Goal: Ask a question: Seek information or help from site administrators or community

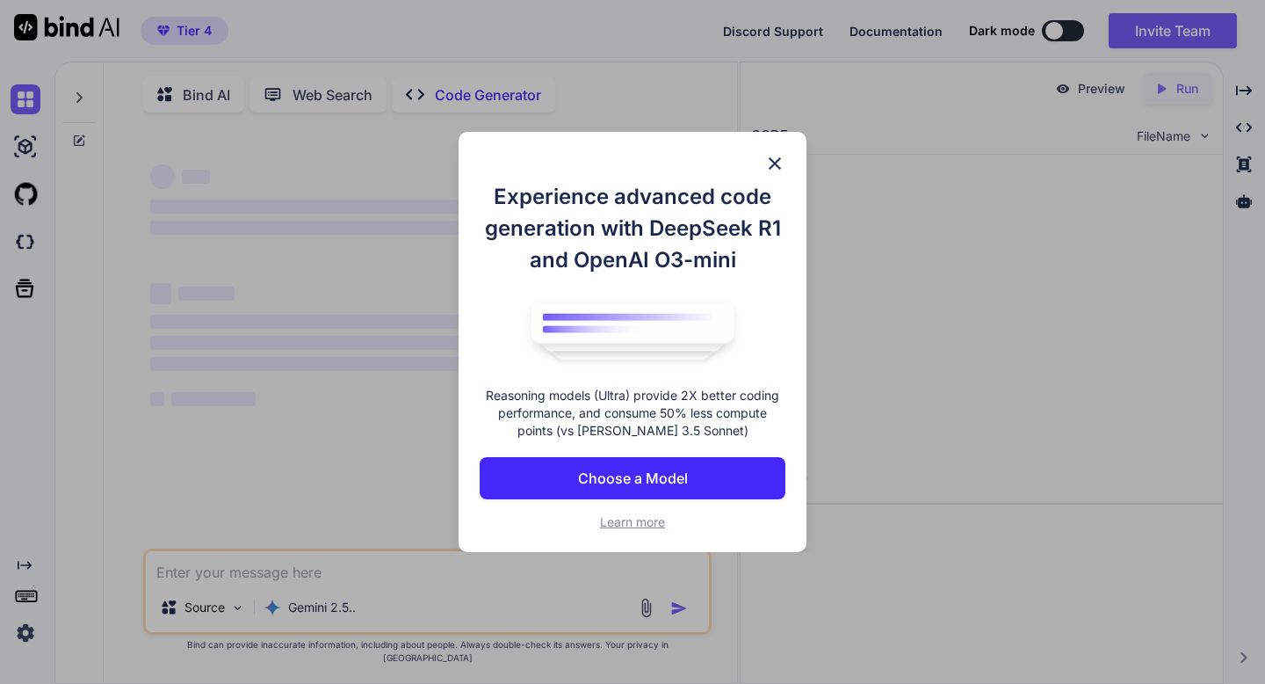
type textarea "x"
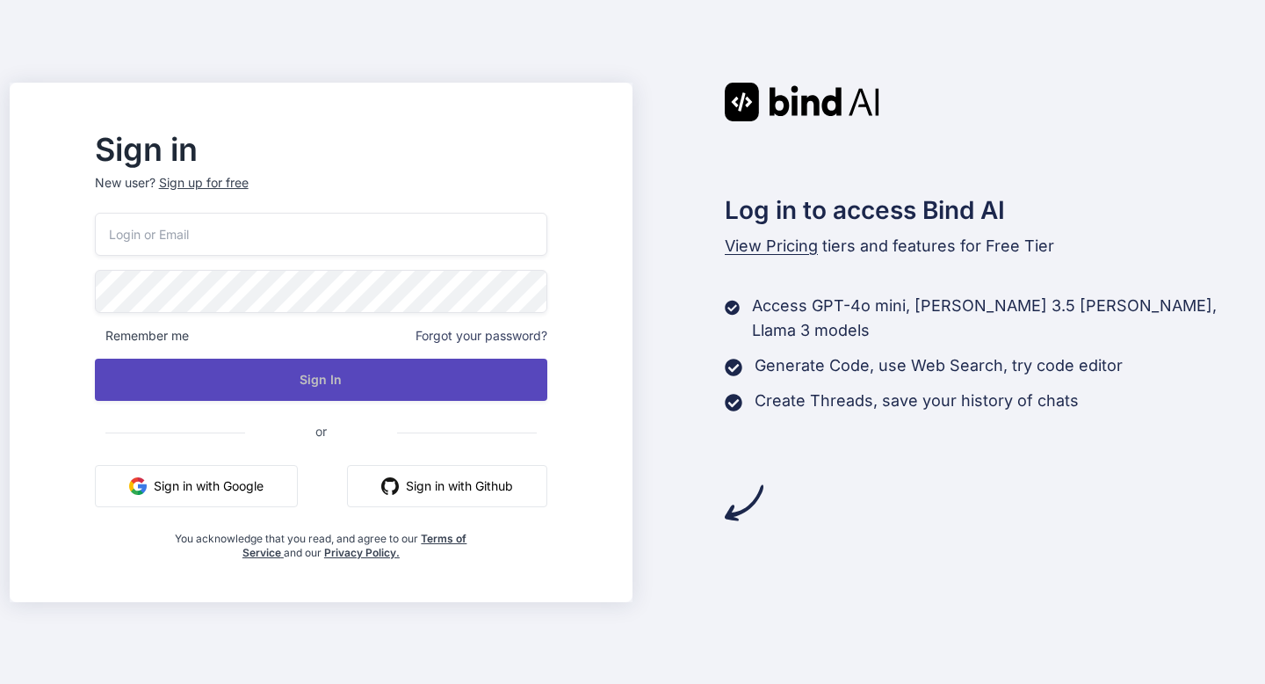
type input "amf4life@hotmail.com"
click at [378, 383] on button "Sign In" at bounding box center [321, 380] width 453 height 42
click at [363, 375] on button "Sign In" at bounding box center [321, 380] width 453 height 42
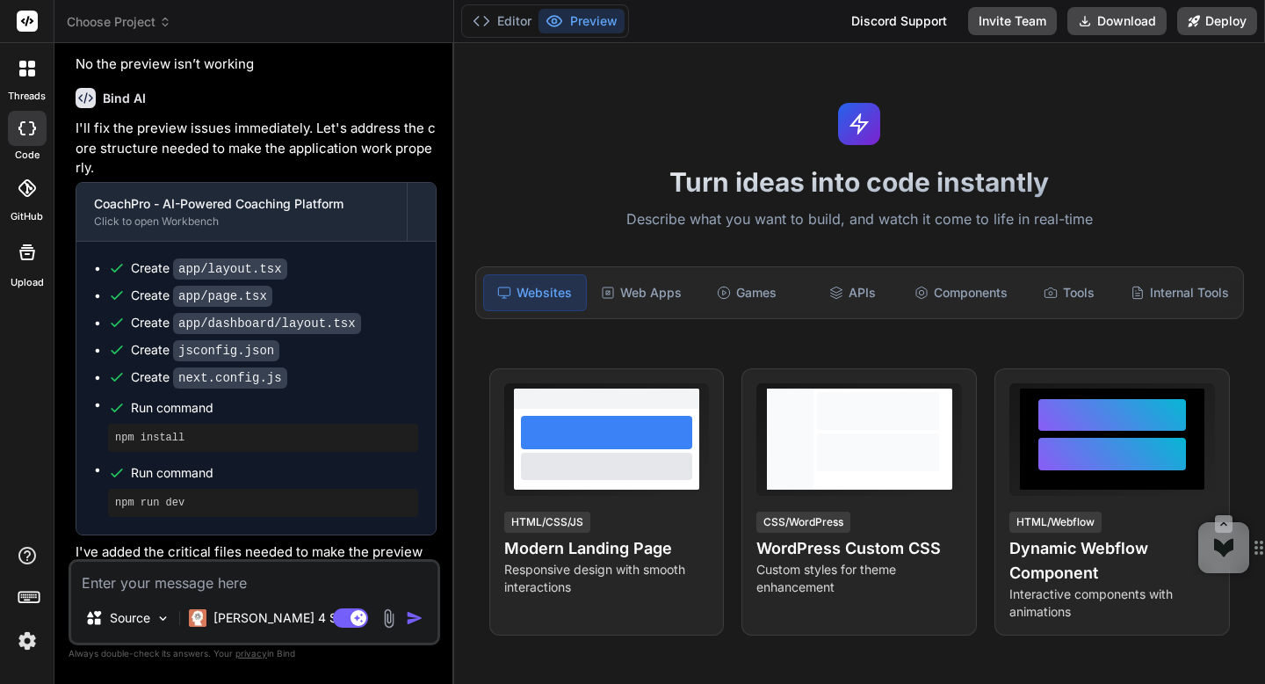
scroll to position [2764, 0]
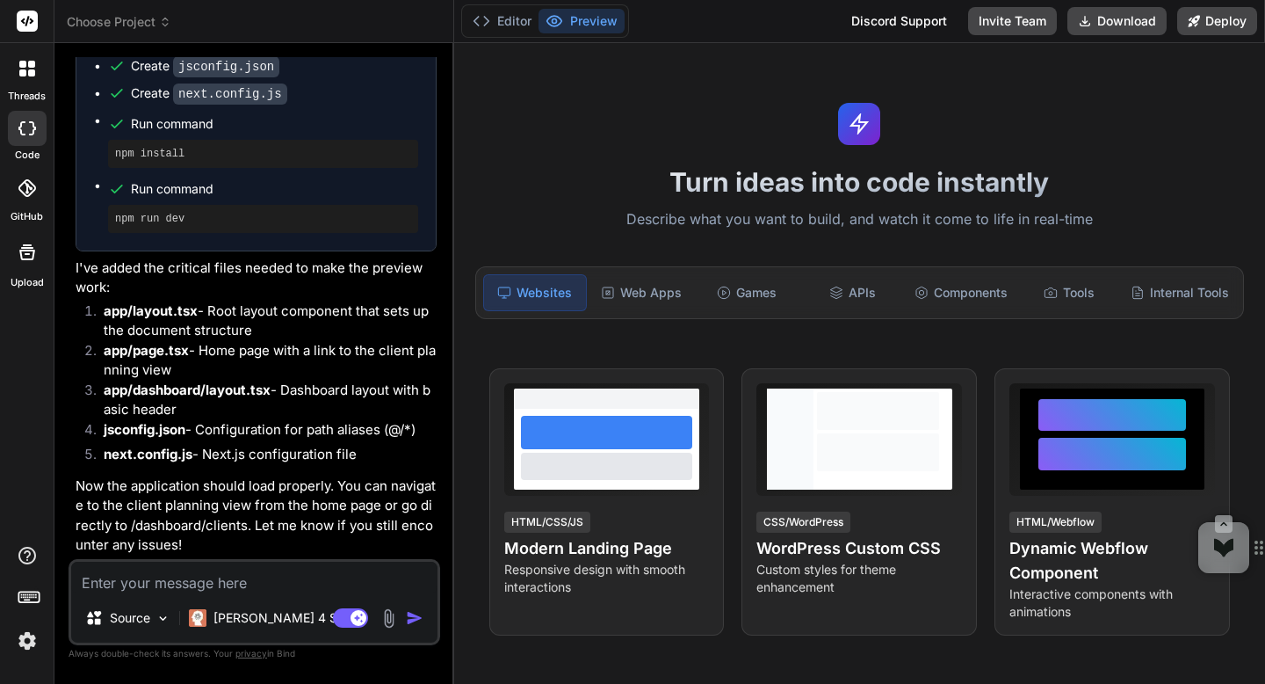
type textarea "x"
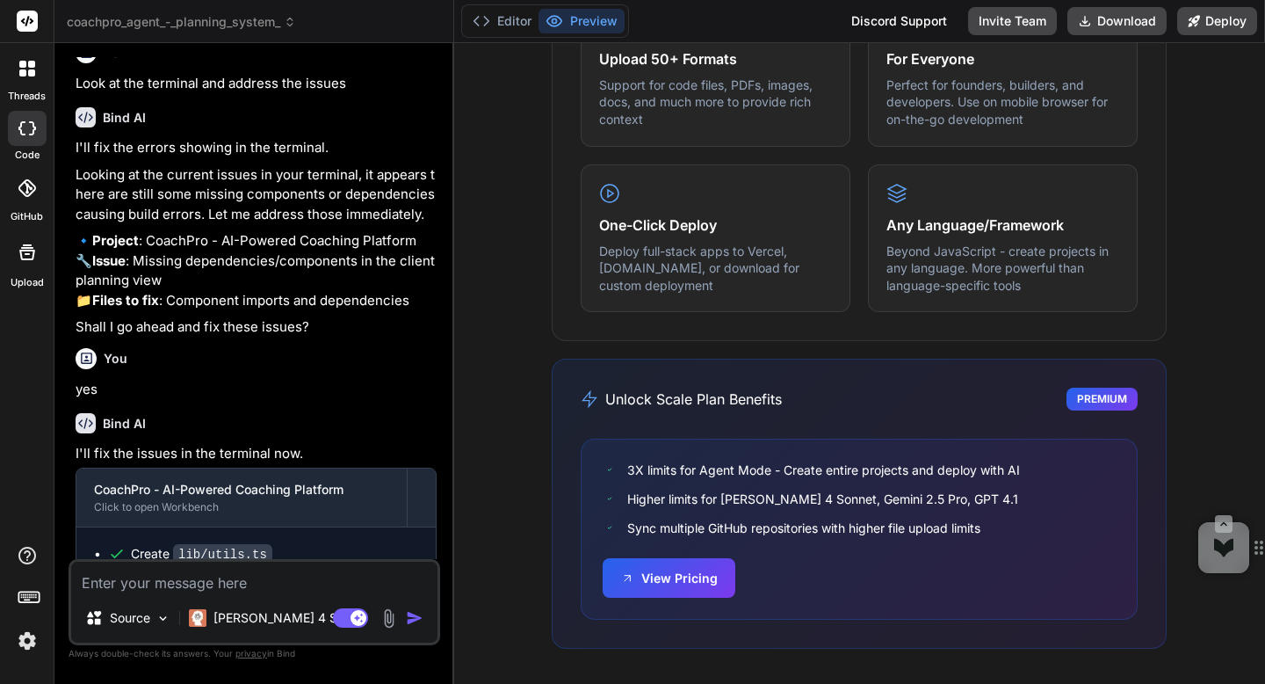
scroll to position [873, 0]
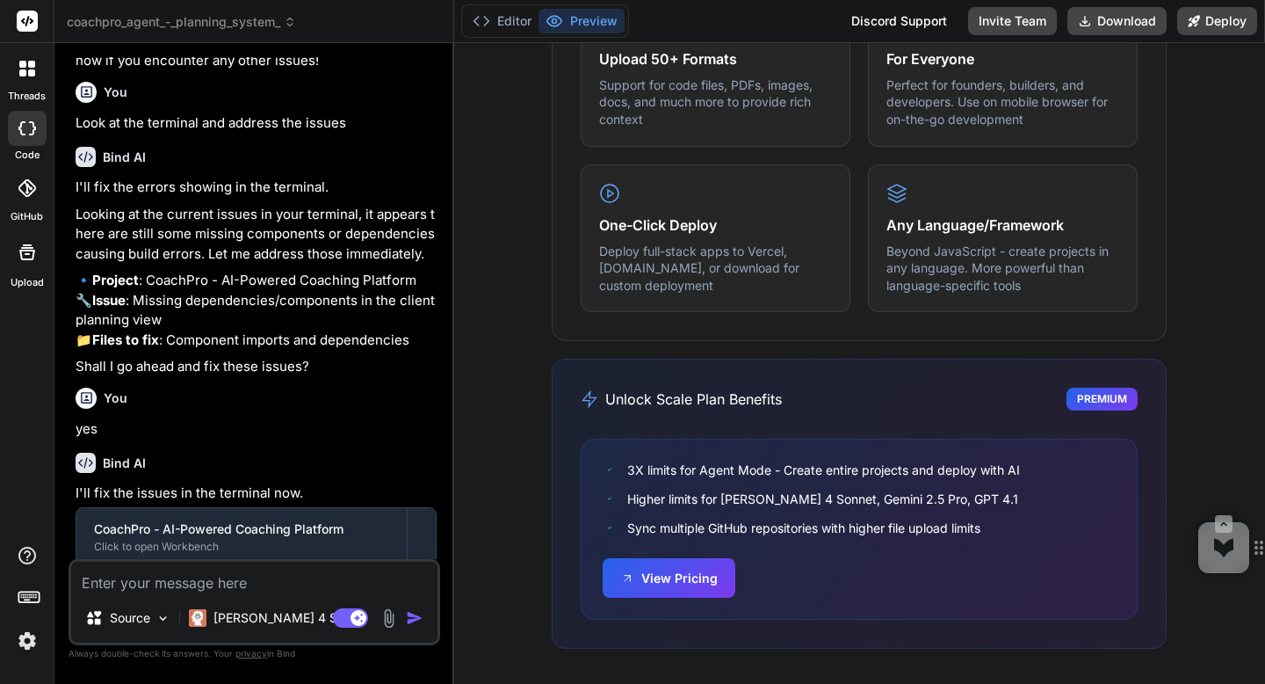
click at [23, 645] on img at bounding box center [27, 641] width 30 height 30
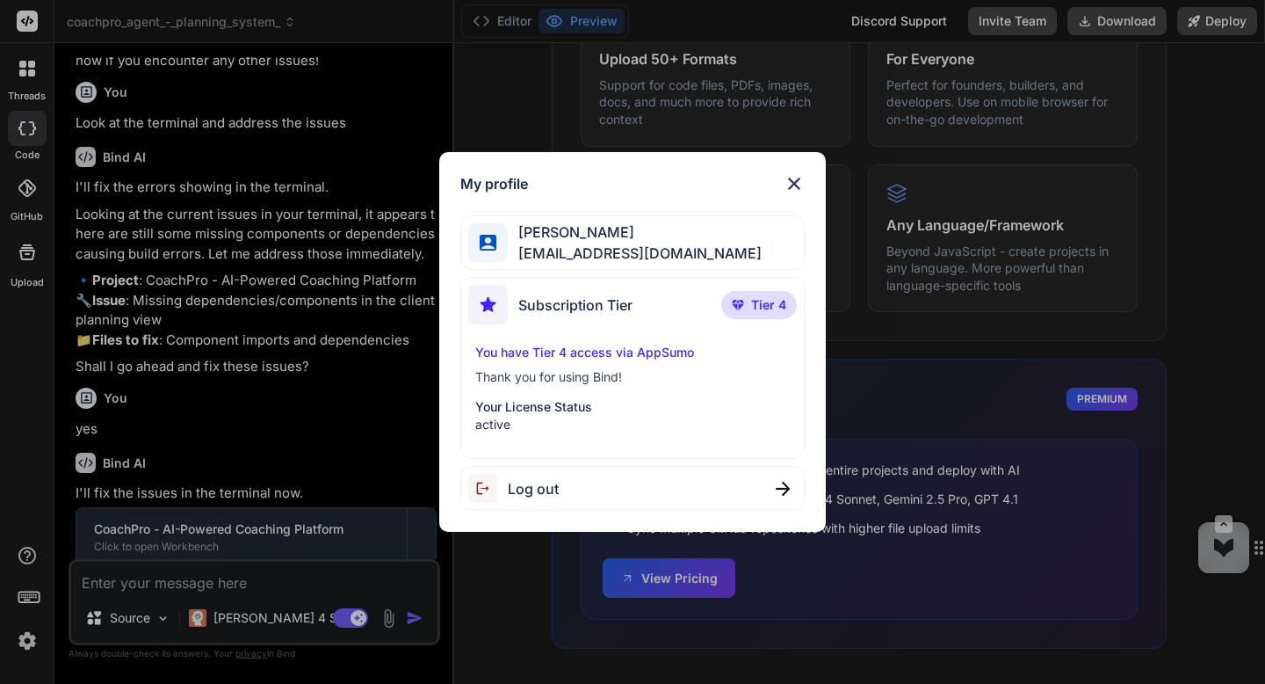
click at [529, 362] on div "You have Tier 4 access via AppSumo Thank you for using Bind! Your License Statu…" at bounding box center [632, 389] width 329 height 90
click at [532, 319] on div "Subscription Tier" at bounding box center [550, 305] width 164 height 40
click at [537, 251] on span "amf4life@hotmail.com" at bounding box center [635, 253] width 254 height 21
click at [576, 191] on div "My profile" at bounding box center [632, 183] width 344 height 21
click at [787, 185] on img at bounding box center [794, 183] width 21 height 21
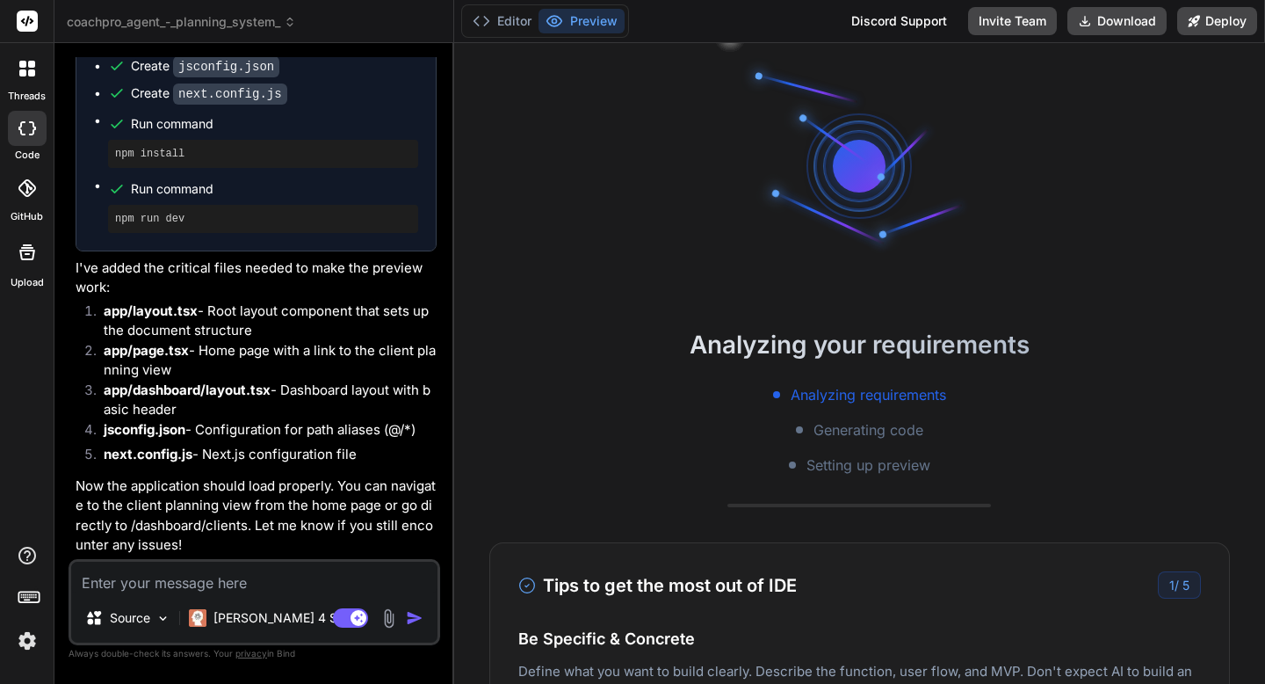
scroll to position [0, 0]
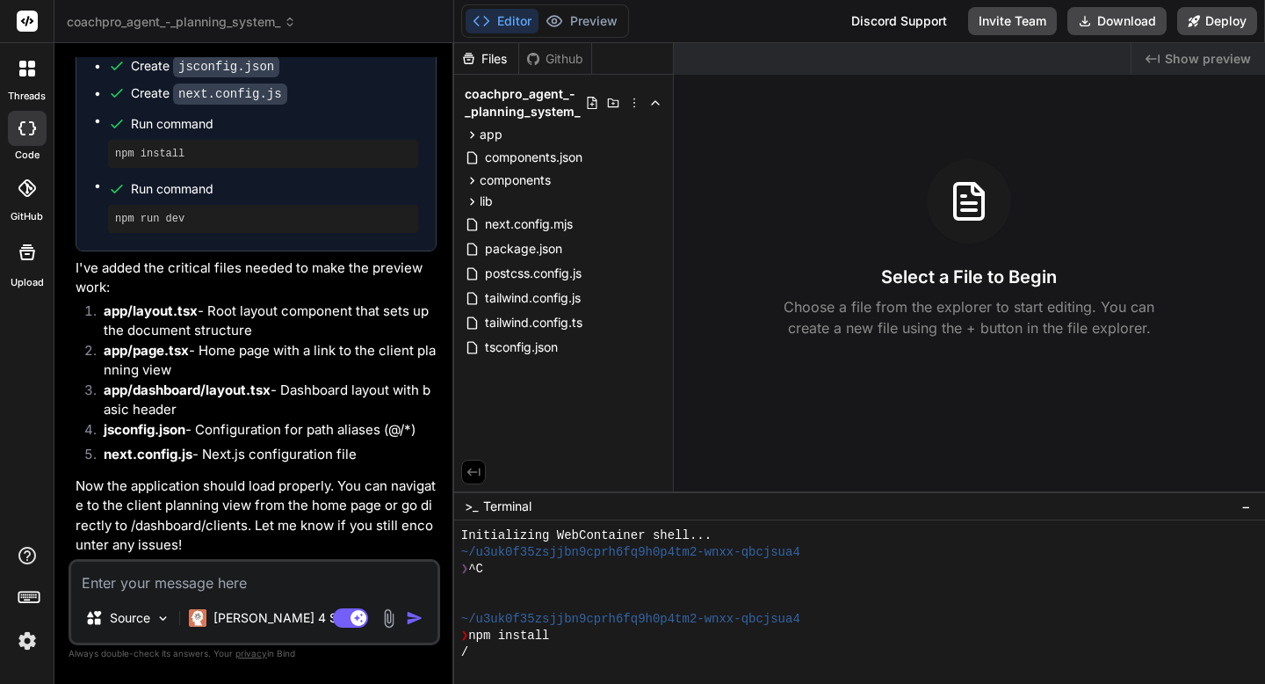
scroll to position [184, 0]
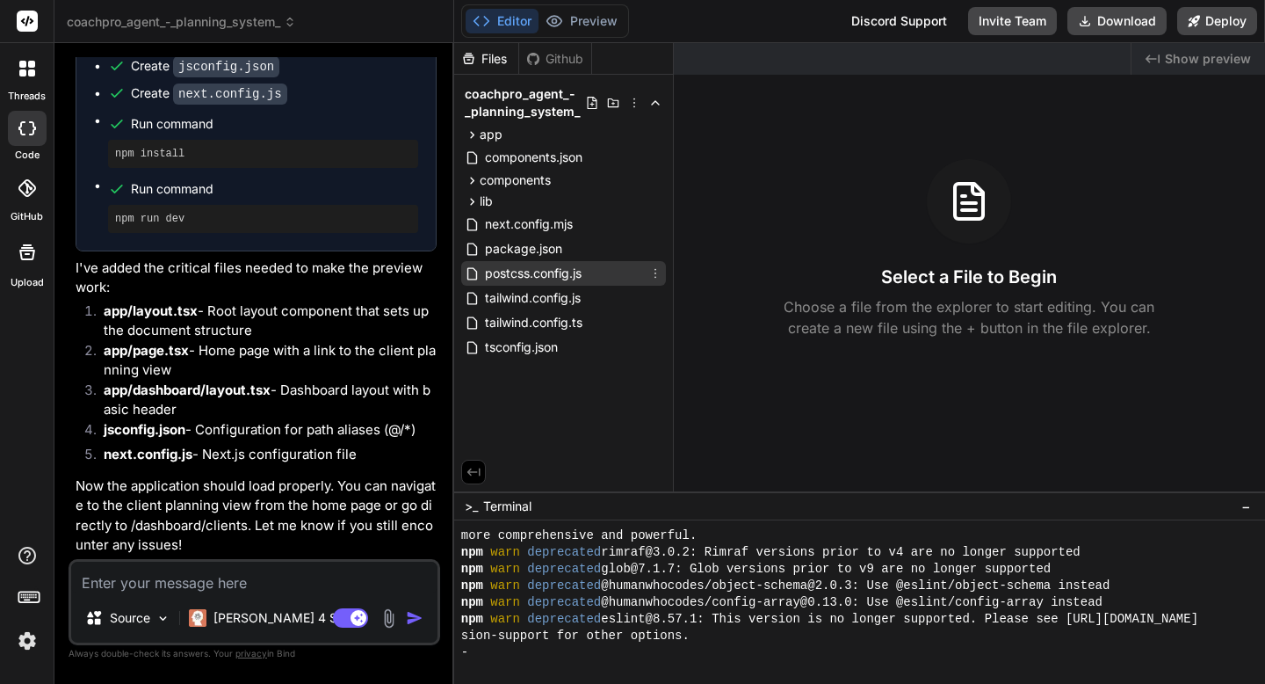
type textarea "x"
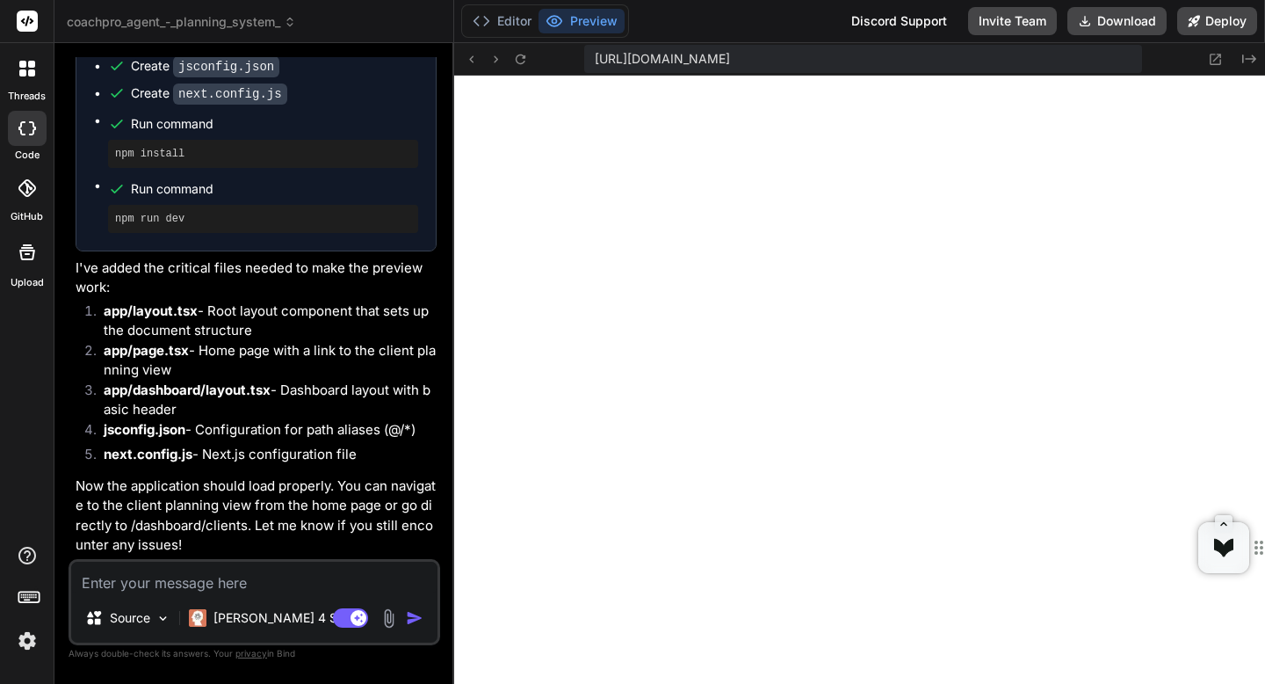
scroll to position [417, 0]
click at [570, 27] on button "Preview" at bounding box center [582, 21] width 86 height 25
click at [523, 21] on button "Editor" at bounding box center [502, 21] width 73 height 25
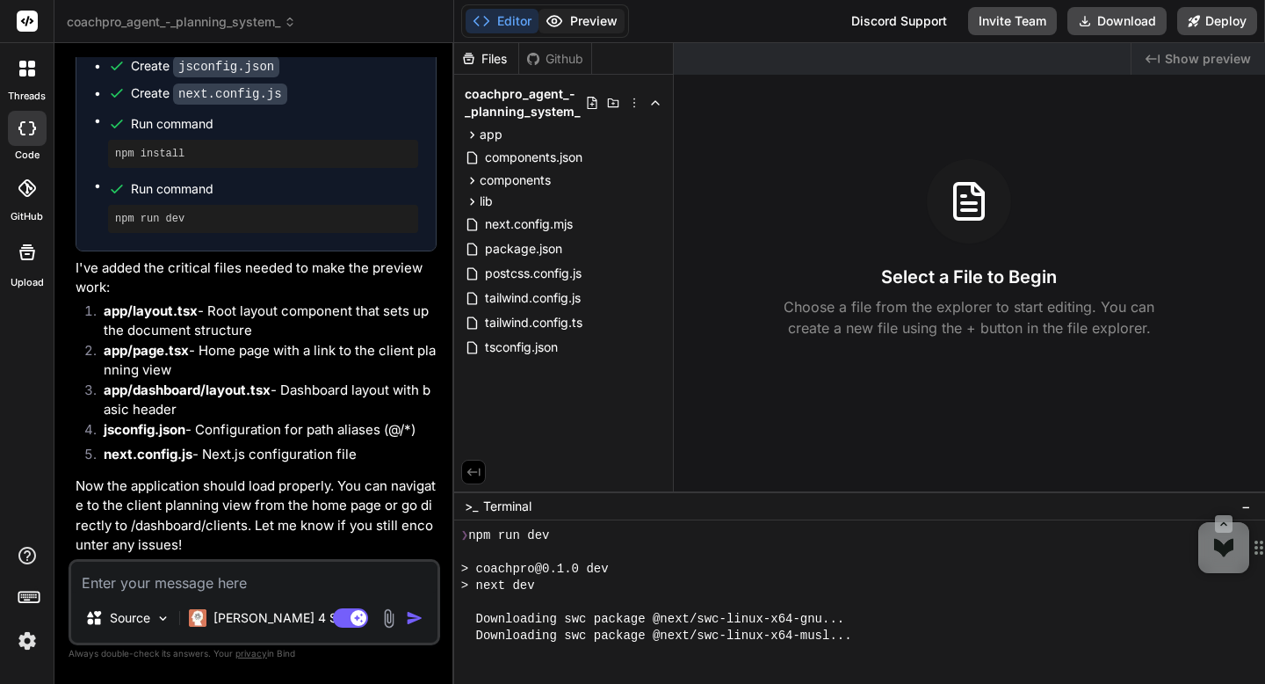
click at [556, 23] on icon at bounding box center [555, 21] width 18 height 18
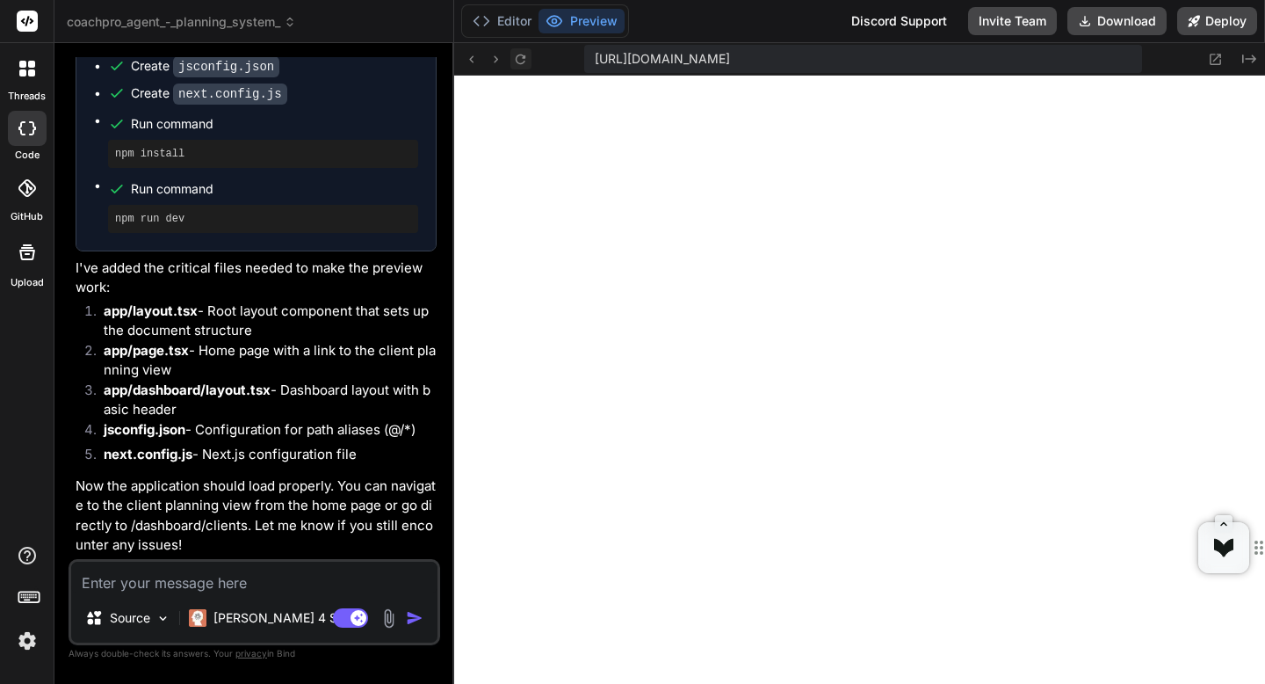
click at [513, 60] on icon at bounding box center [520, 59] width 15 height 15
click at [375, 583] on textarea at bounding box center [254, 578] width 366 height 32
paste textarea "404 This page could not be found."
type textarea "404 This page could not be found."
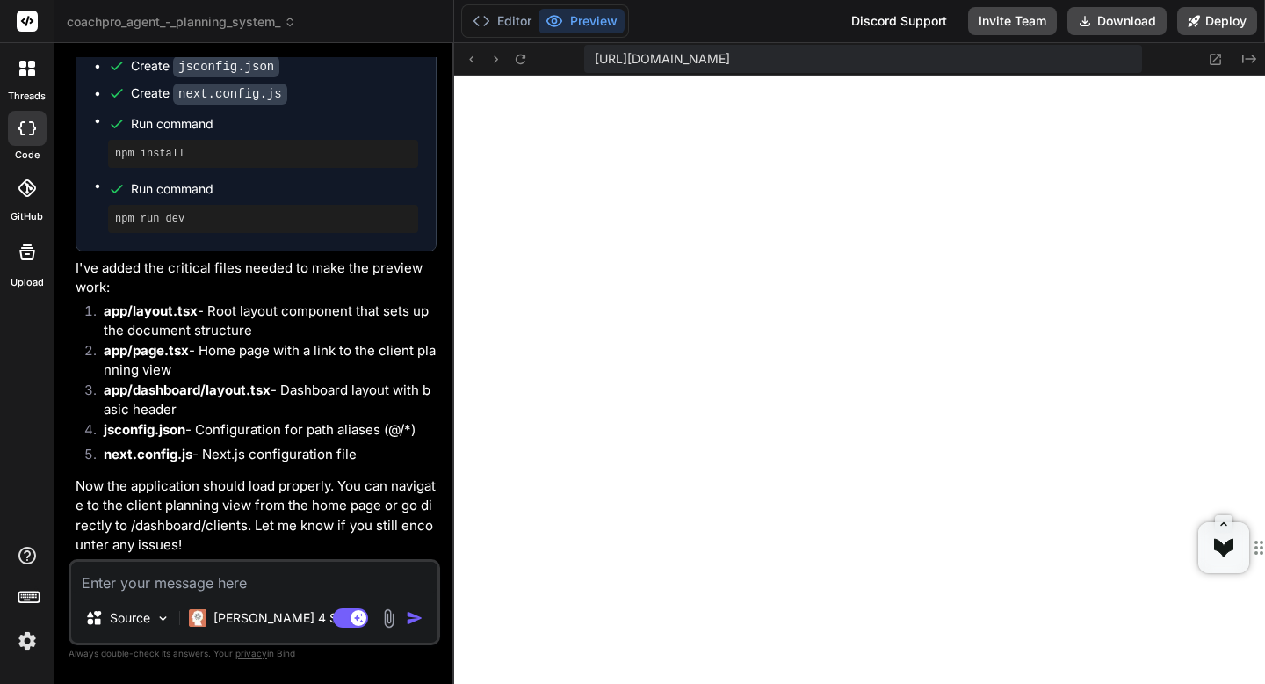
type textarea "x"
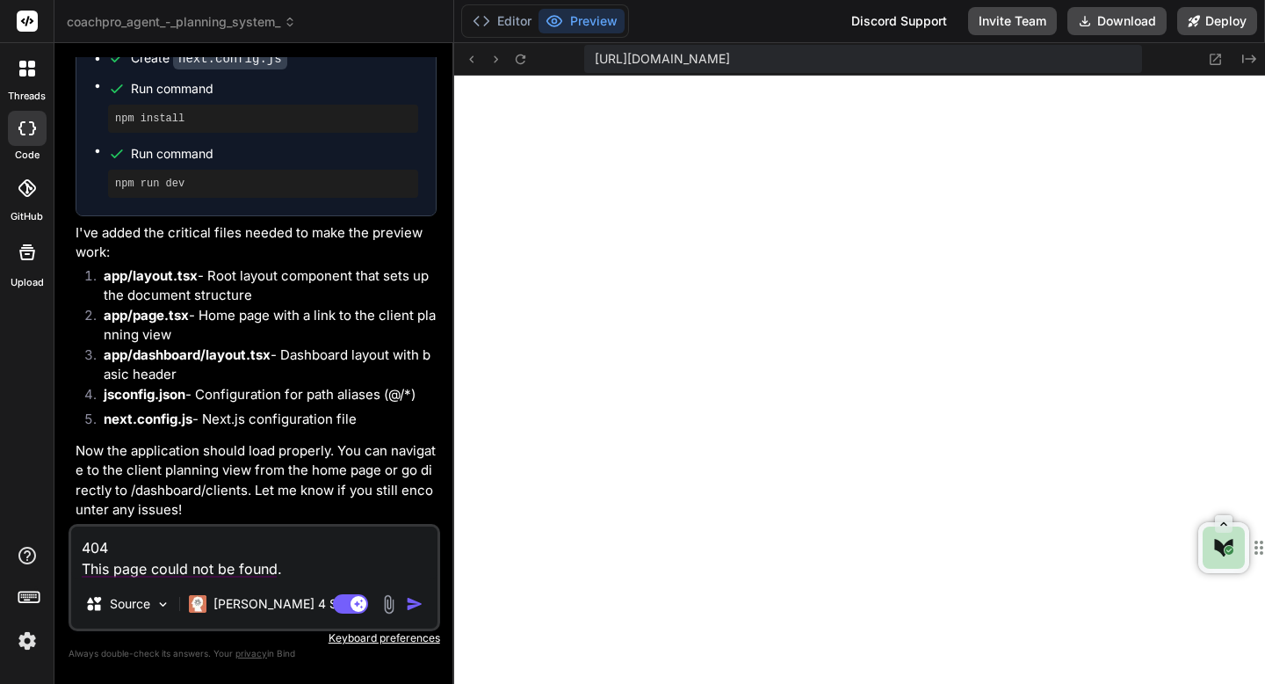
type textarea "404 This page could not be found."
click at [412, 603] on img "button" at bounding box center [415, 604] width 18 height 18
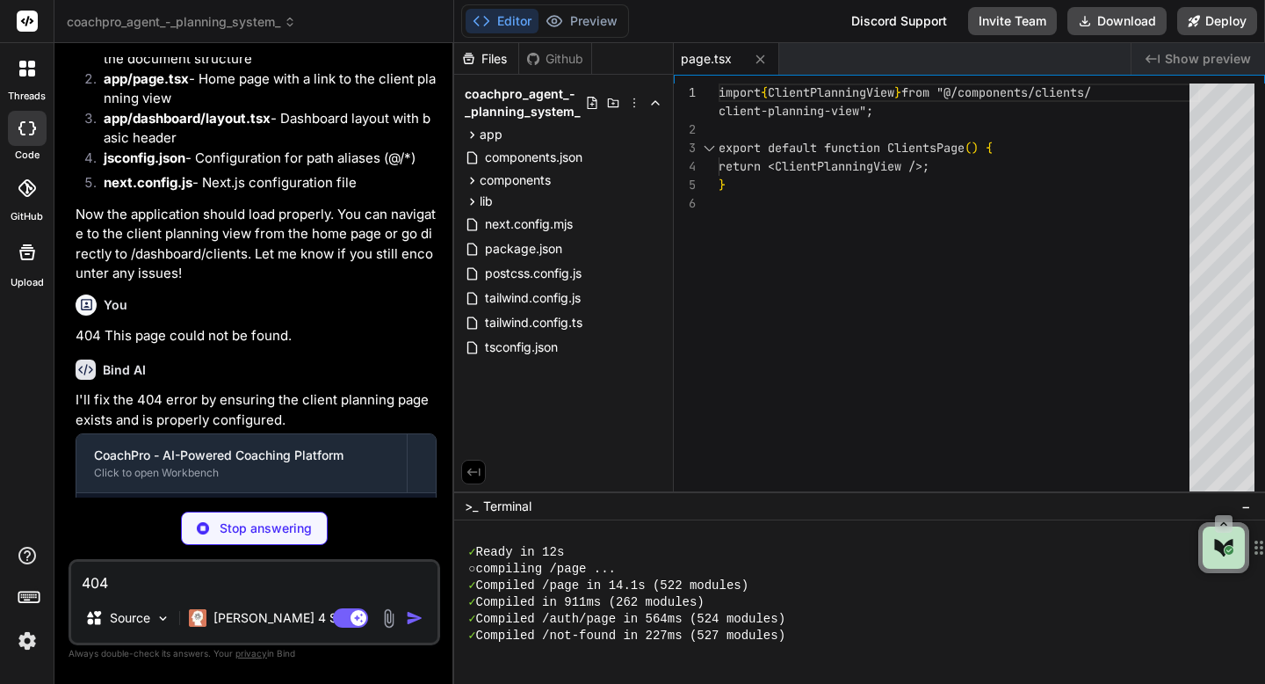
scroll to position [584, 0]
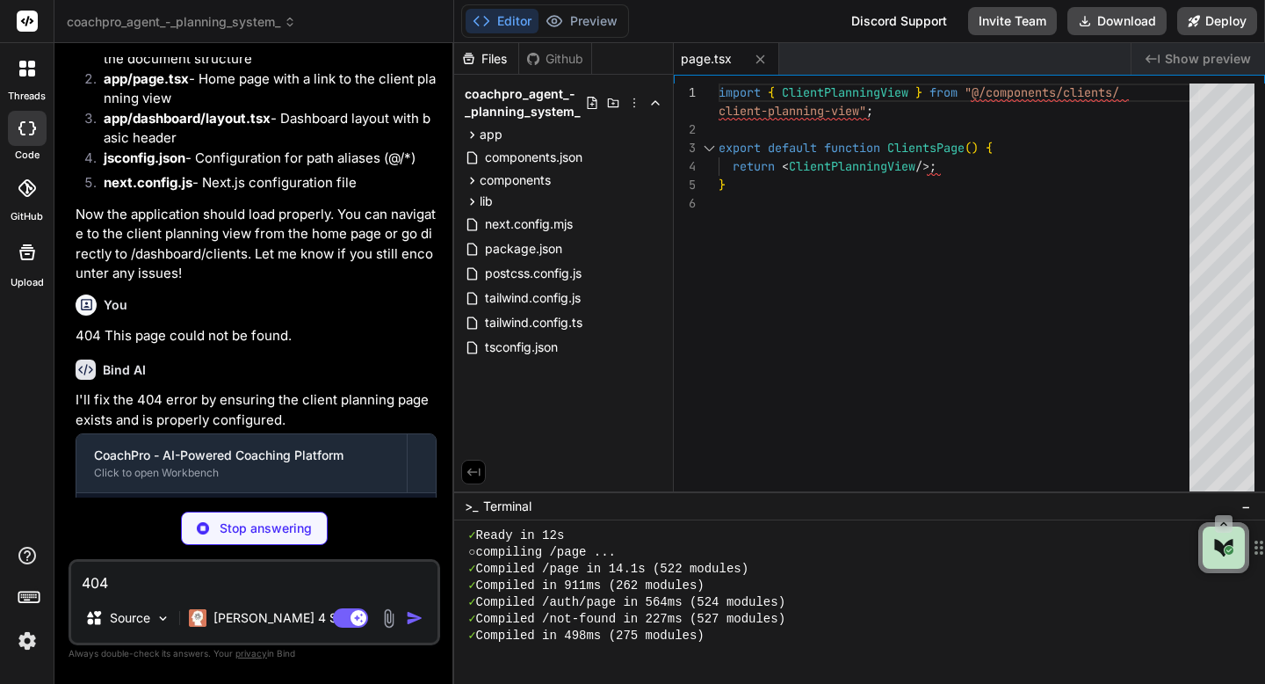
type textarea "x"
type textarea "); }"
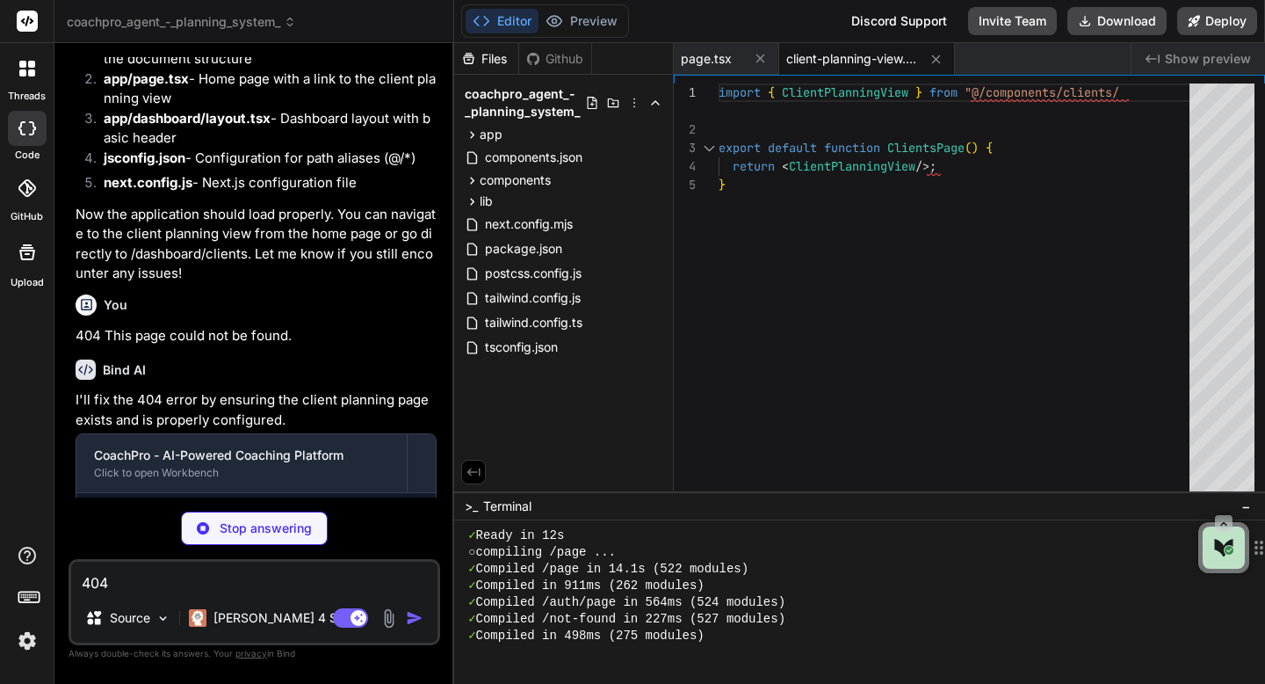
type textarea "x"
type textarea "}"
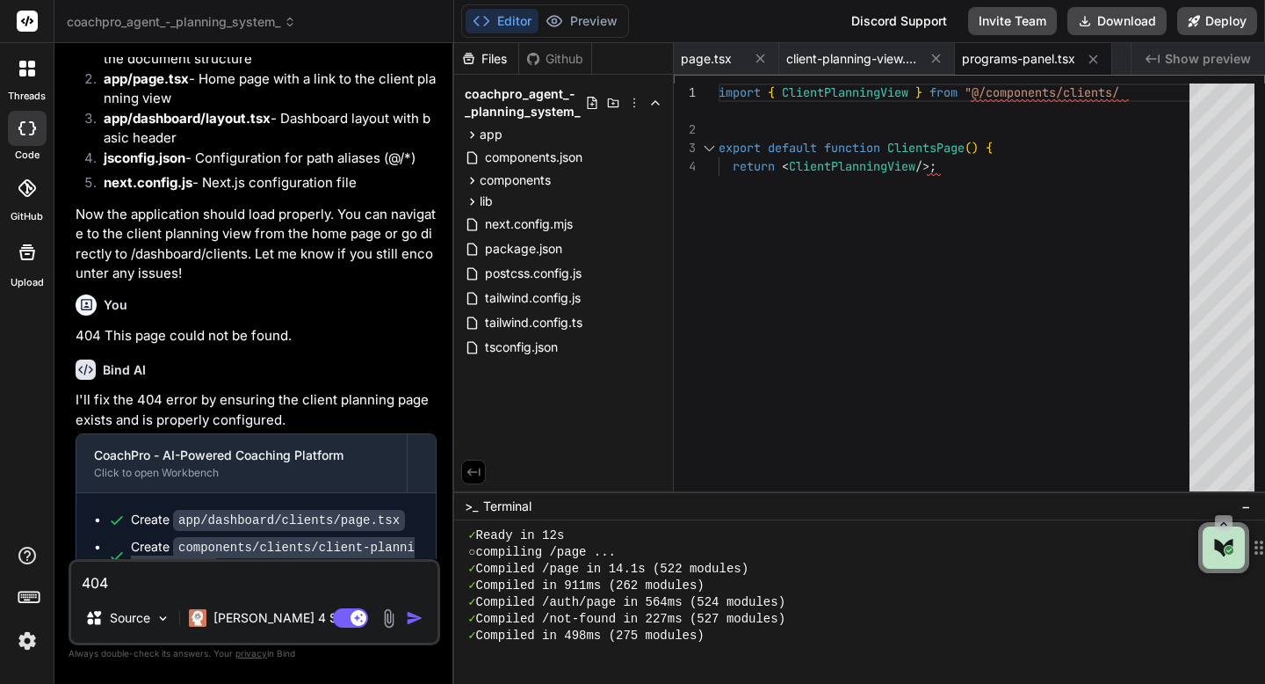
type textarea "x"
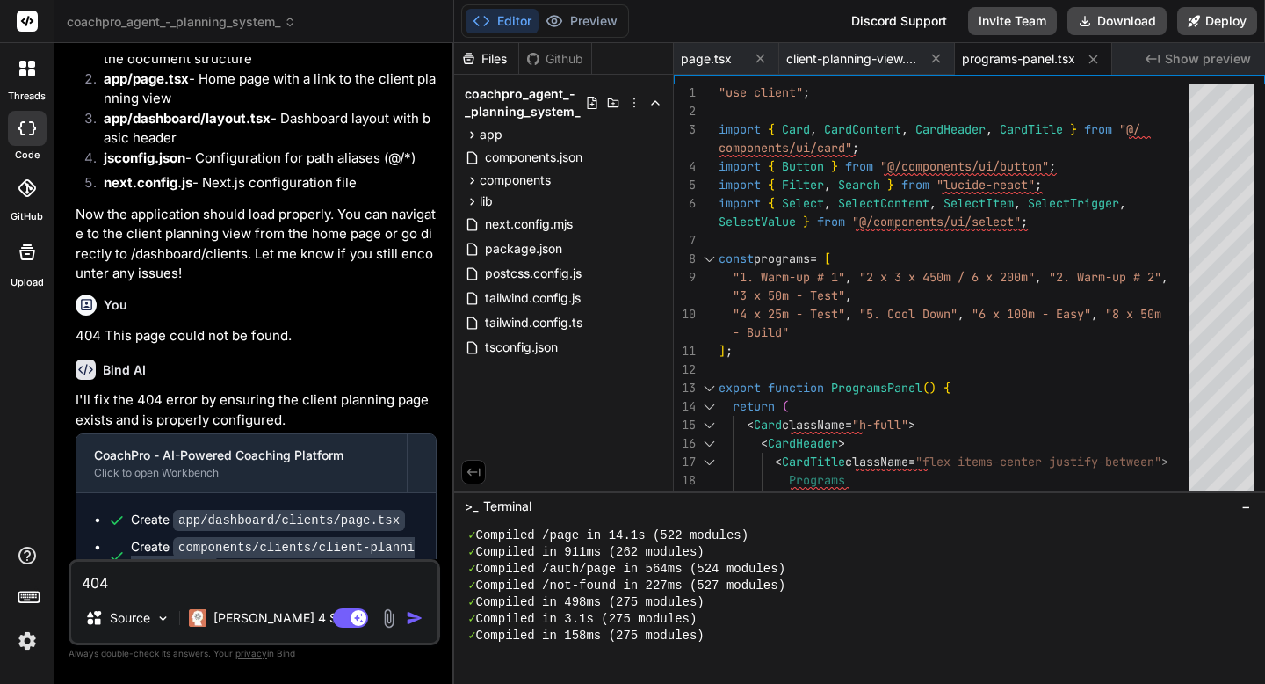
scroll to position [3481, 0]
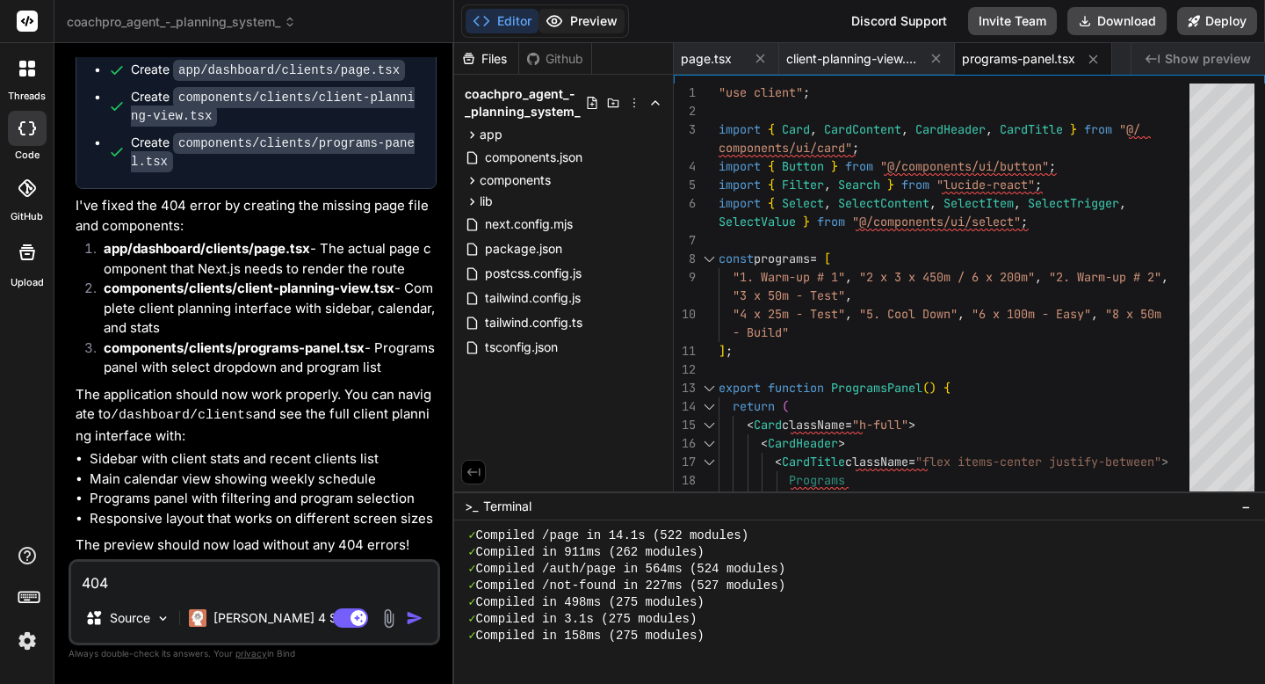
click at [575, 31] on button "Preview" at bounding box center [582, 21] width 86 height 25
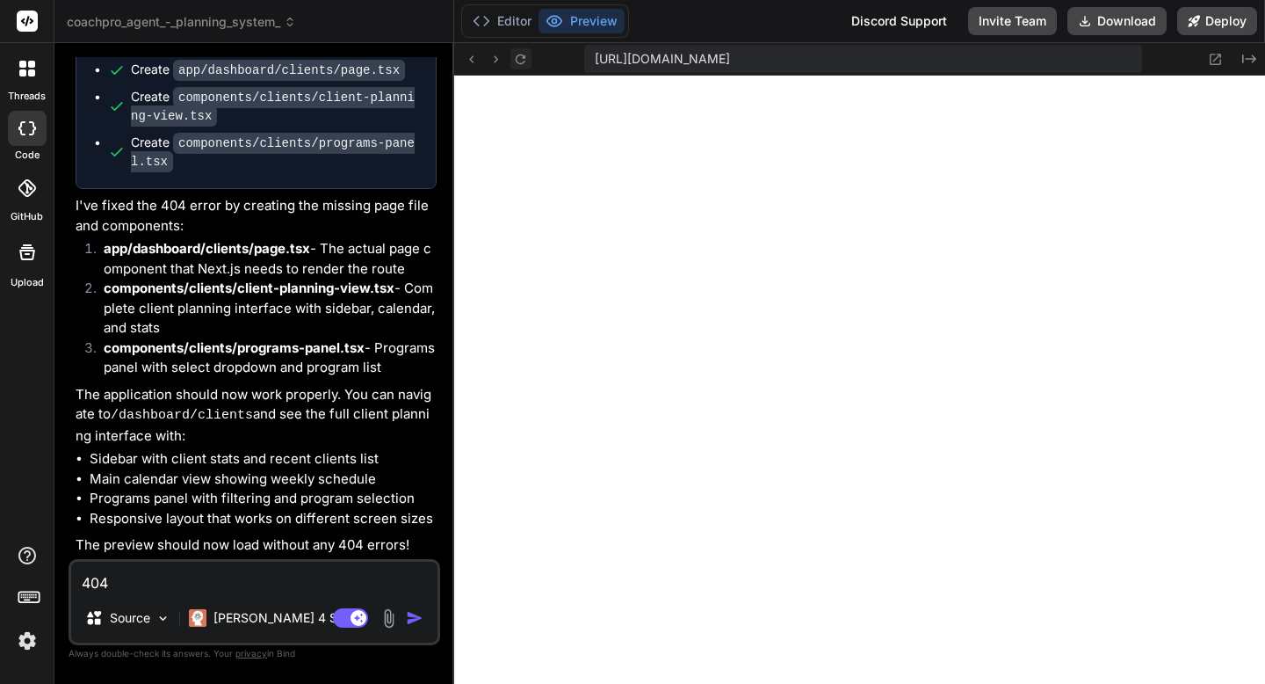
click at [525, 57] on icon at bounding box center [521, 59] width 10 height 10
click at [304, 586] on textarea "404 This page could not be found." at bounding box center [254, 578] width 366 height 32
type textarea "n"
type textarea "x"
type textarea "no"
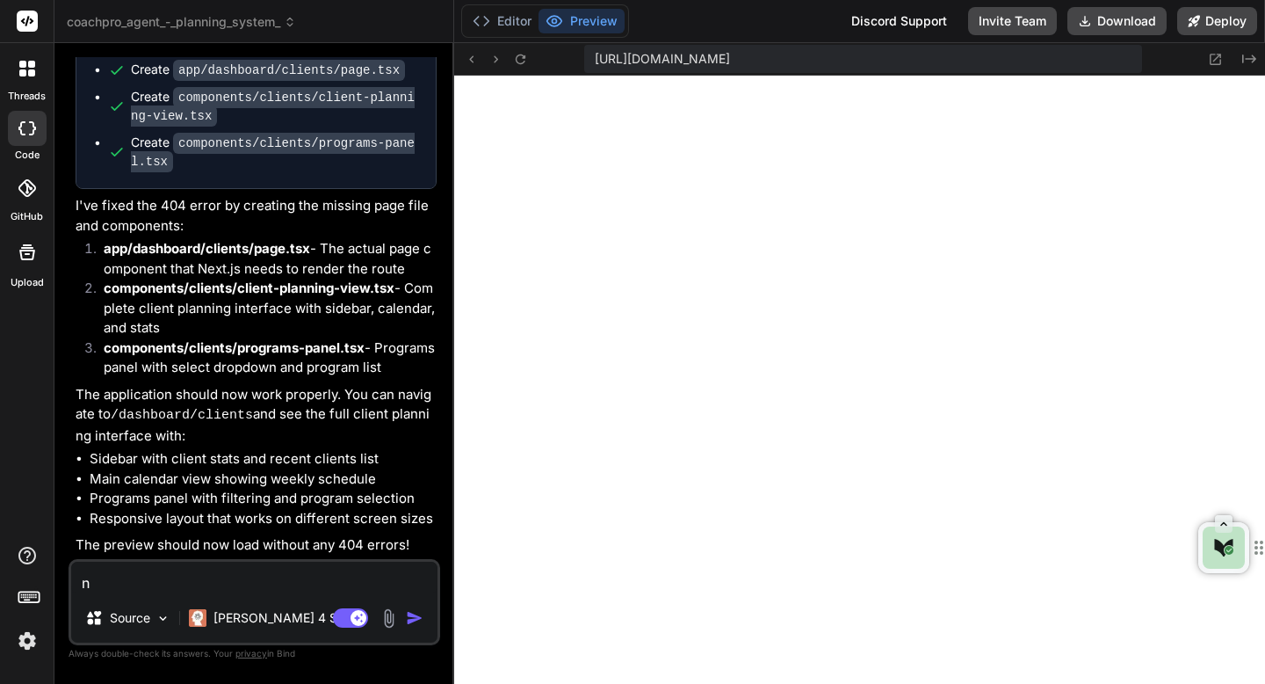
type textarea "x"
type textarea "nop"
type textarea "x"
type textarea "nope"
type textarea "x"
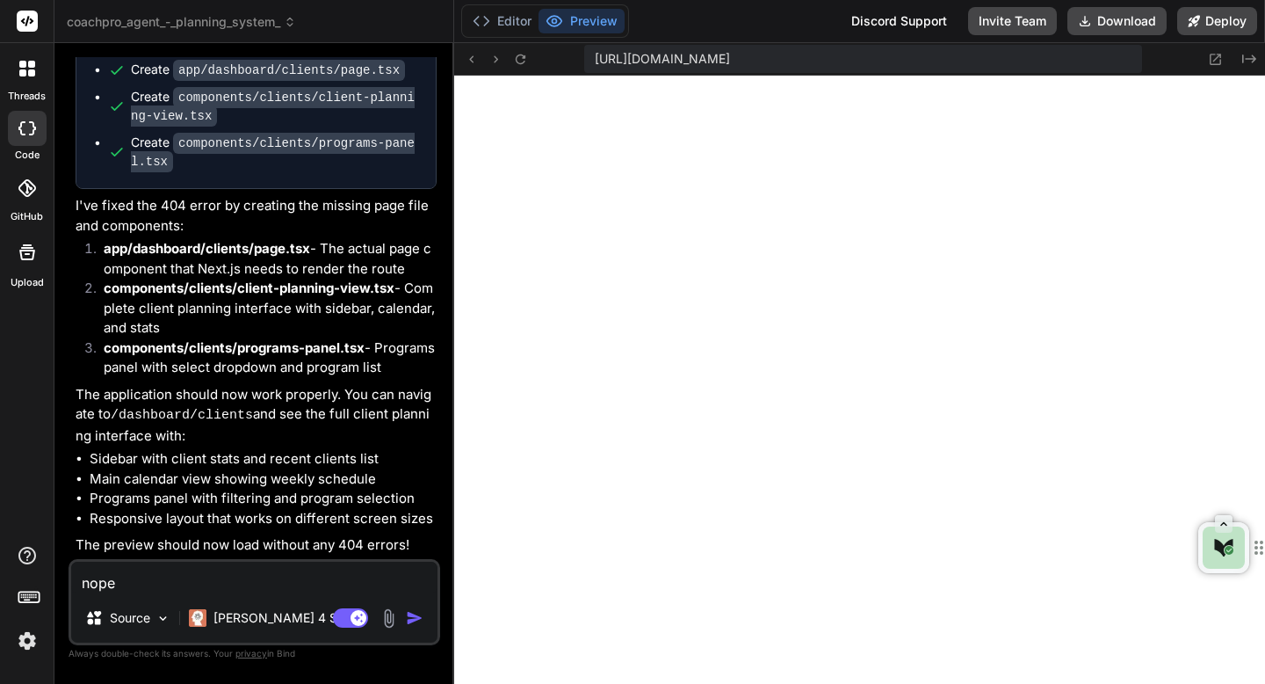
type textarea "nope"
type textarea "x"
type textarea "nope t"
type textarea "x"
type textarea "nope th"
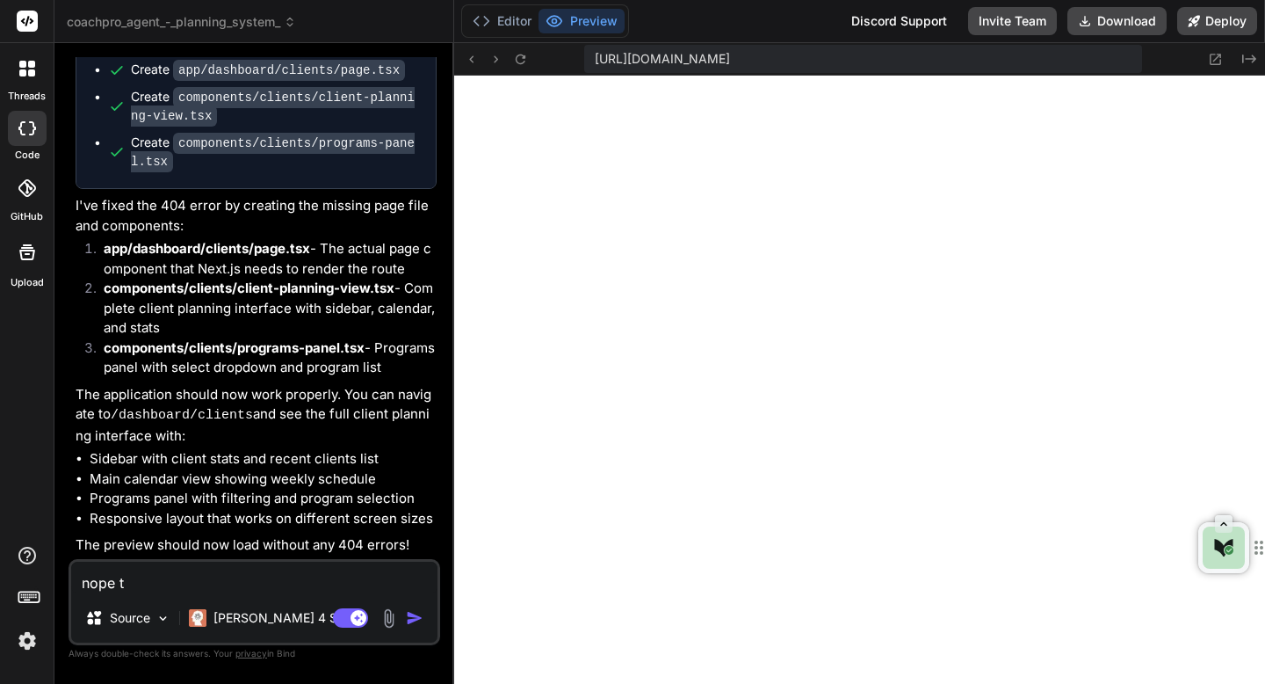
type textarea "x"
type textarea "nope thi"
type textarea "x"
type textarea "nope this"
type textarea "x"
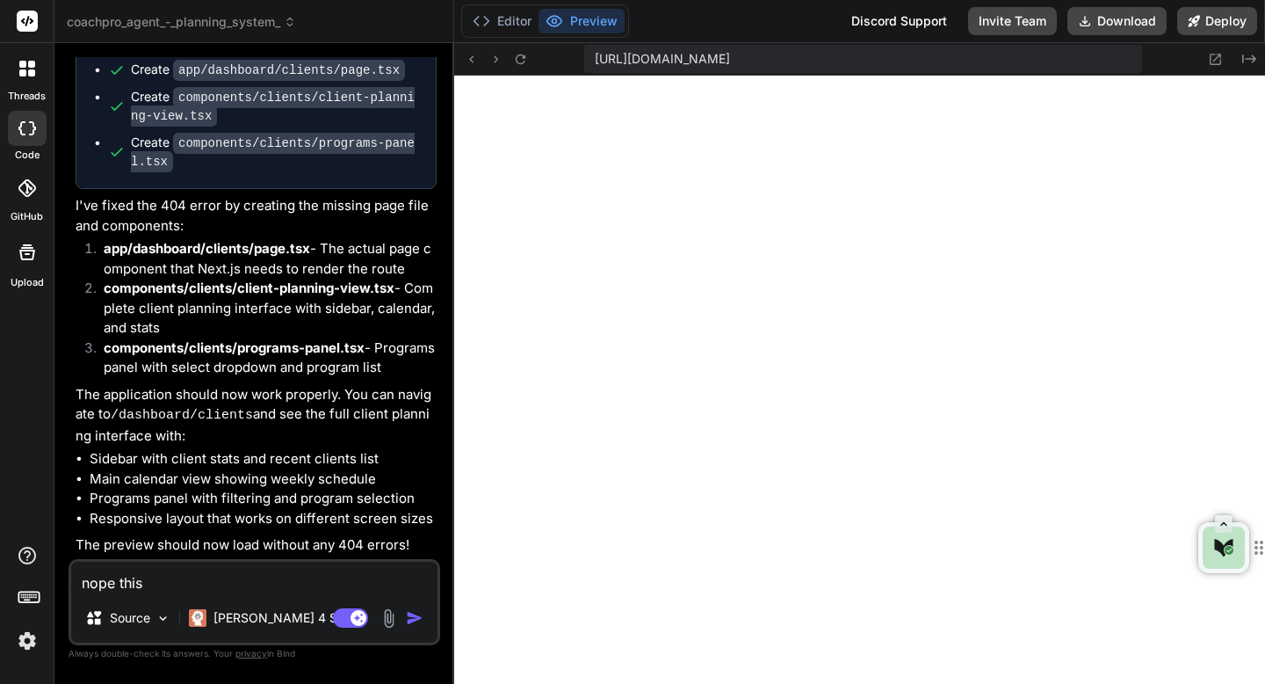
type textarea "nope this"
type textarea "x"
click at [322, 577] on textarea "nope this" at bounding box center [254, 578] width 366 height 32
paste textarea "404 This page could not be found."
type textarea "nope this 404 This page could not be found."
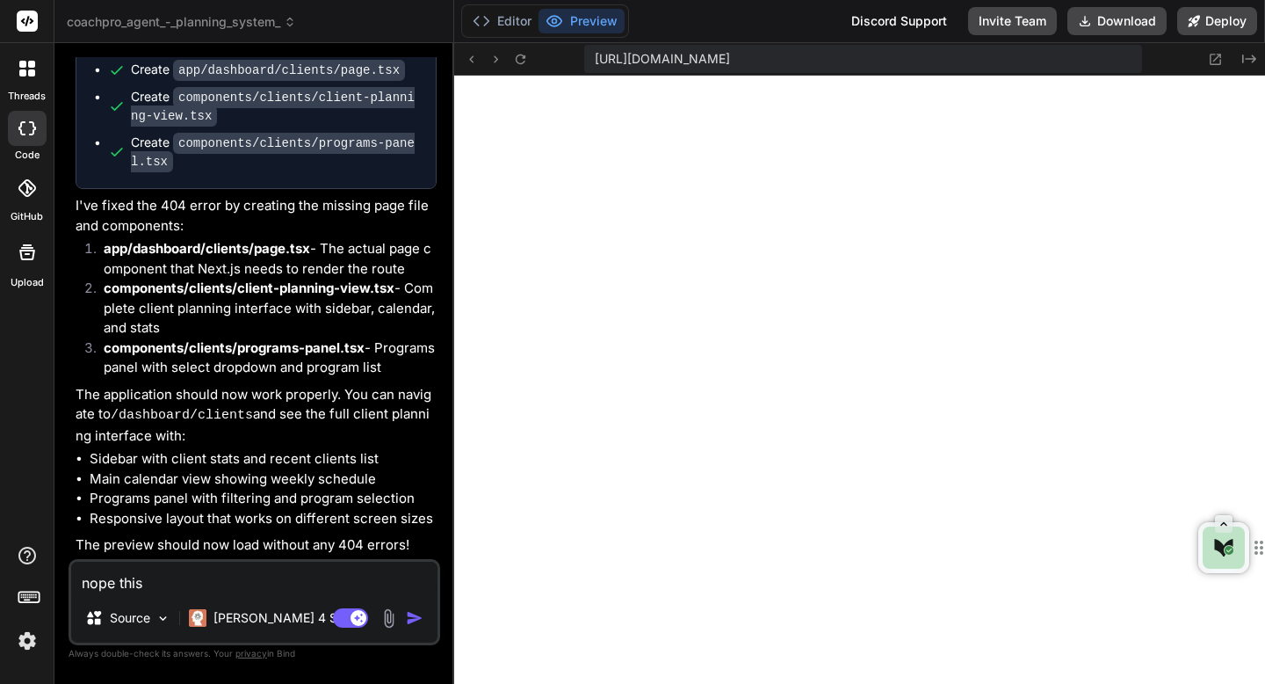
type textarea "x"
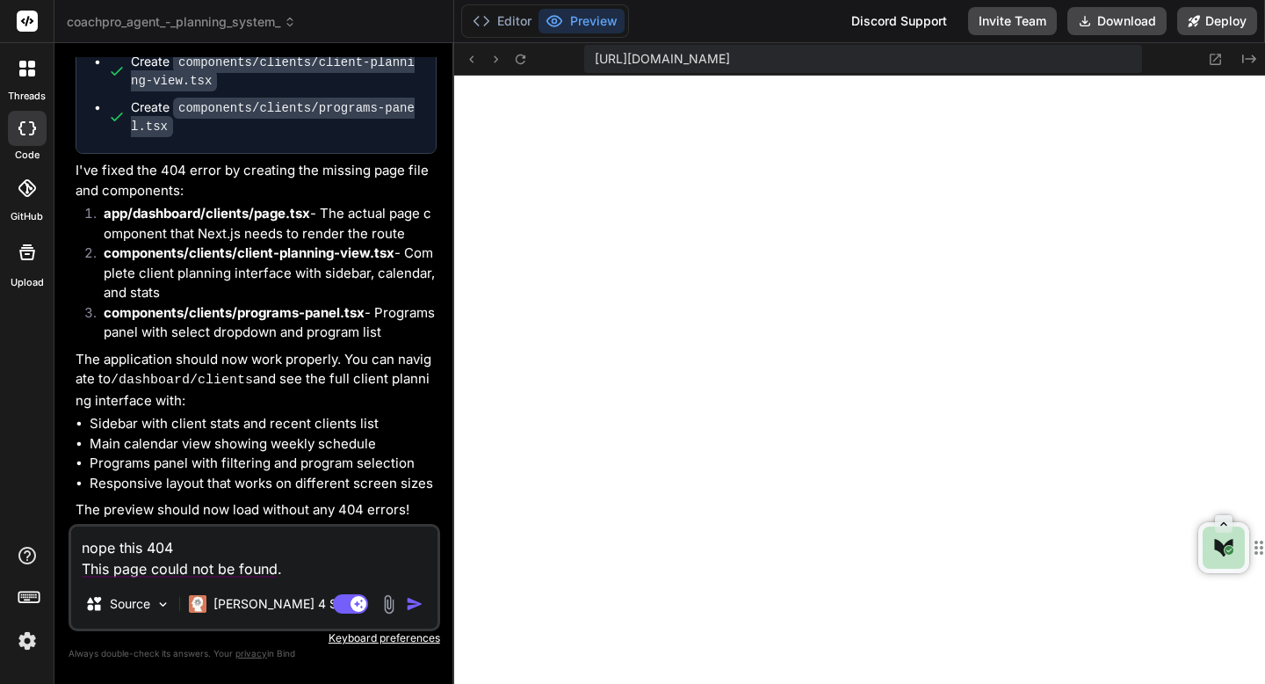
type textarea "nope this 404 This page could not be found."
click at [410, 605] on img "button" at bounding box center [415, 604] width 18 height 18
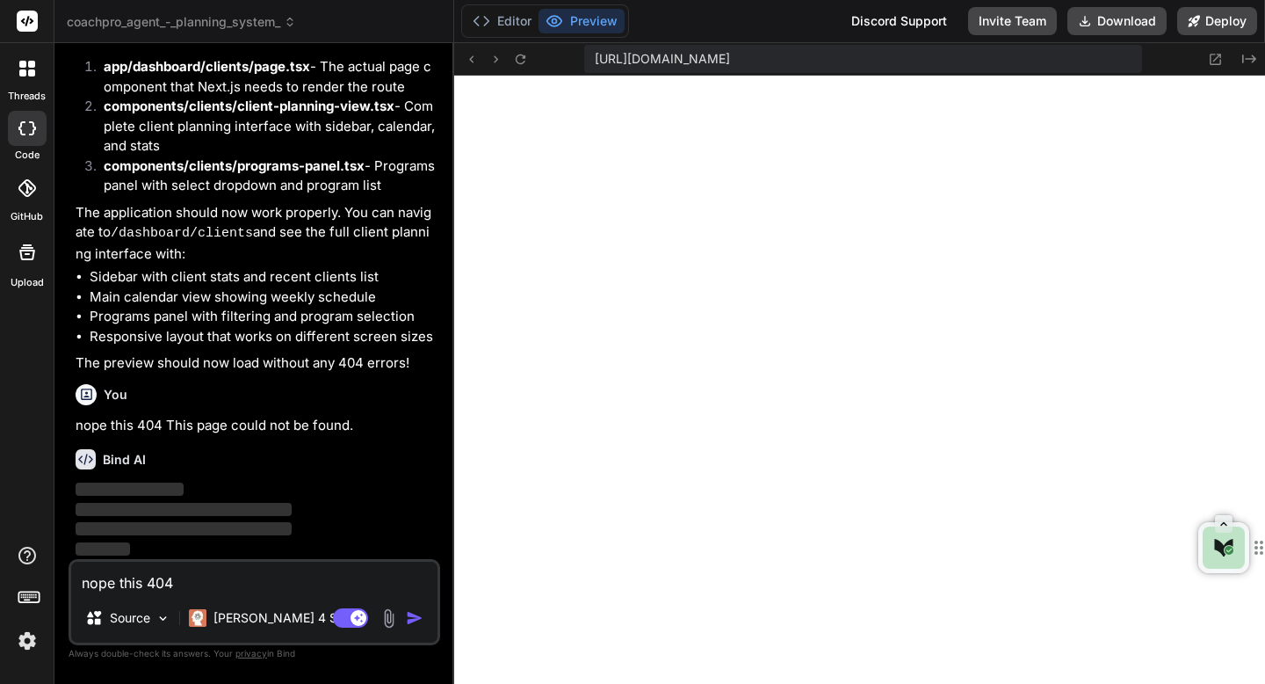
scroll to position [3664, 0]
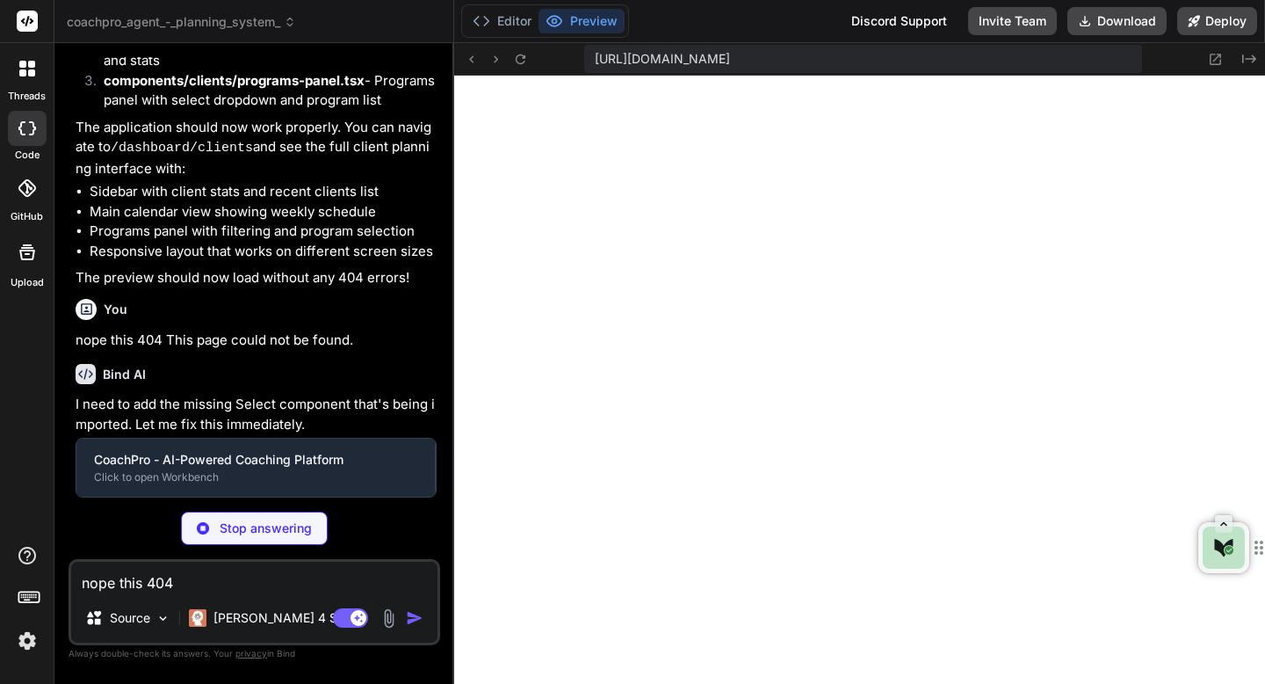
type textarea "x"
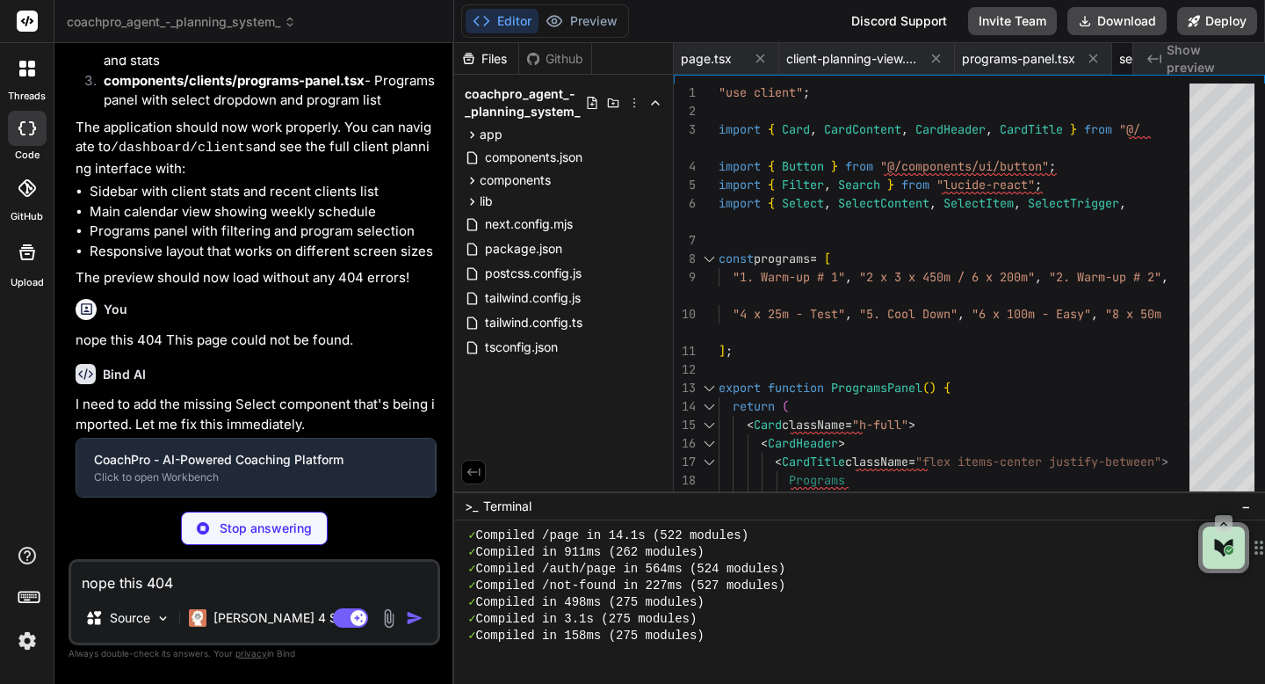
type textarea "x"
type textarea ""eslint-config-next": "13.5.1", "autoprefixer": "^10.0.1", "postcss": "^8" } }"
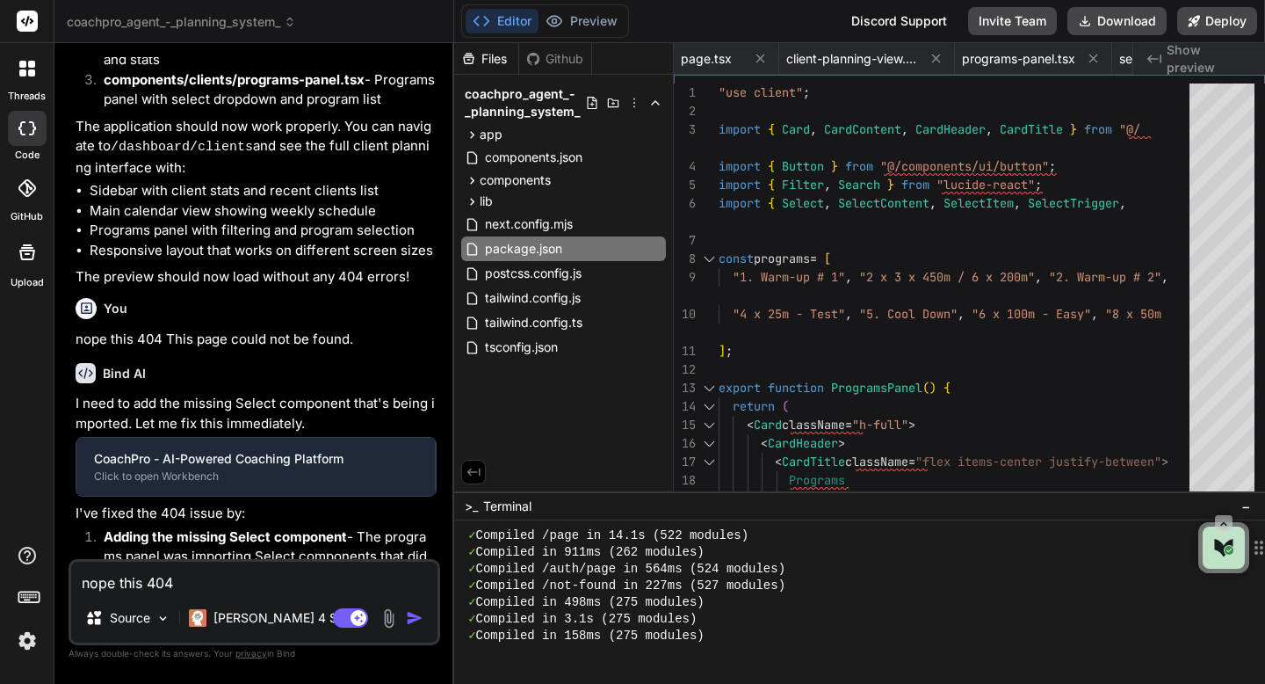
type textarea "x"
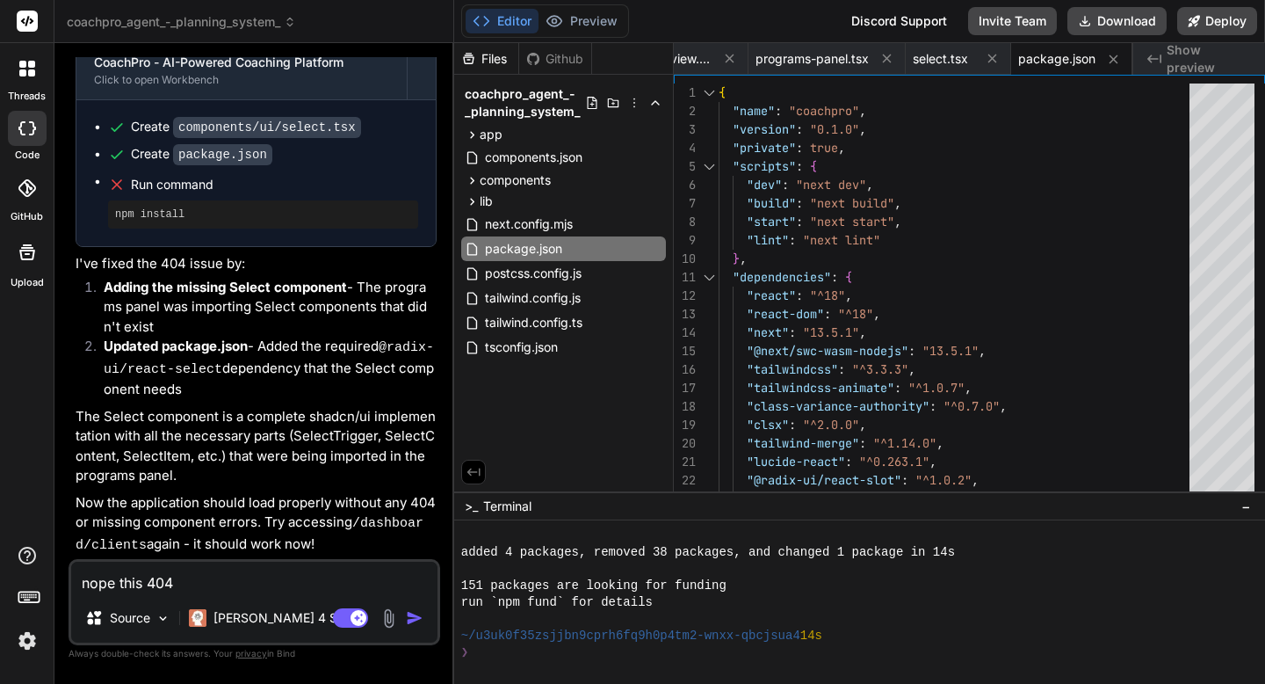
scroll to position [4138, 0]
click at [161, 583] on textarea "nope this 404 This page could not be found." at bounding box center [254, 578] width 366 height 32
type textarea "Previous"
type textarea "x"
type textarea "Previous not"
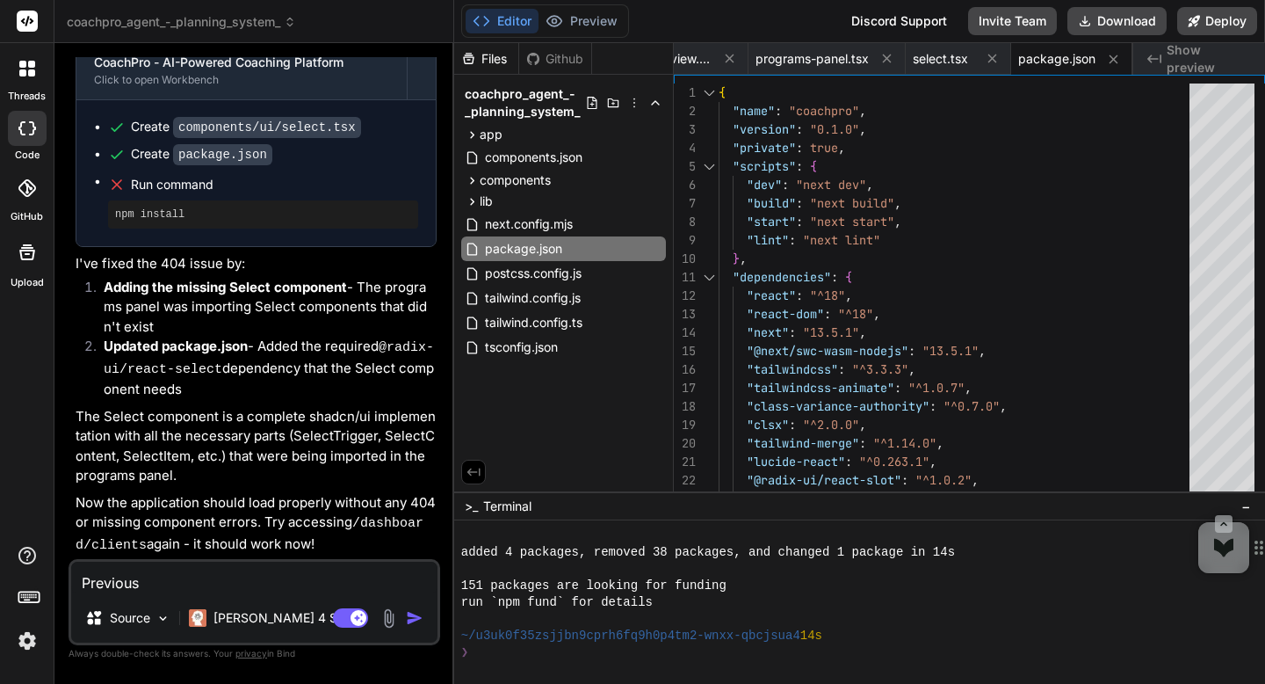
type textarea "x"
type textarea "Previous not working"
type textarea "x"
type textarea "Previous not working now"
type textarea "x"
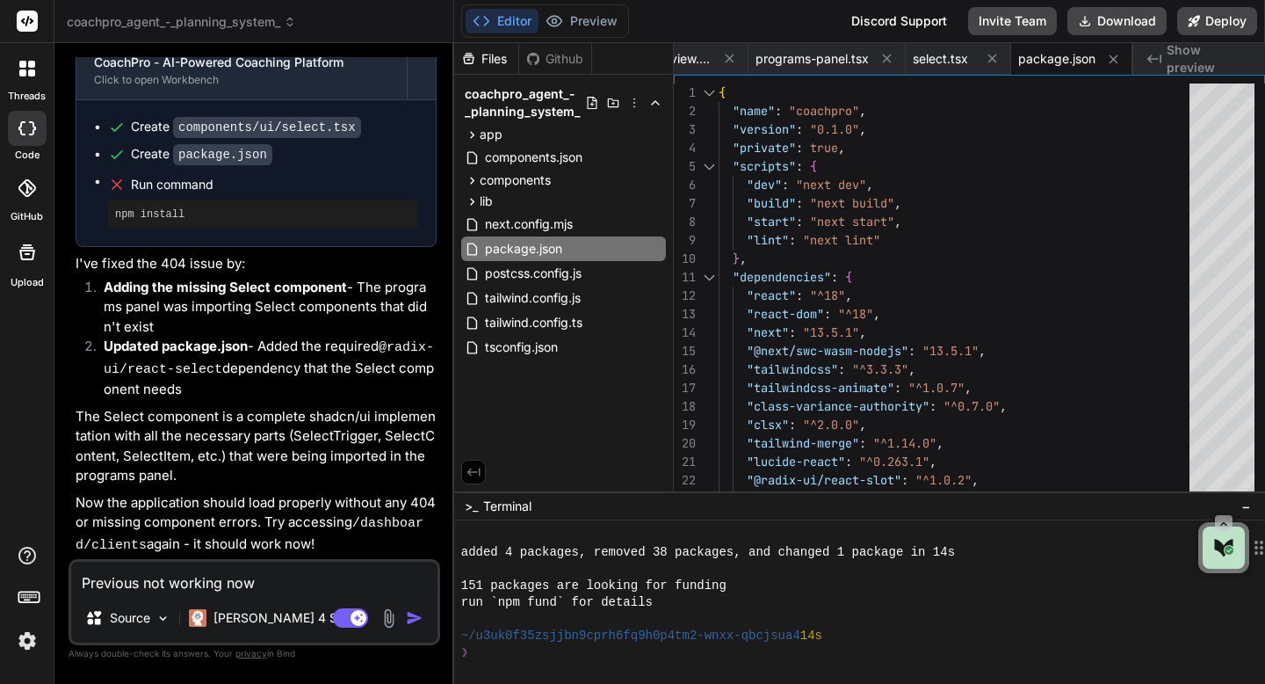
click at [112, 587] on textarea "Previous not working now" at bounding box center [254, 578] width 366 height 32
type textarea "Prev Previous not working nowious not working now"
type textarea "x"
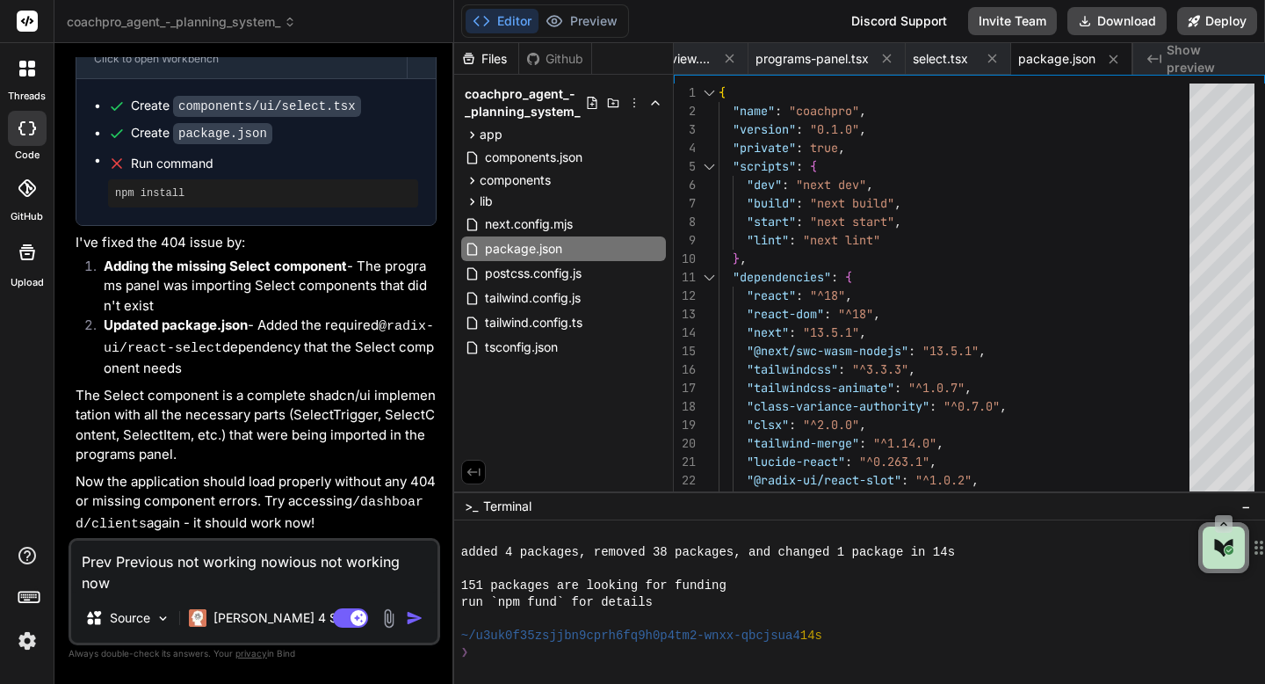
click at [112, 587] on textarea "Prev Previous not working nowious not working now" at bounding box center [254, 566] width 366 height 53
click at [143, 589] on textarea "Prev Previous not working nowious not working now" at bounding box center [254, 566] width 366 height 53
drag, startPoint x: 143, startPoint y: 589, endPoint x: 61, endPoint y: 542, distance: 94.8
click at [61, 542] on div "Bind AI Web Search Created with Pixso. Code Generator You ./components/clients/…" at bounding box center [254, 363] width 400 height 640
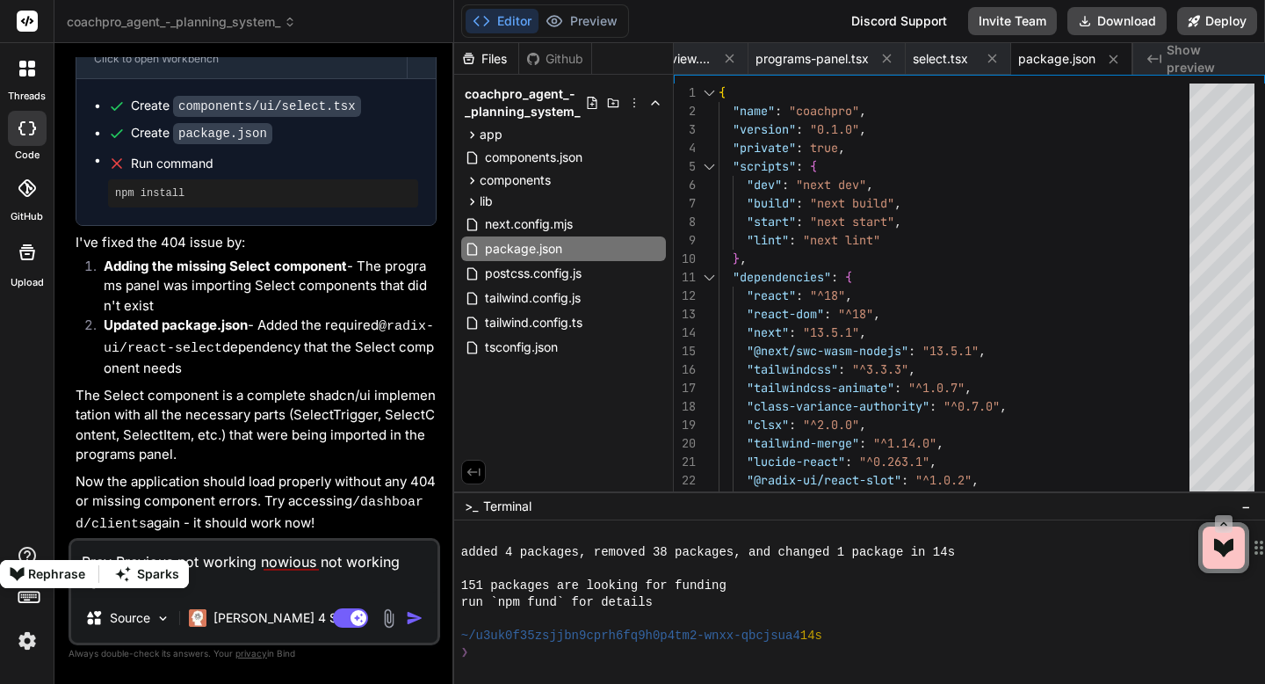
type textarea "Pre"
type textarea "x"
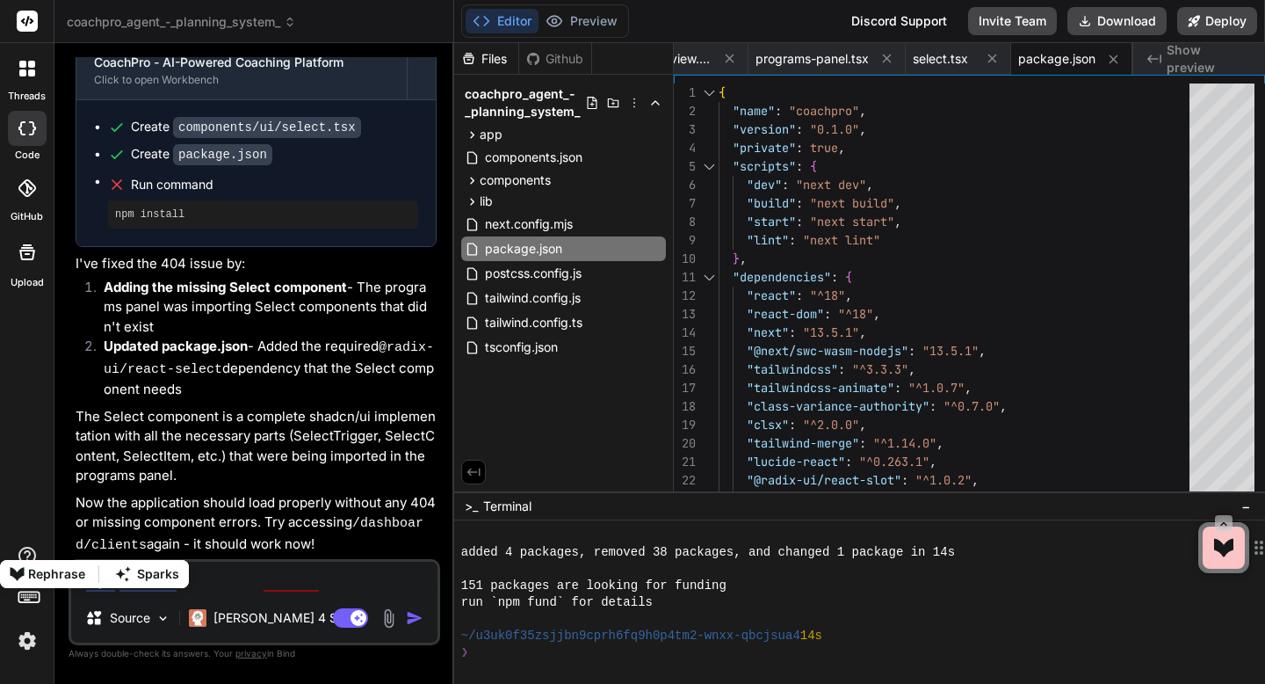
type textarea "Previ"
type textarea "x"
type textarea "Preview is"
type textarea "x"
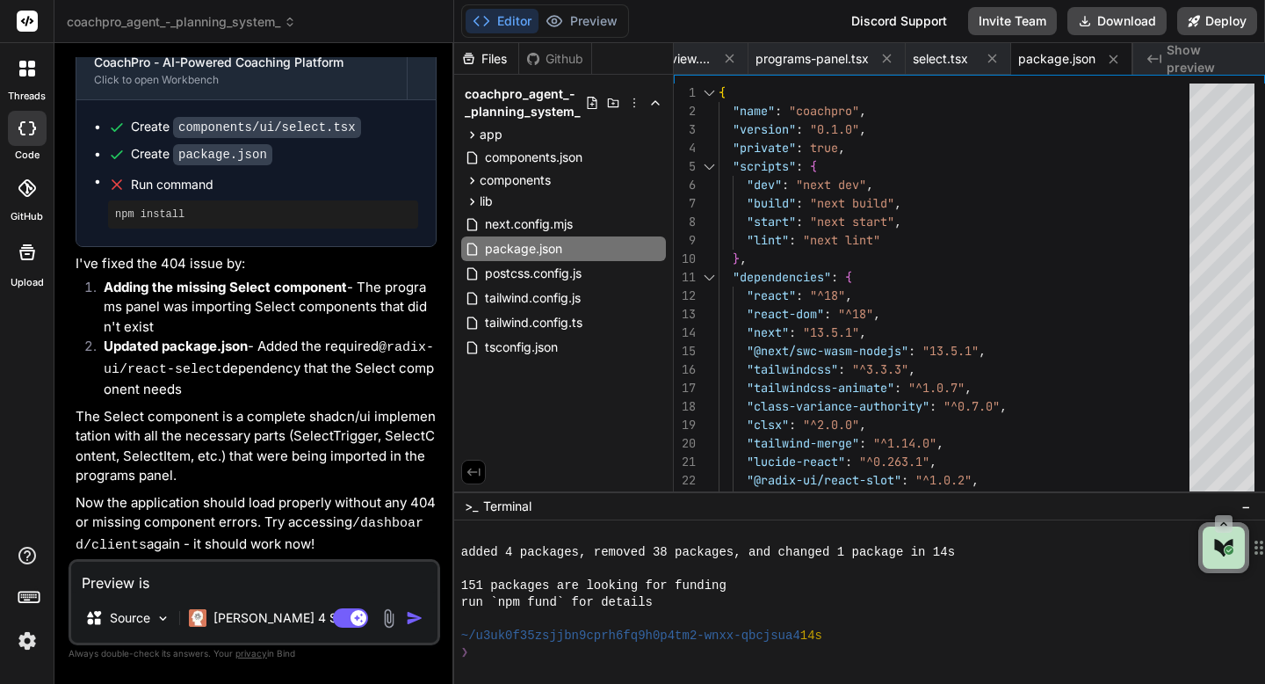
type textarea "Preview is not"
type textarea "x"
type textarea "Preview is not working"
type textarea "x"
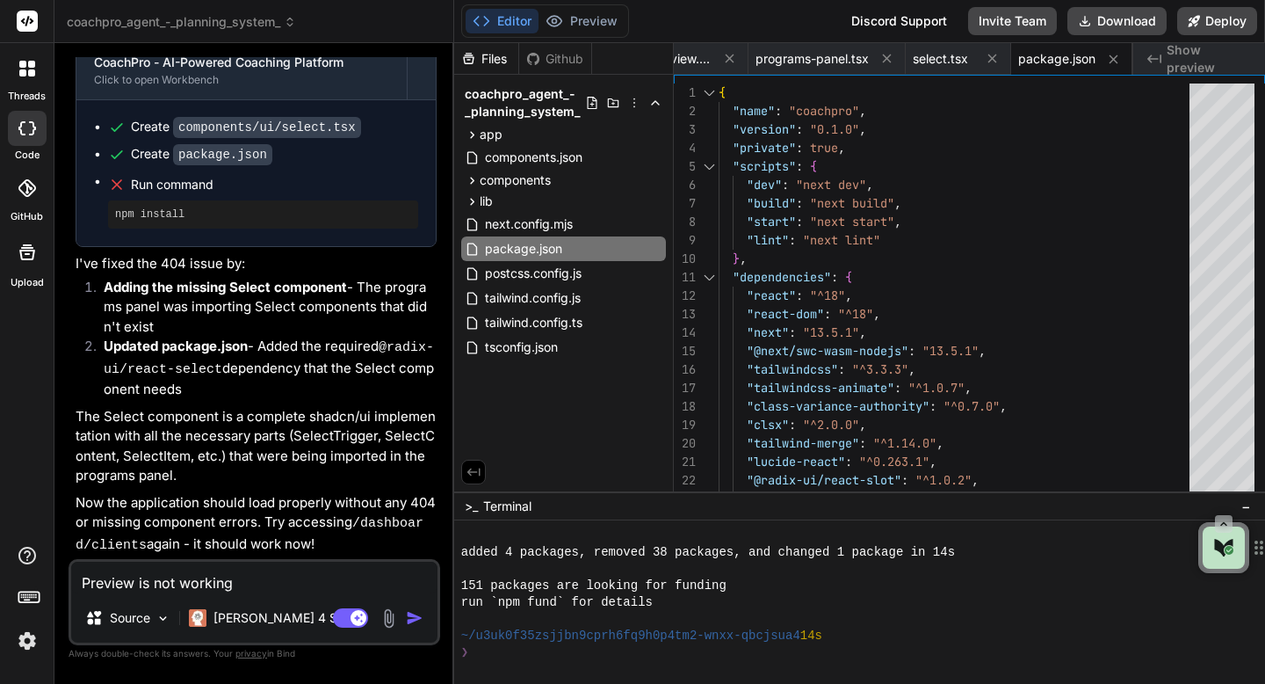
type textarea "Preview is not working"
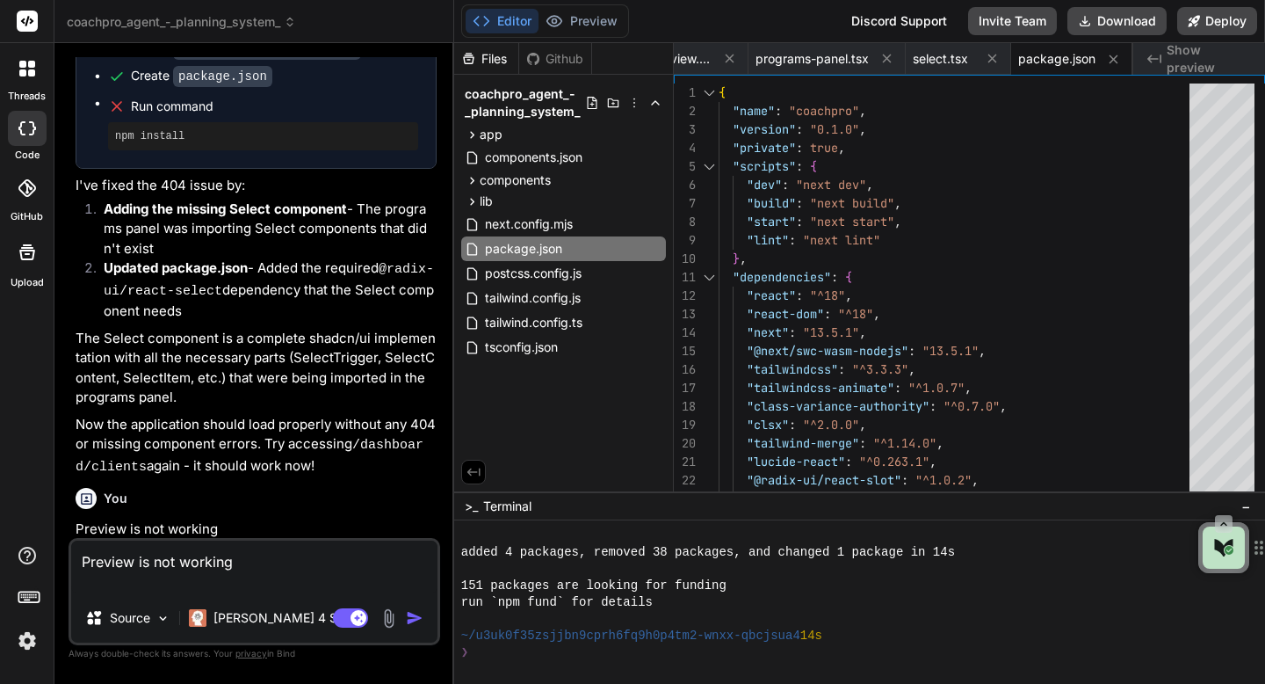
type textarea "x"
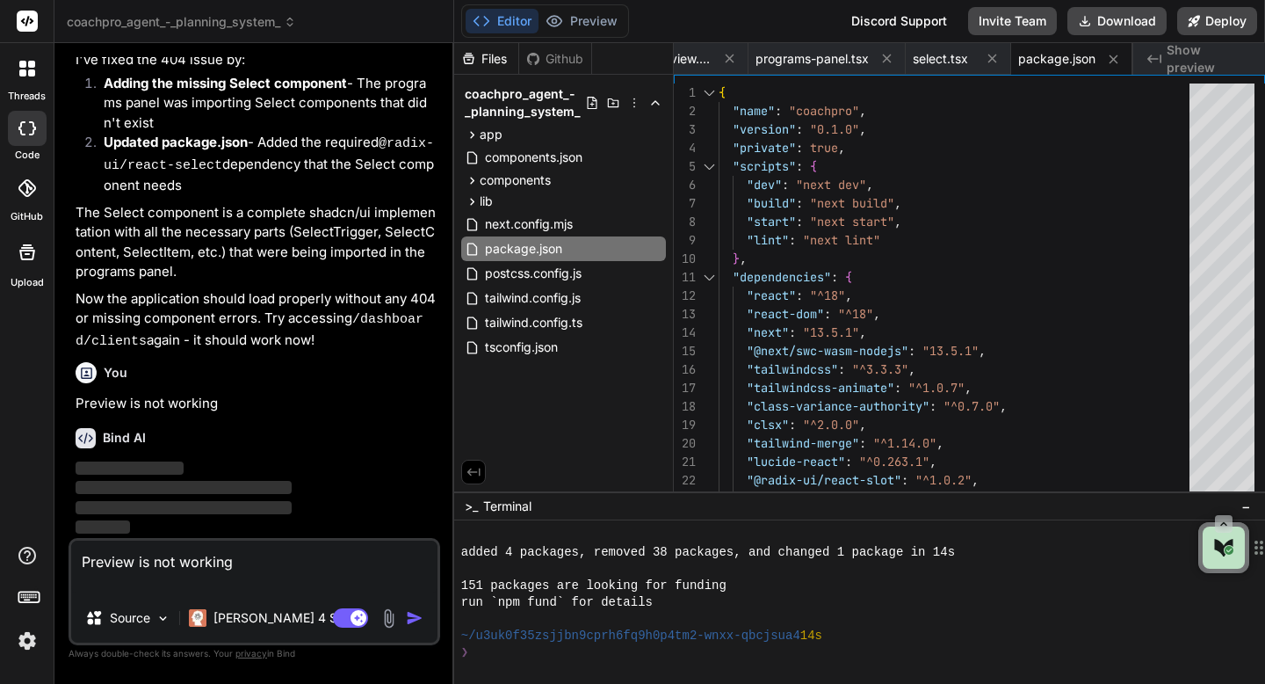
scroll to position [4341, 0]
type textarea "Preview is not working"
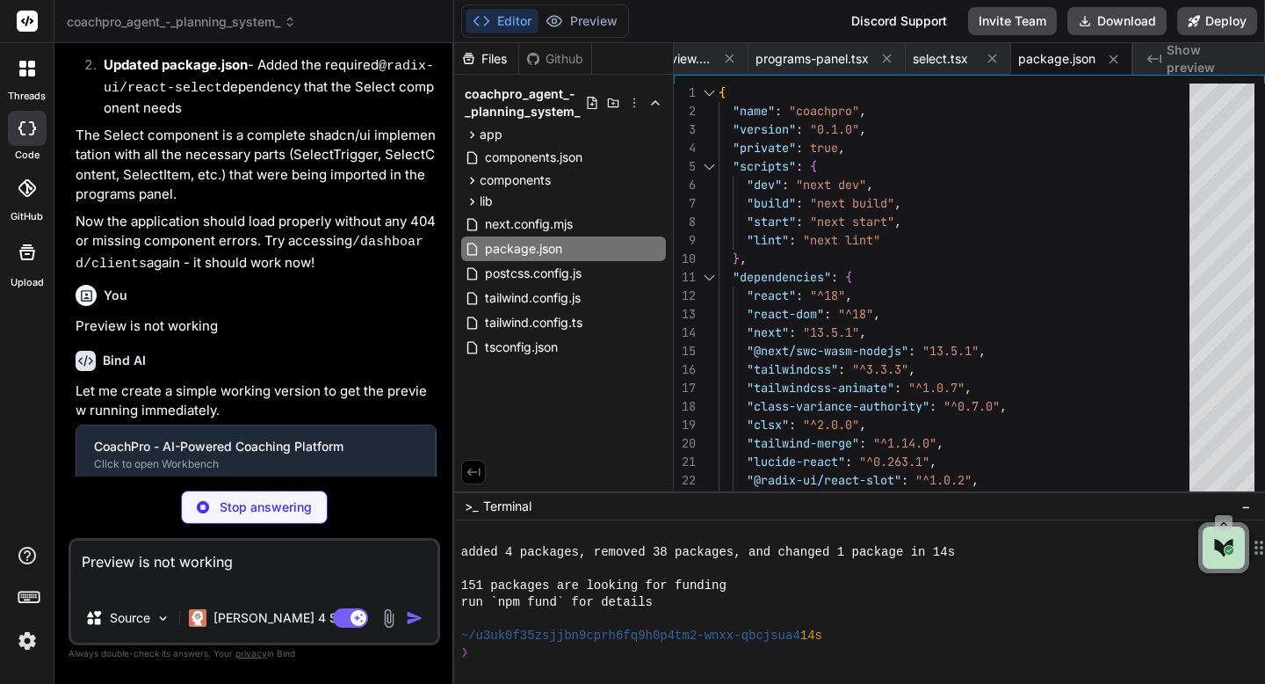
type textarea "x"
type textarea ""next": "13.5.1", "@next/swc-wasm-nodejs": "13.5.1", "react": "^18.2.0", "react…"
type textarea "x"
type textarea "</html> ); }"
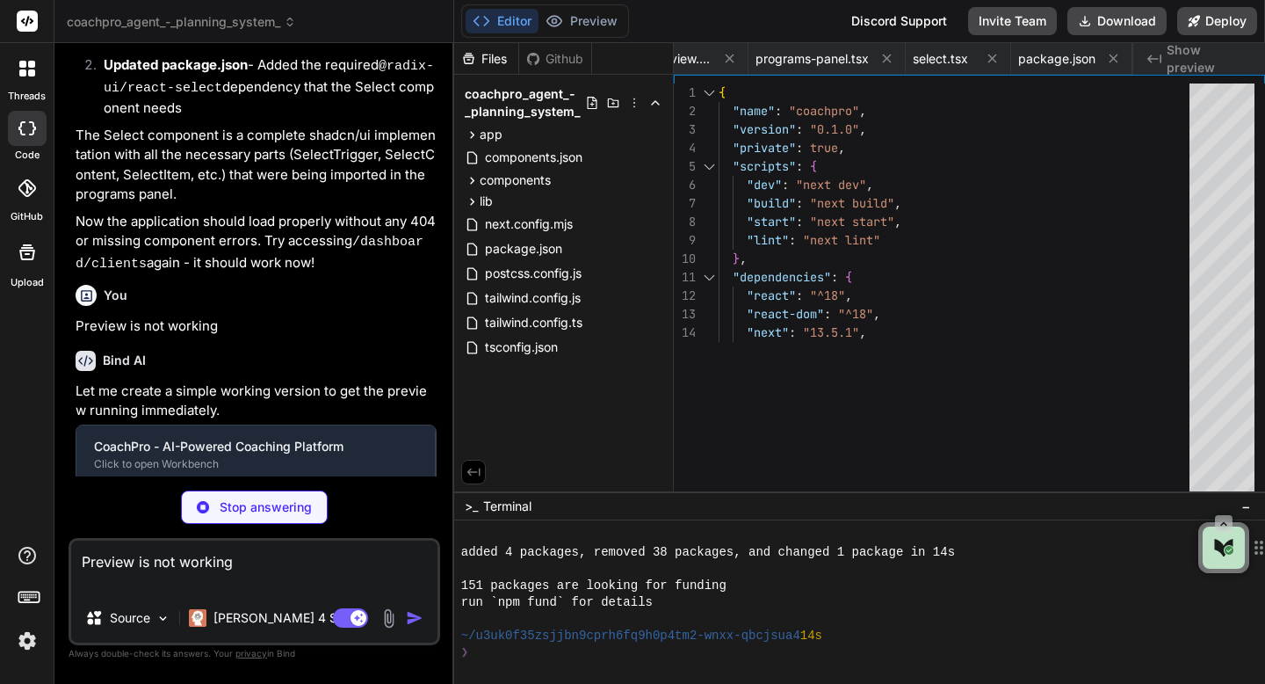
type textarea "x"
type textarea "); }"
type textarea "x"
type textarea "</div> ); }"
type textarea "x"
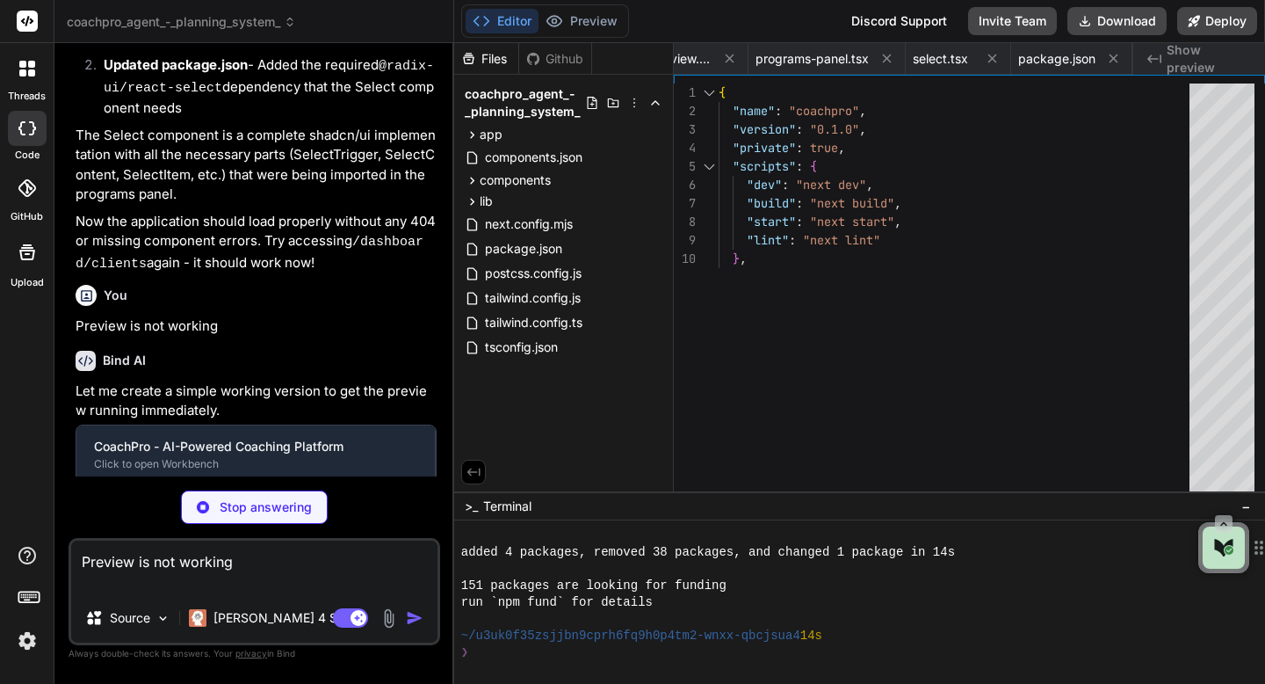
type textarea "@tailwind base; @tailwind components; @tailwind utilities;"
type textarea "x"
type textarea "plugins: [], }"
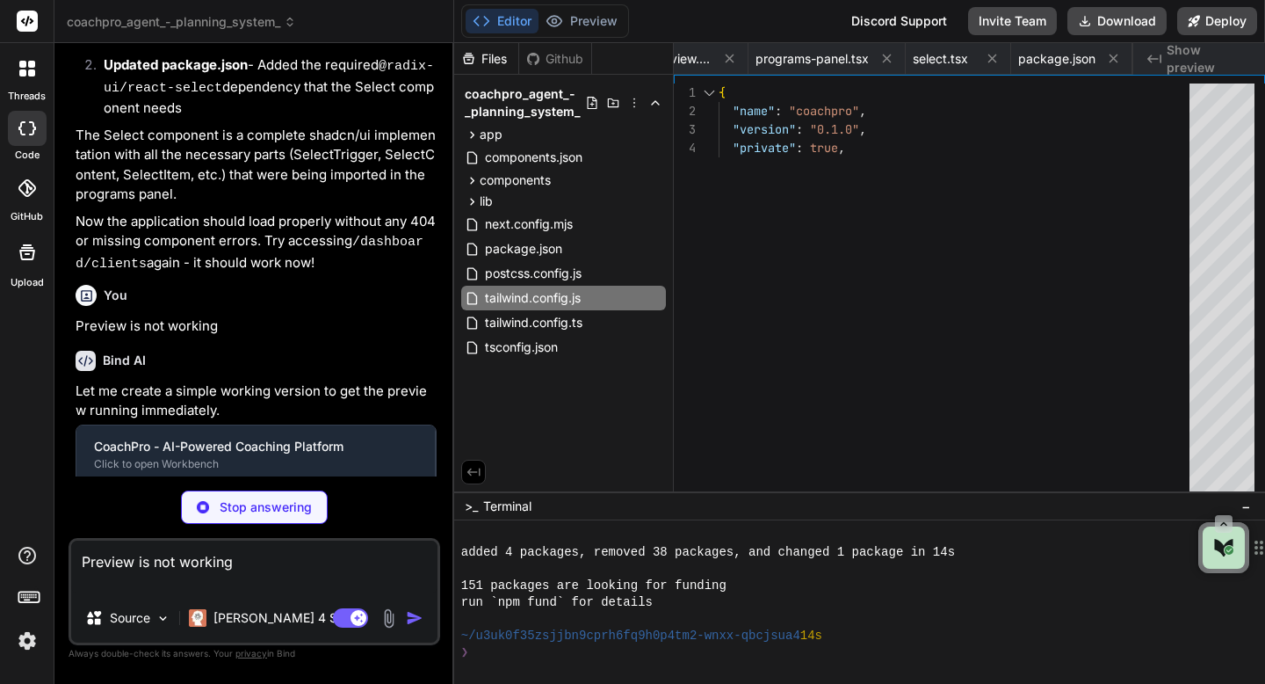
type textarea "x"
type textarea "/** @type {import('next').NextConfig} */ const nextConfig = {} module.exports =…"
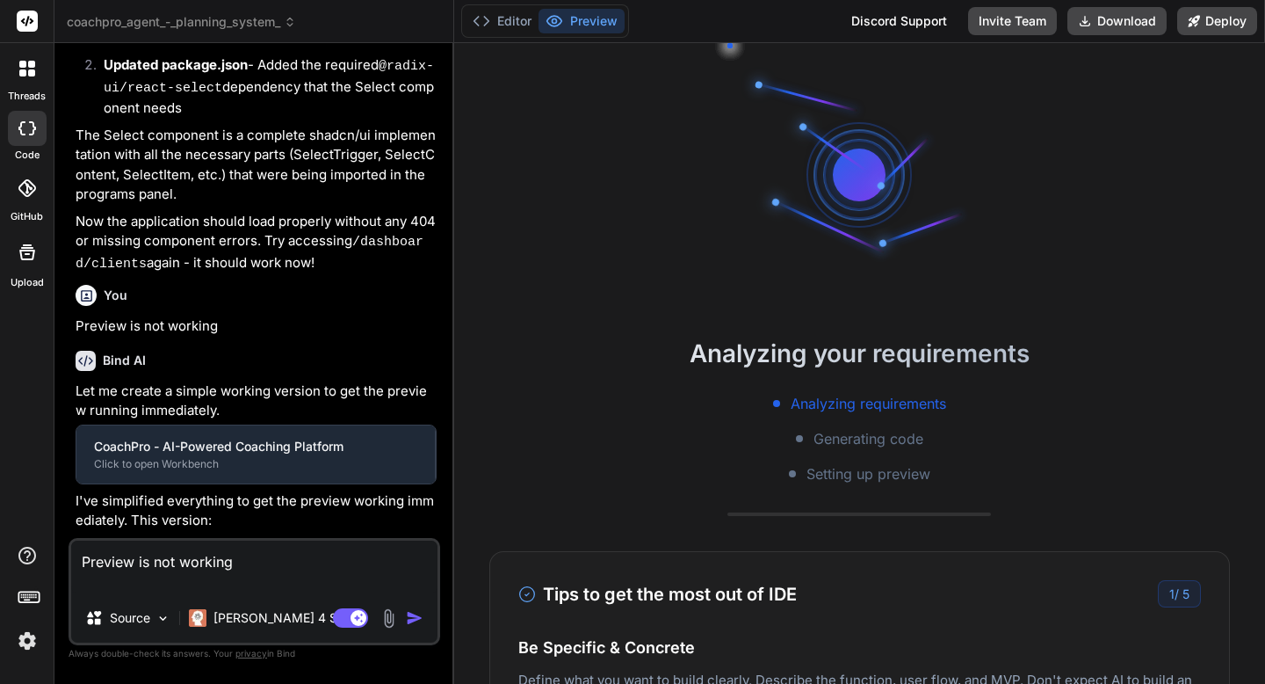
type textarea "x"
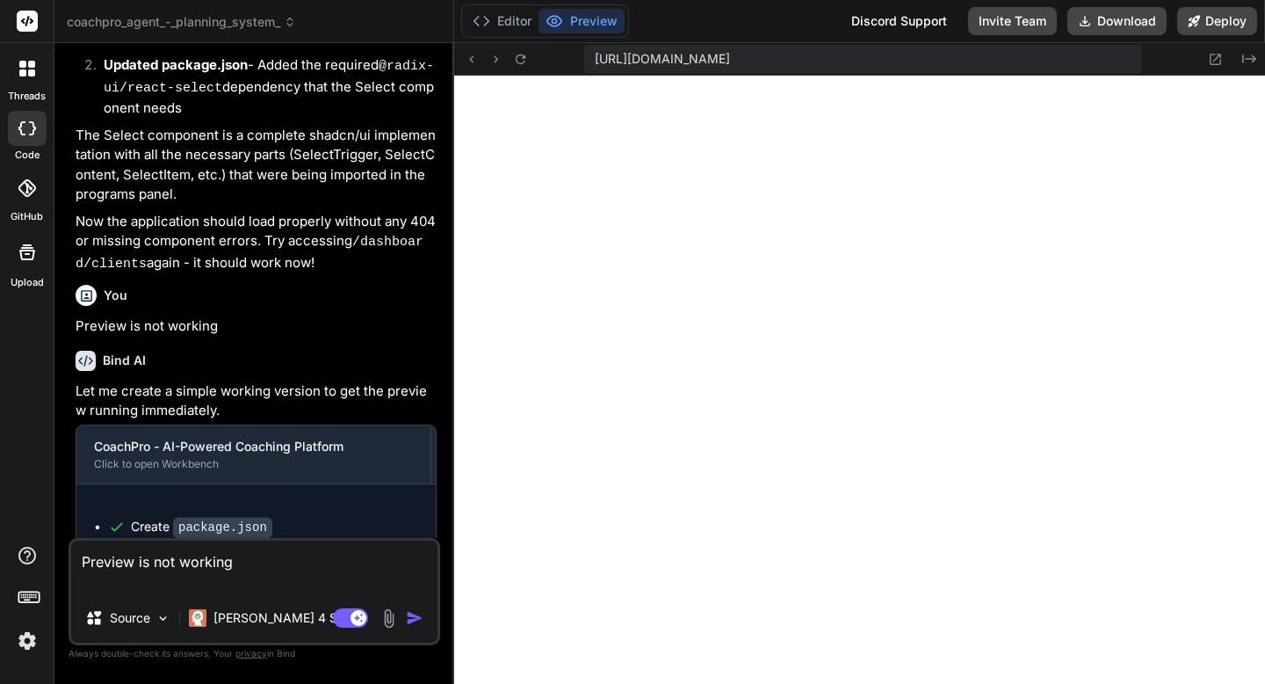
scroll to position [5660, 0]
click at [286, 563] on textarea "Preview is not working" at bounding box center [254, 566] width 366 height 53
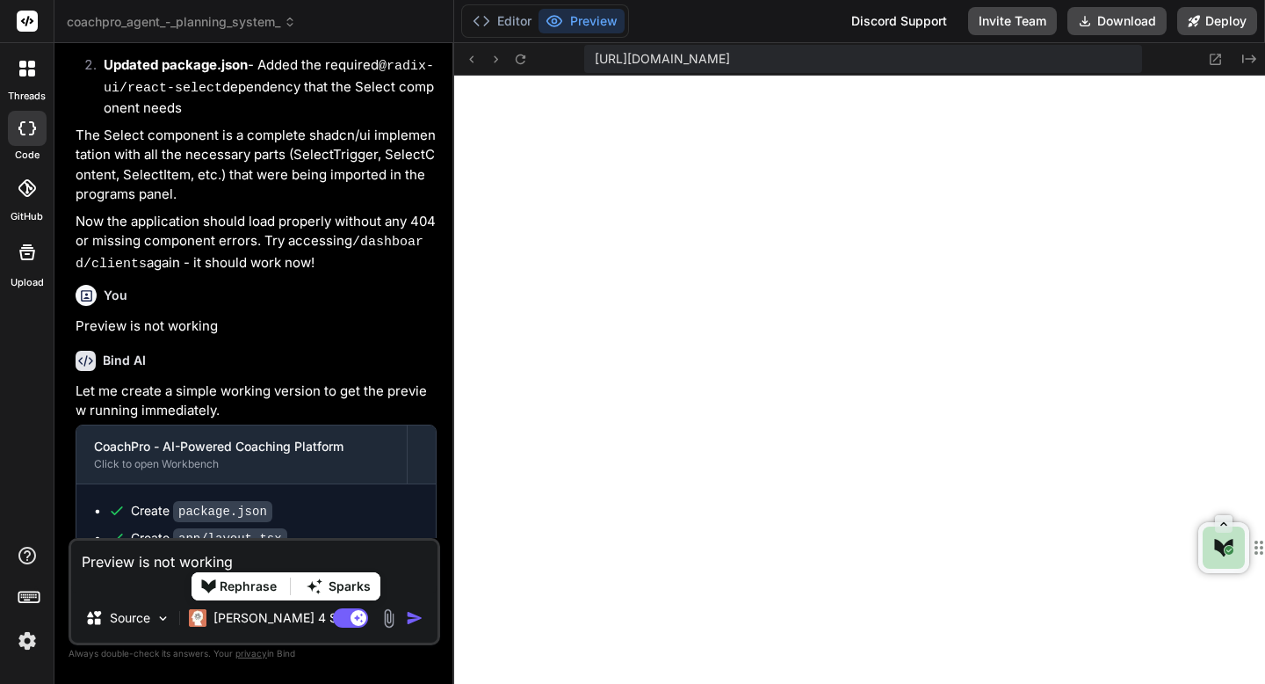
paste textarea "./app/globals.css.webpack[javascript/auto]!=!./node_modules/next/dist/build/web…"
type textarea "./app/globals.css.webpack[javascript/auto]!=!./node_modules/next/dist/build/web…"
type textarea "x"
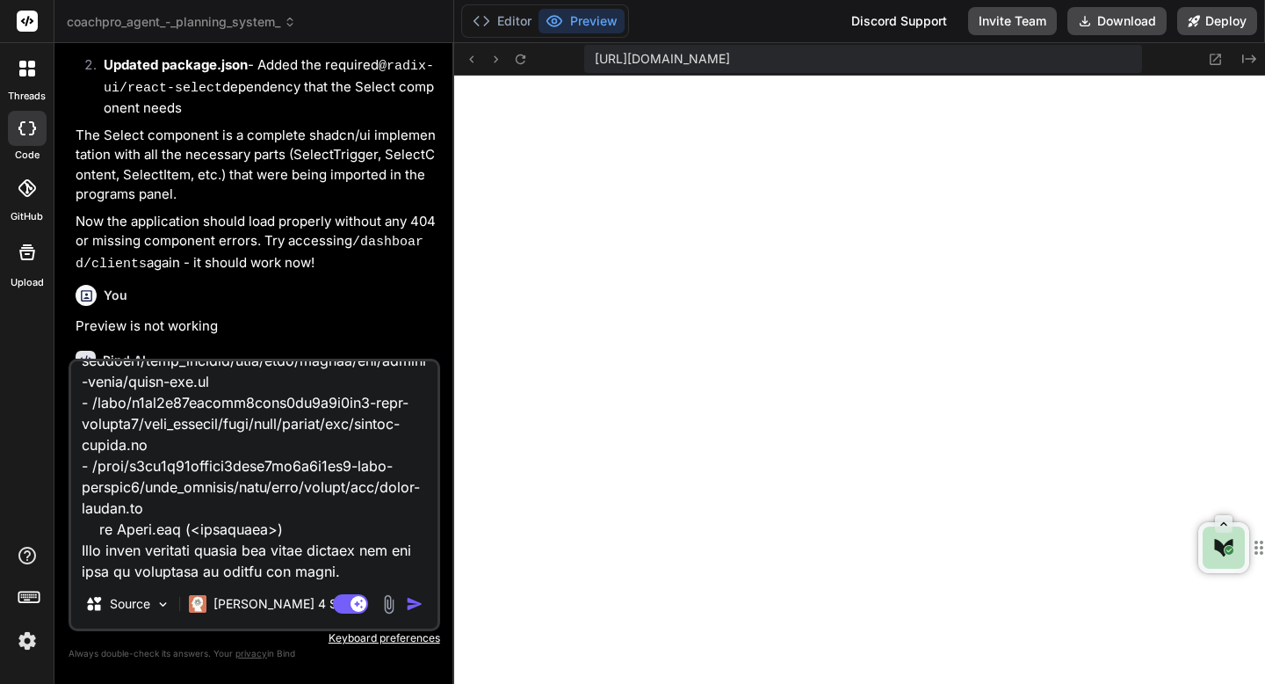
type textarea "./app/globals.css.webpack[javascript/auto]!=!./node_modules/next/dist/build/web…"
click at [410, 602] on img "button" at bounding box center [415, 604] width 18 height 18
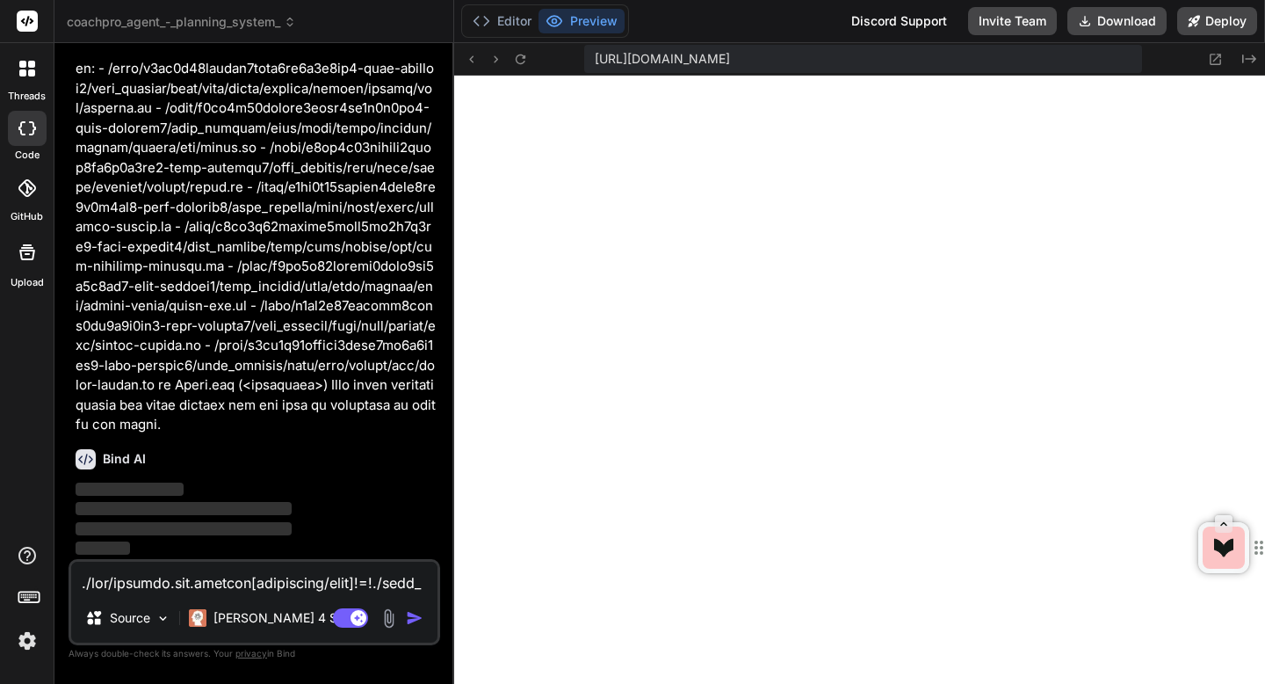
scroll to position [5738, 0]
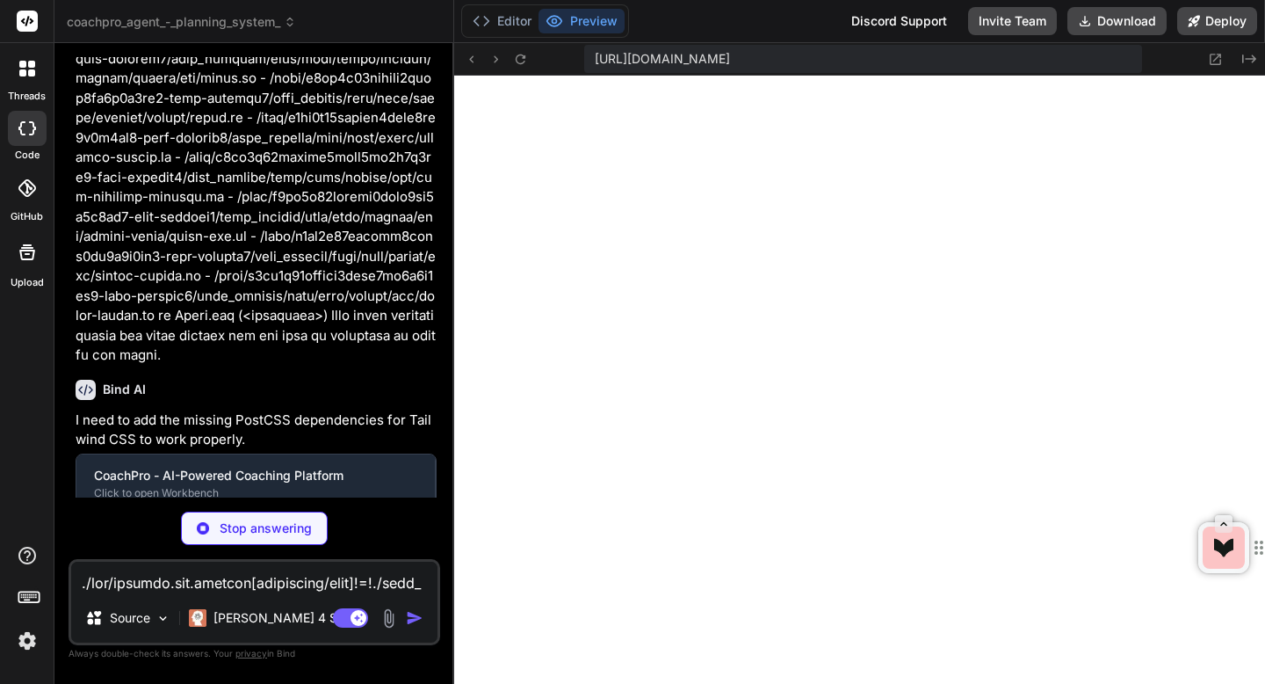
type textarea "x"
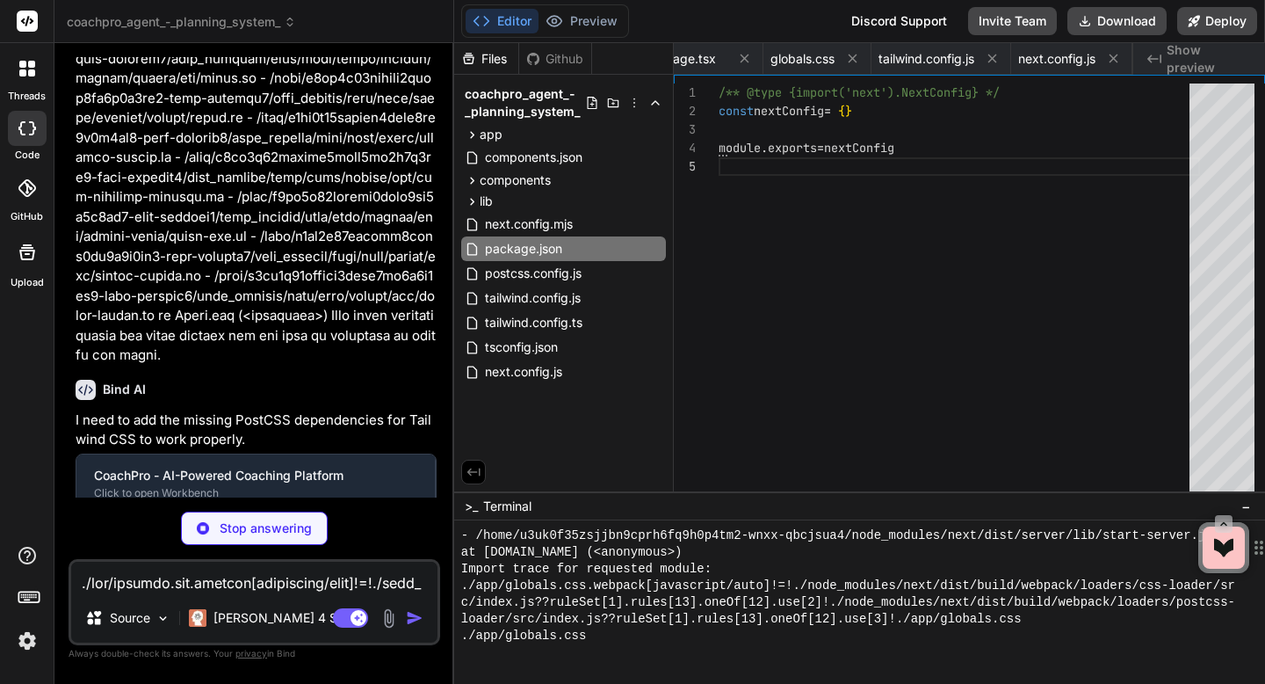
type textarea "x"
type textarea "module.exports = { plugins: { tailwindcss: {}, autoprefixer: {}, }, }"
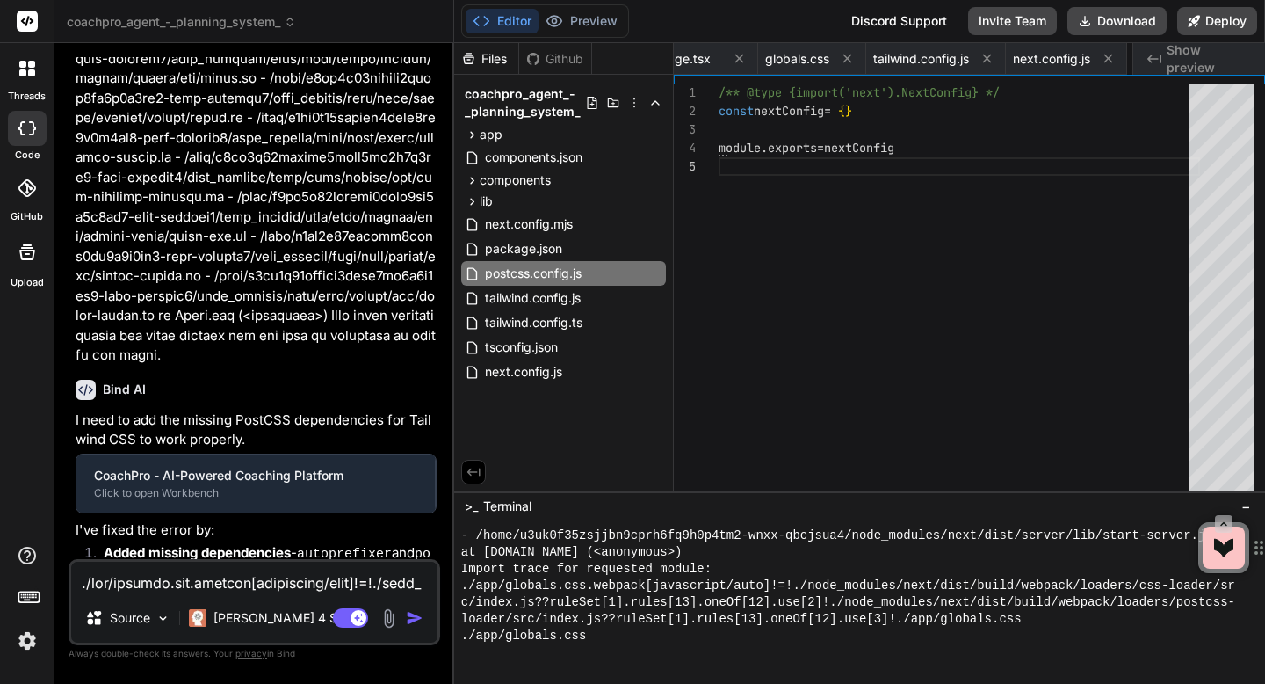
type textarea "x"
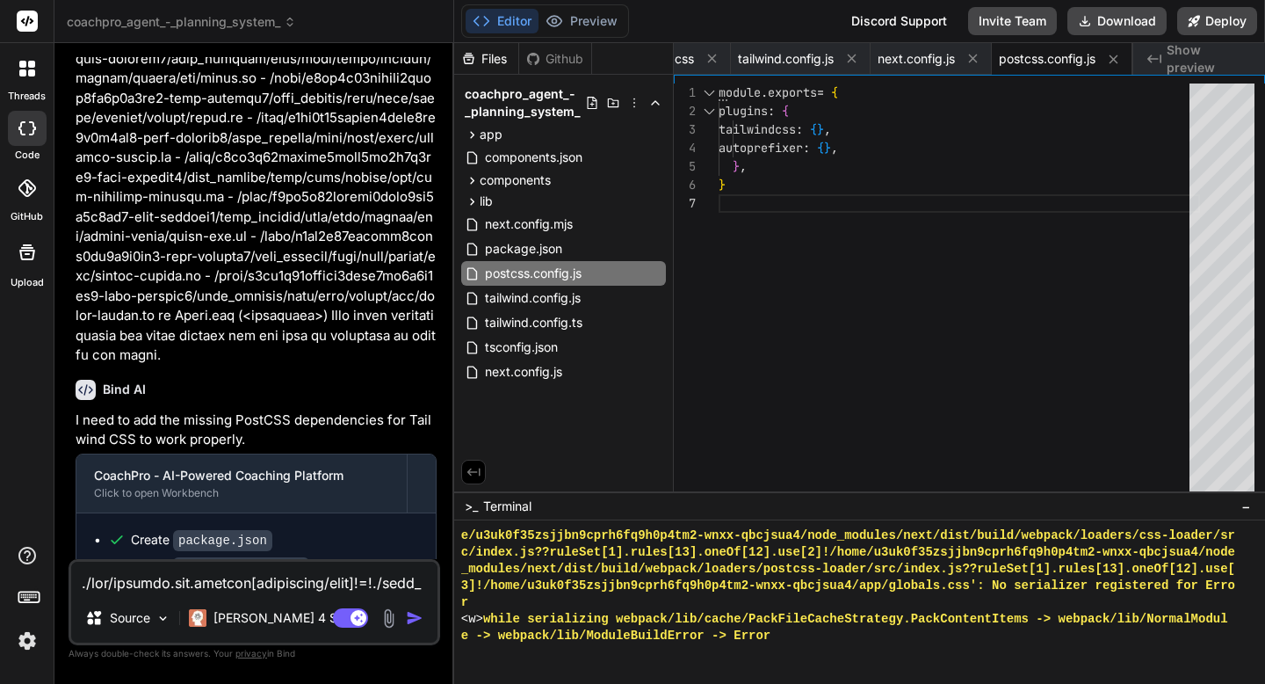
scroll to position [6087, 0]
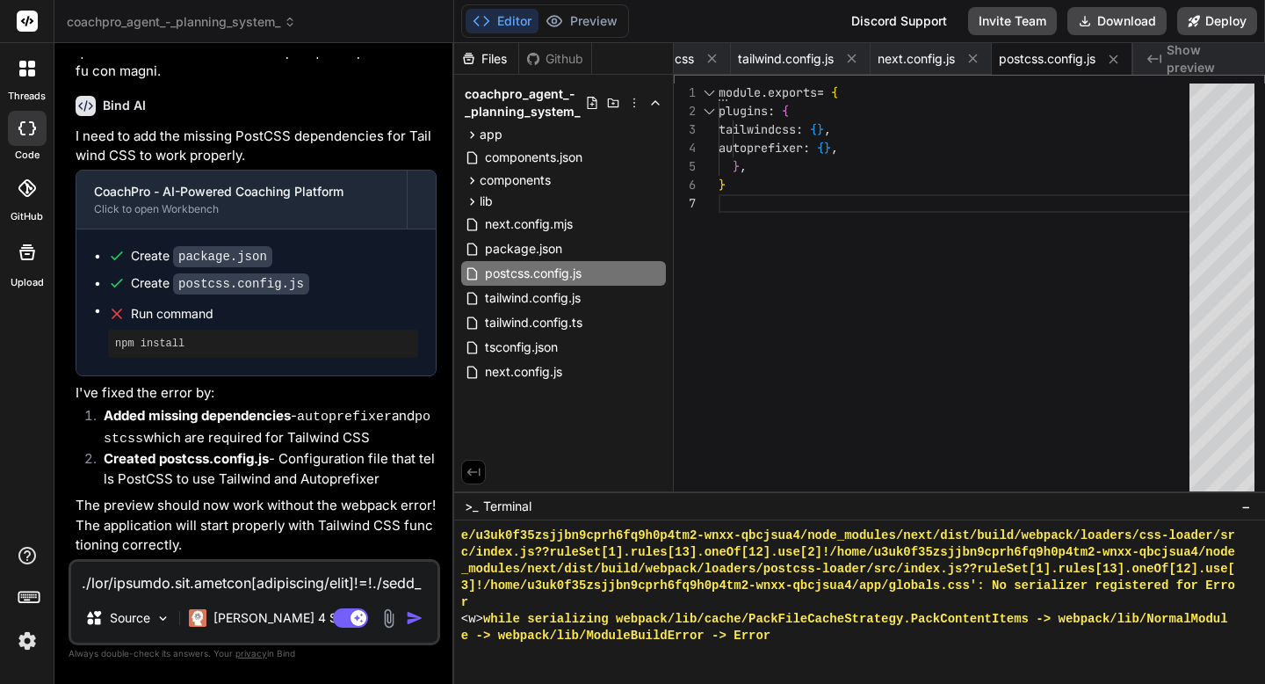
click at [337, 579] on textarea at bounding box center [254, 578] width 366 height 32
type textarea "Take a"
type textarea "x"
type textarea "Take a look"
type textarea "x"
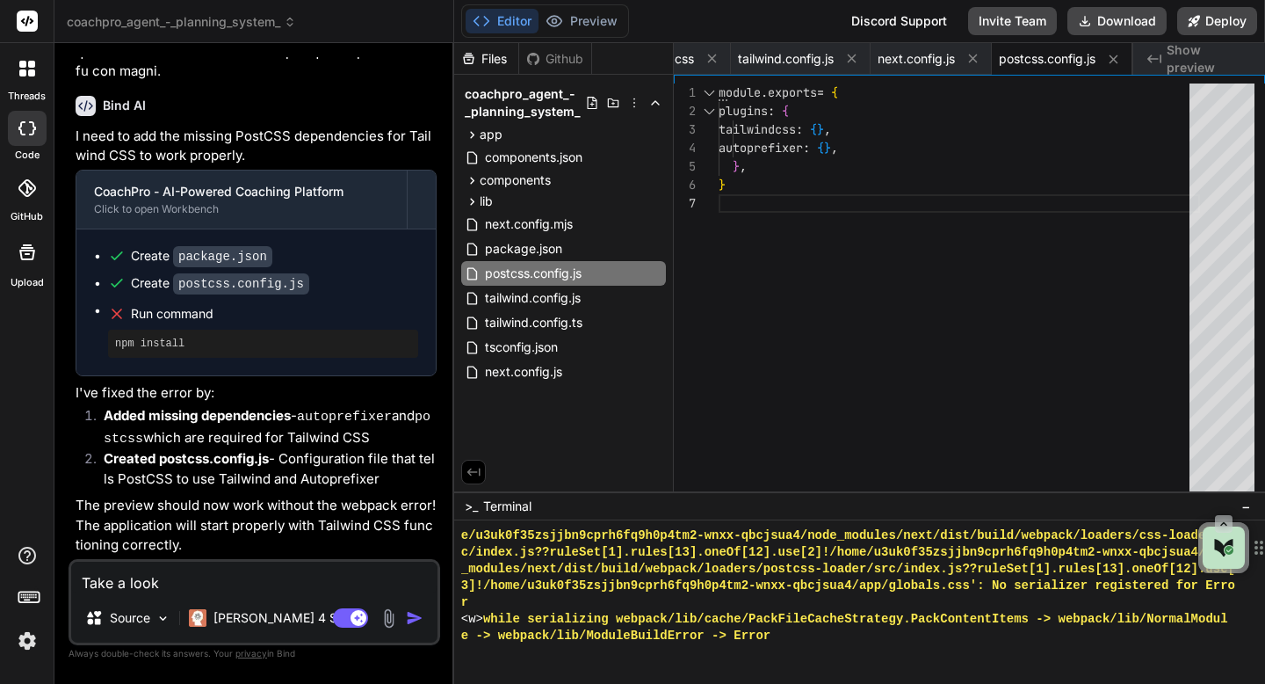
type textarea "Take a look at"
type textarea "x"
type textarea "Take a look at the"
type textarea "x"
type textarea "Take a look at the terminal"
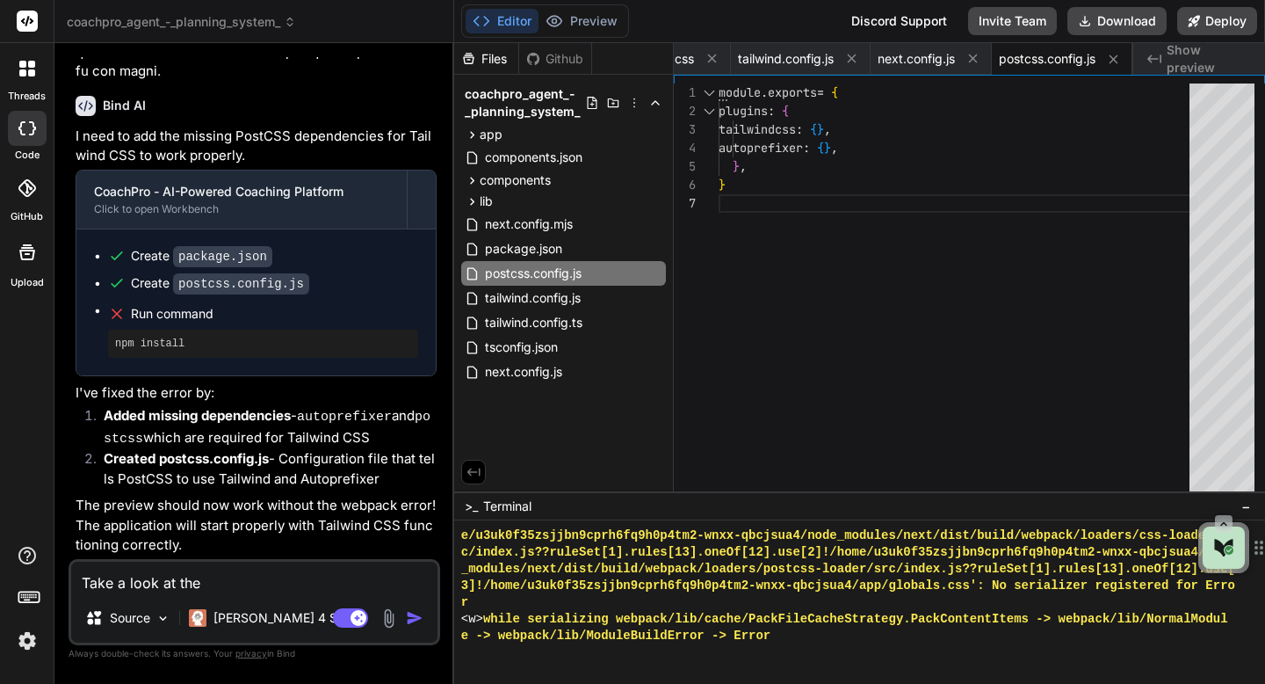
type textarea "x"
type textarea "Take a look at the terminal and one"
type textarea "x"
type textarea "Take a look at the terminal terminal one"
type textarea "x"
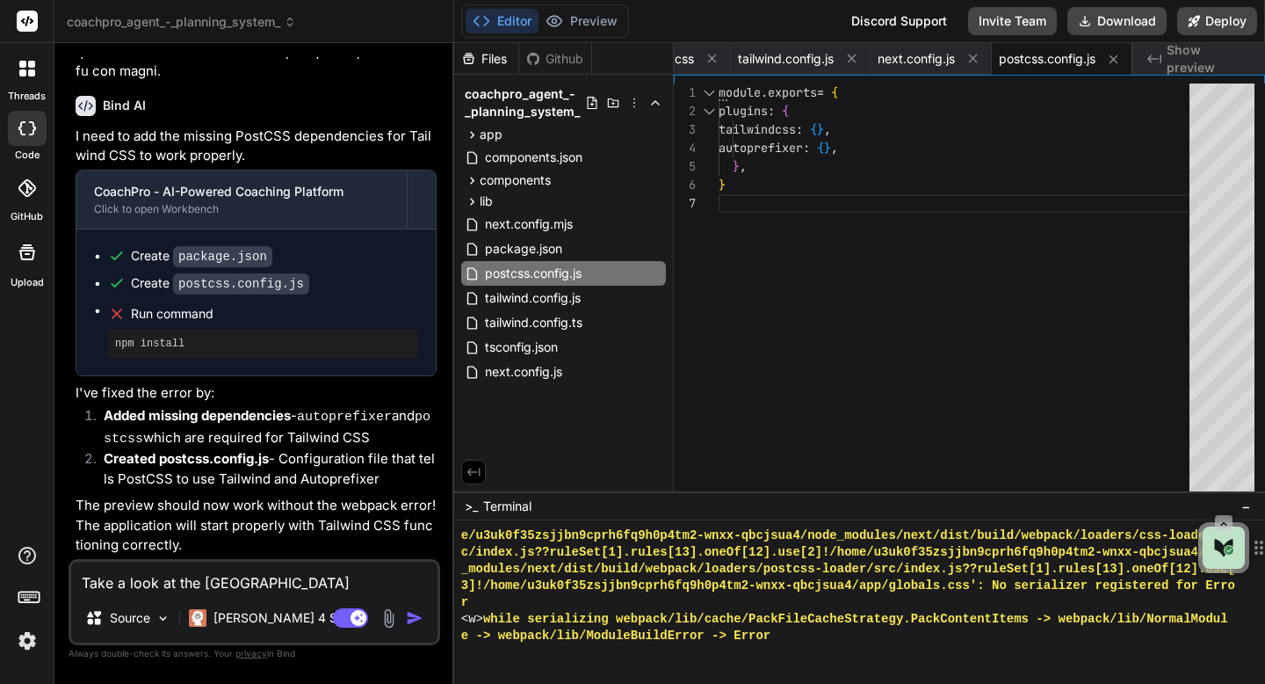
type textarea "Take a look at the Terminal and one"
type textarea "x"
type textarea "Take a look at the Terminal and see"
type textarea "x"
type textarea "Take a look at the Terminal and see what"
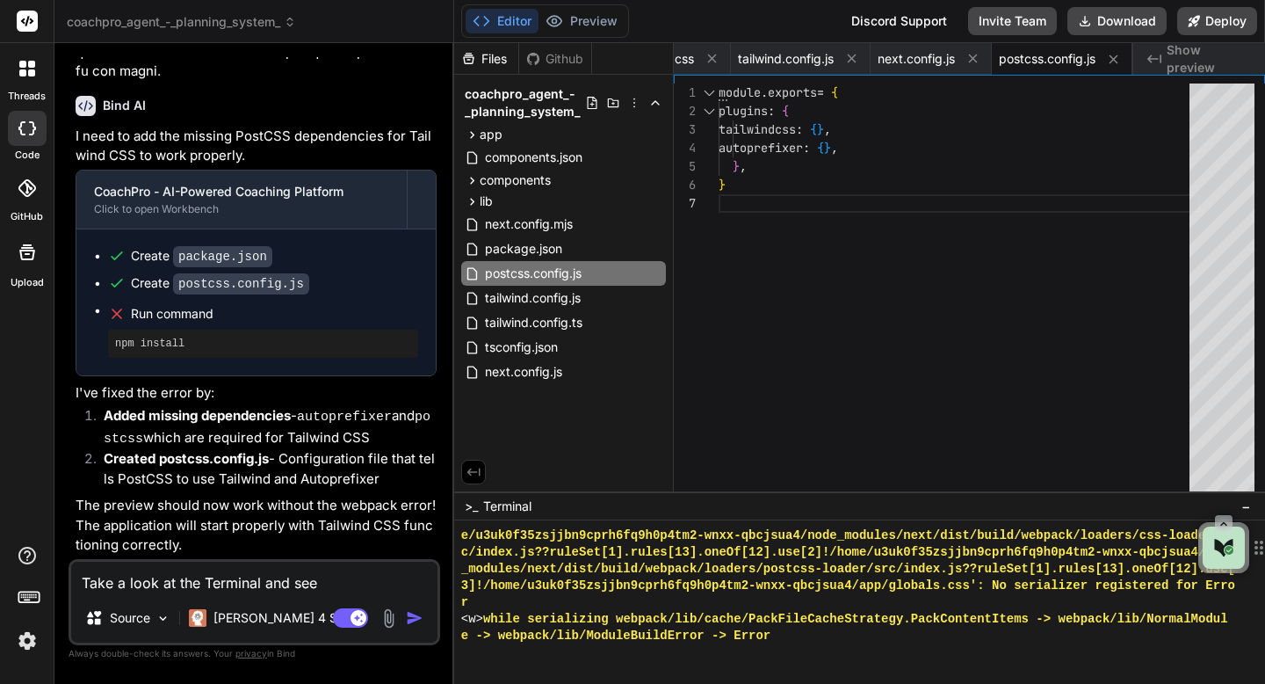
type textarea "x"
type textarea "Take a look at the Terminal and see what is"
type textarea "x"
type textarea "Take a look at the Terminal and see what is"
type textarea "x"
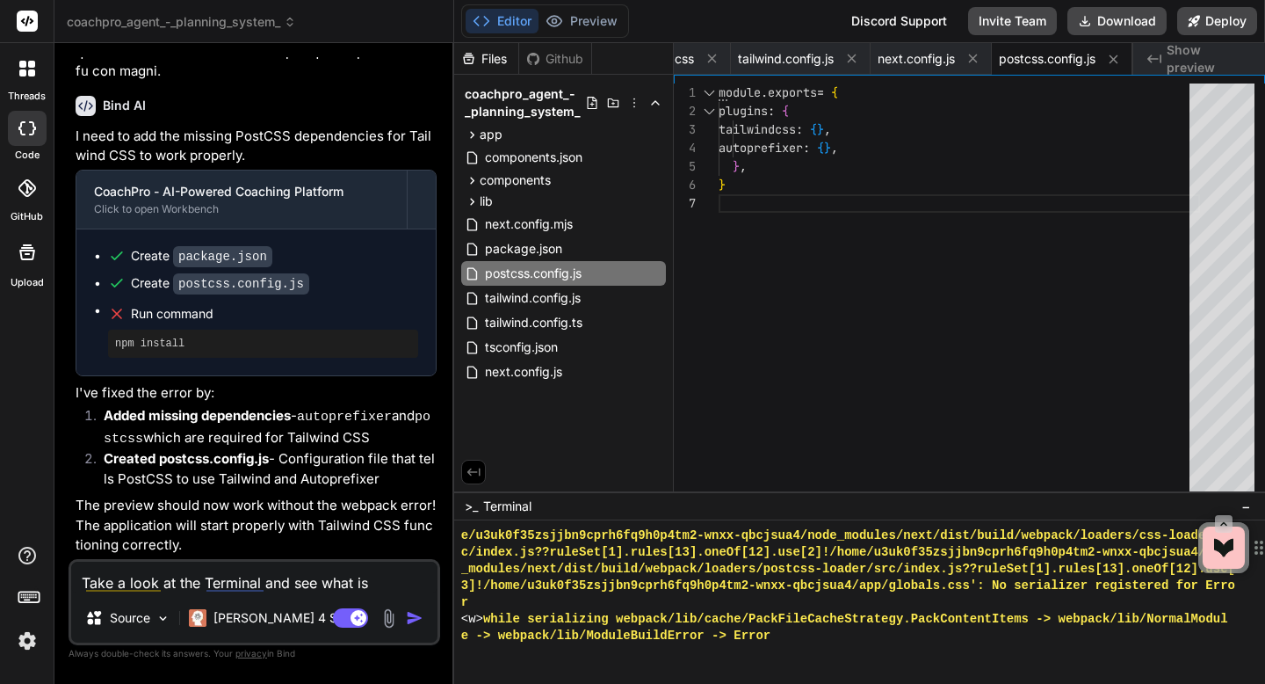
type textarea "Take a look at the Terminal and see what is wrong"
type textarea "x"
type textarea "Take a look at the Terminal and see what is wrong"
type textarea "x"
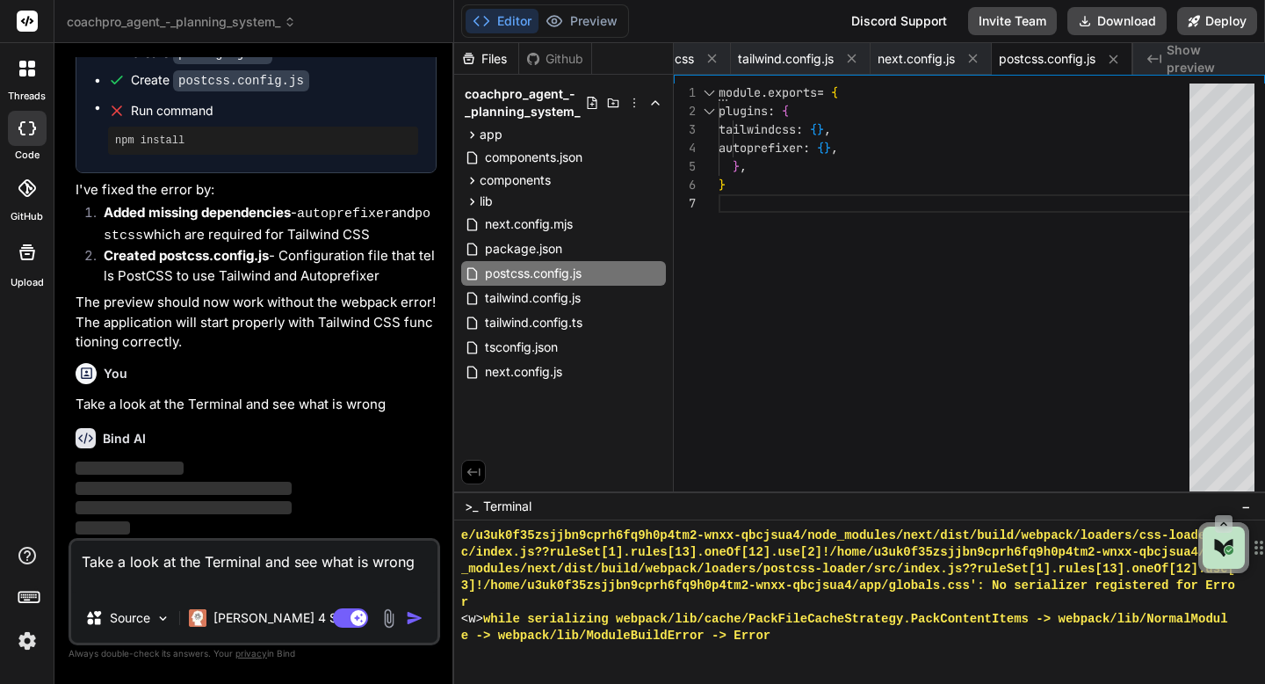
scroll to position [6290, 0]
type textarea "Take a look at the Terminal and see what is wrong"
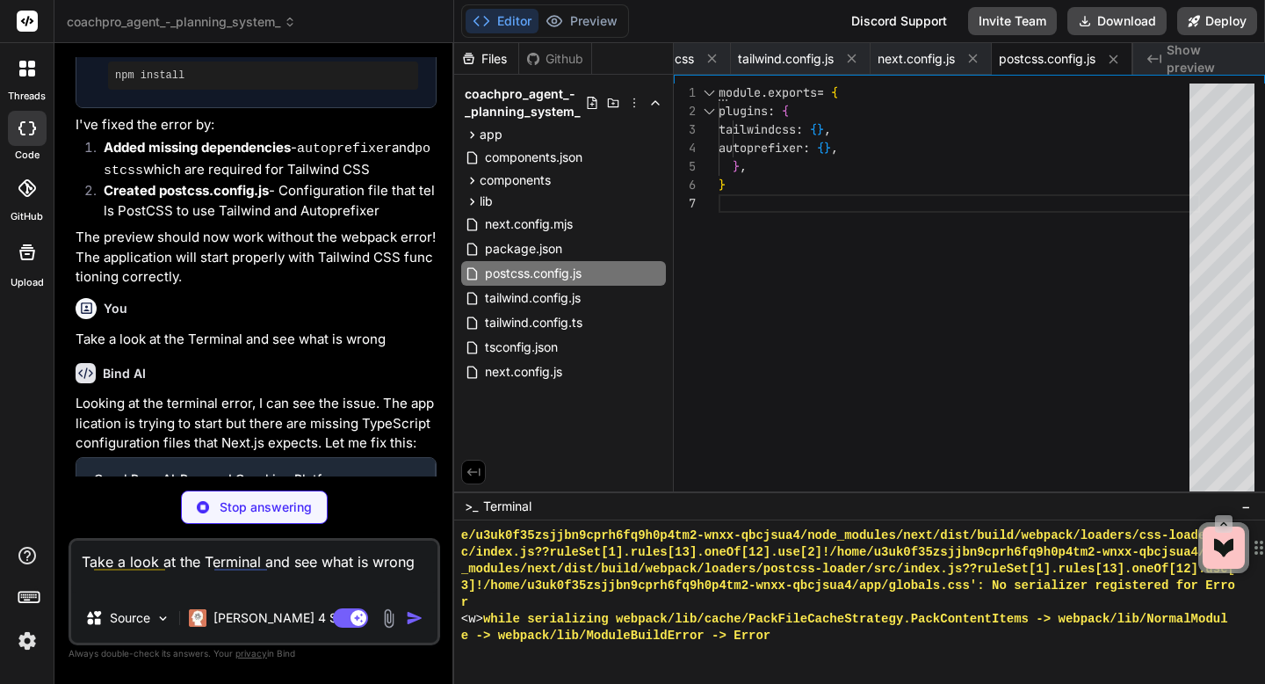
type textarea "x"
type textarea ""paths": { "@/*": ["./*"] } }, "include": ["next-env.d.ts", "**/*.ts", "**/*.ts…"
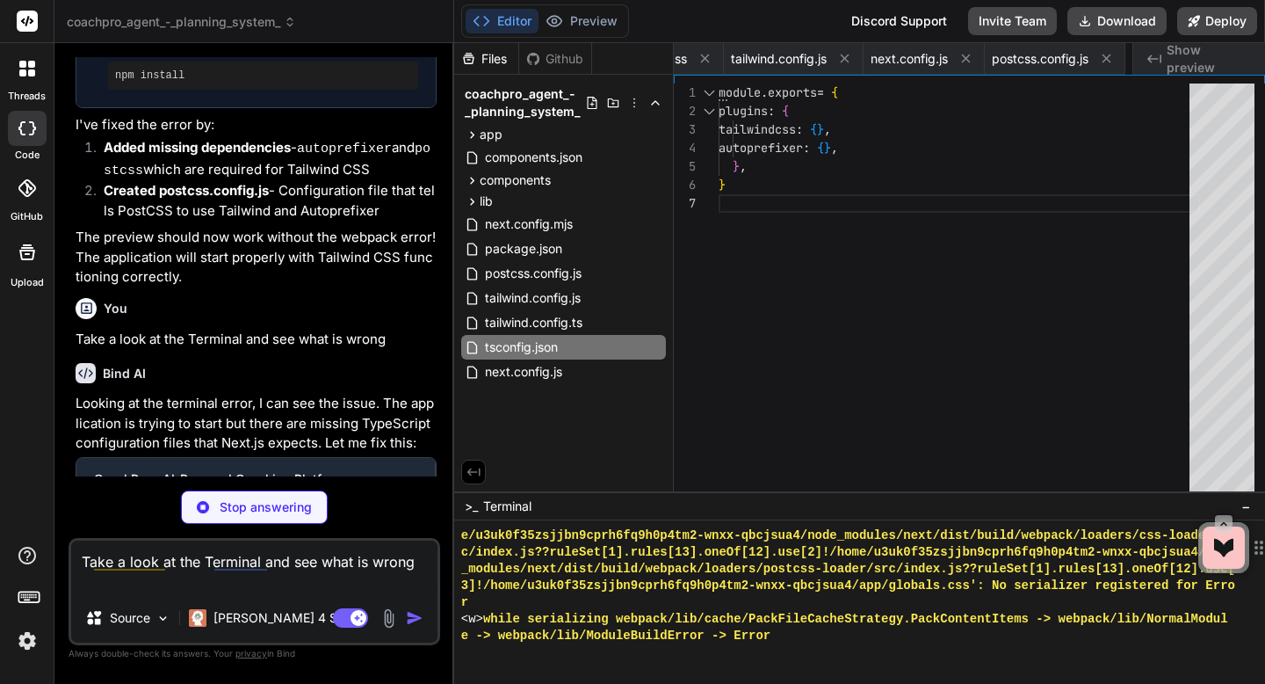
type textarea "x"
type textarea "/// <reference types="next" /> /// <reference types="next/image-types/global" /…"
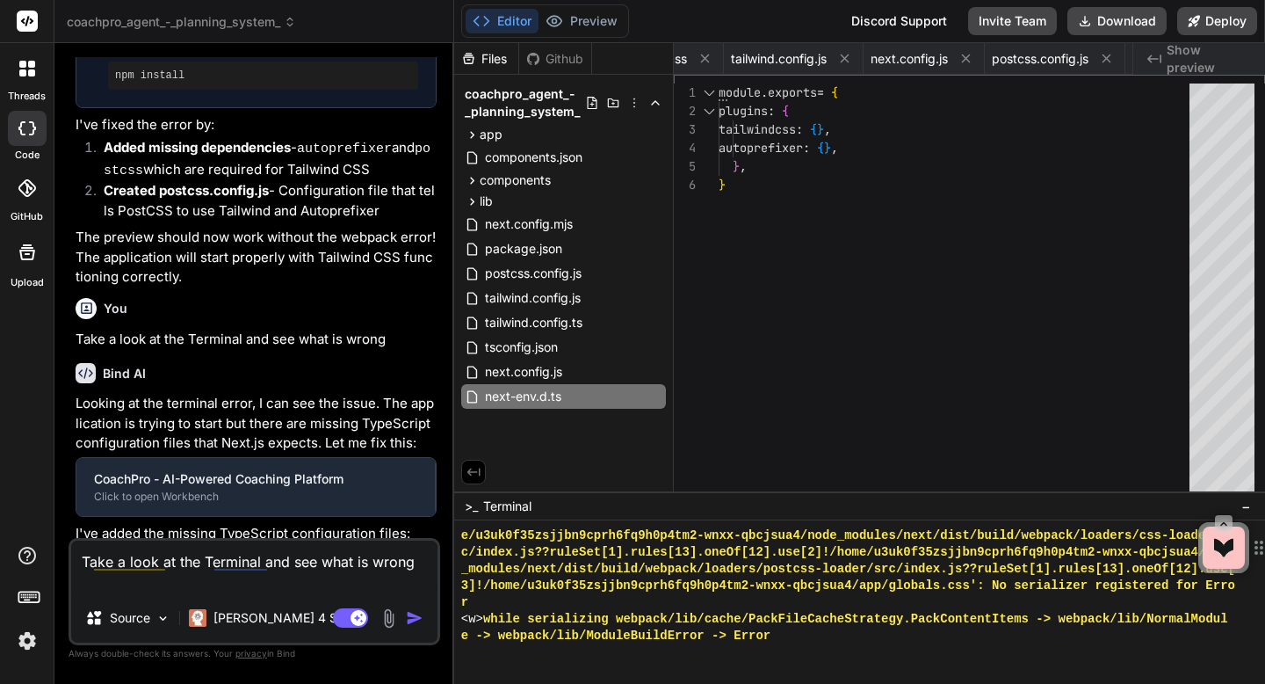
type textarea "x"
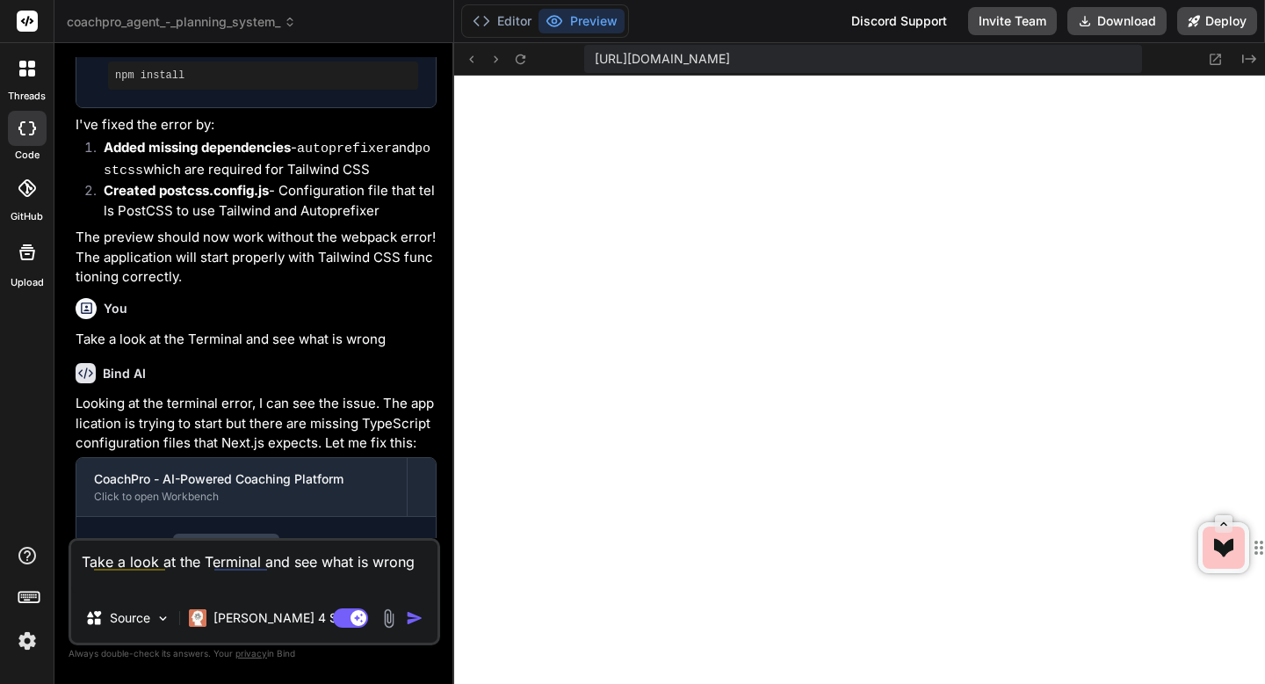
scroll to position [9634, 0]
click at [333, 560] on textarea "Take a look at the Terminal and see what is wrong" at bounding box center [254, 566] width 366 height 53
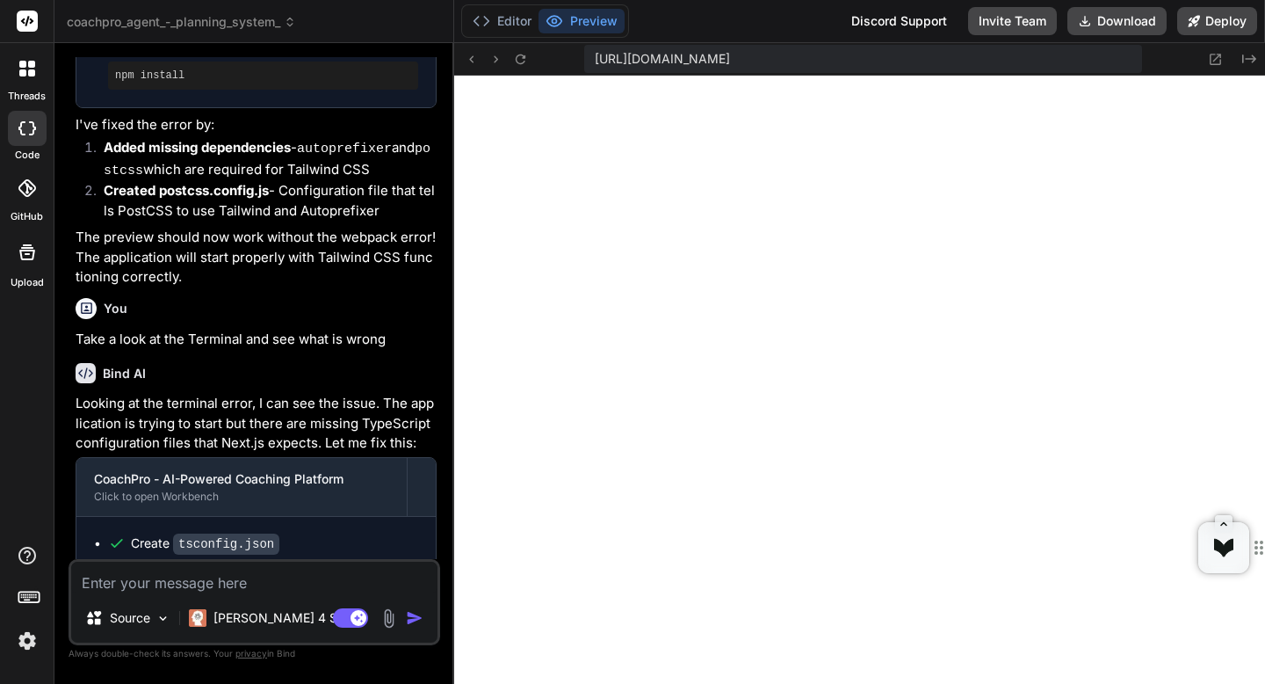
type textarea "x"
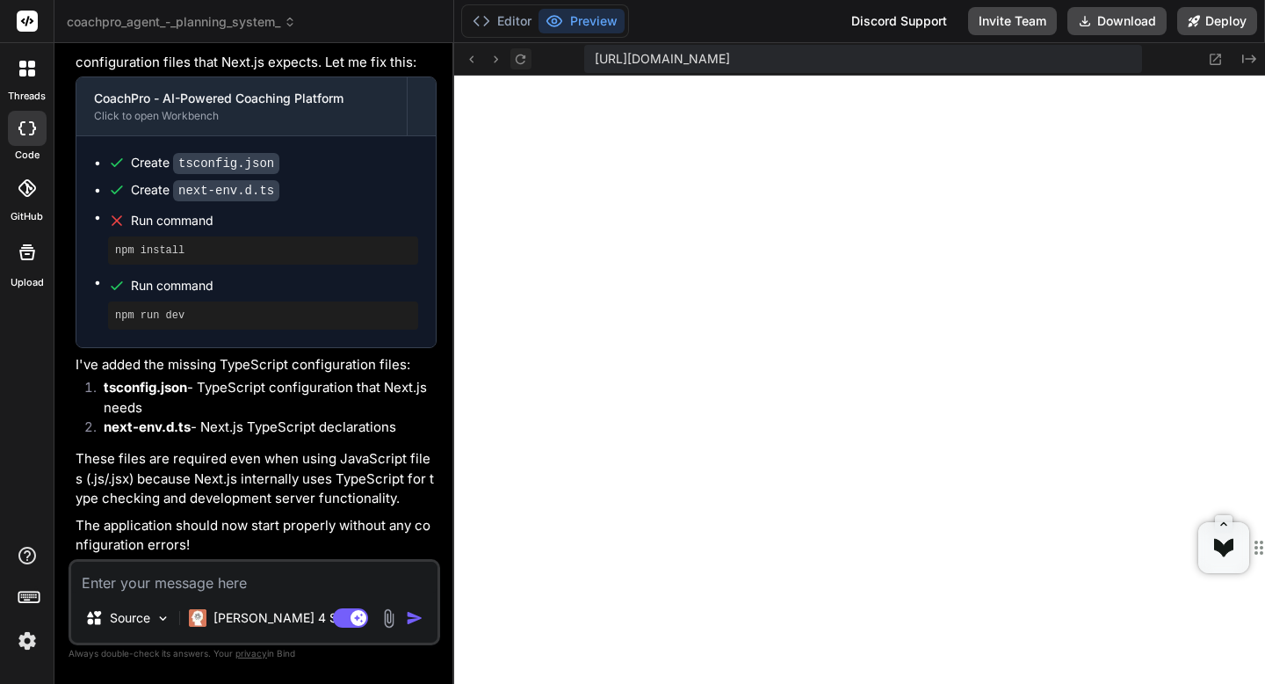
scroll to position [10185, 0]
click at [524, 60] on icon at bounding box center [521, 59] width 10 height 10
click at [348, 581] on textarea at bounding box center [254, 578] width 366 height 32
paste textarea "Failed to compile ./components/ui/button.tsx (4:0) Module not found: Can't reso…"
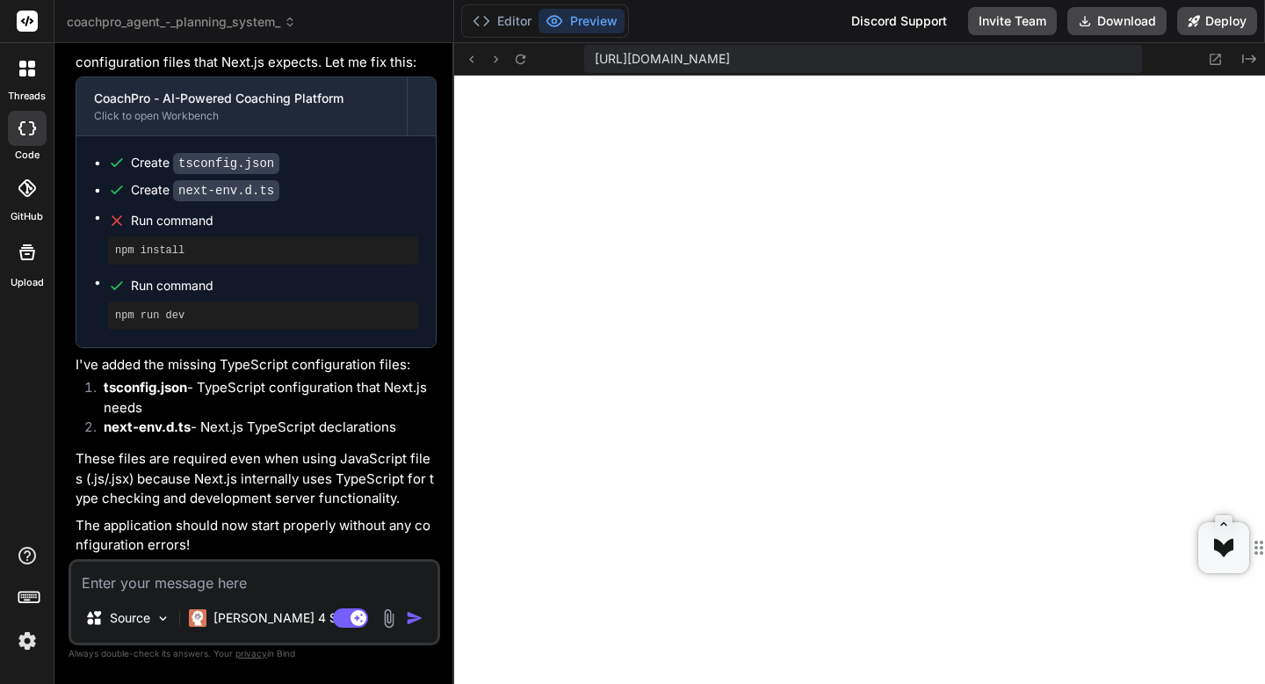
type textarea "Failed to compile ./components/ui/button.tsx (4:0) Module not found: Can't reso…"
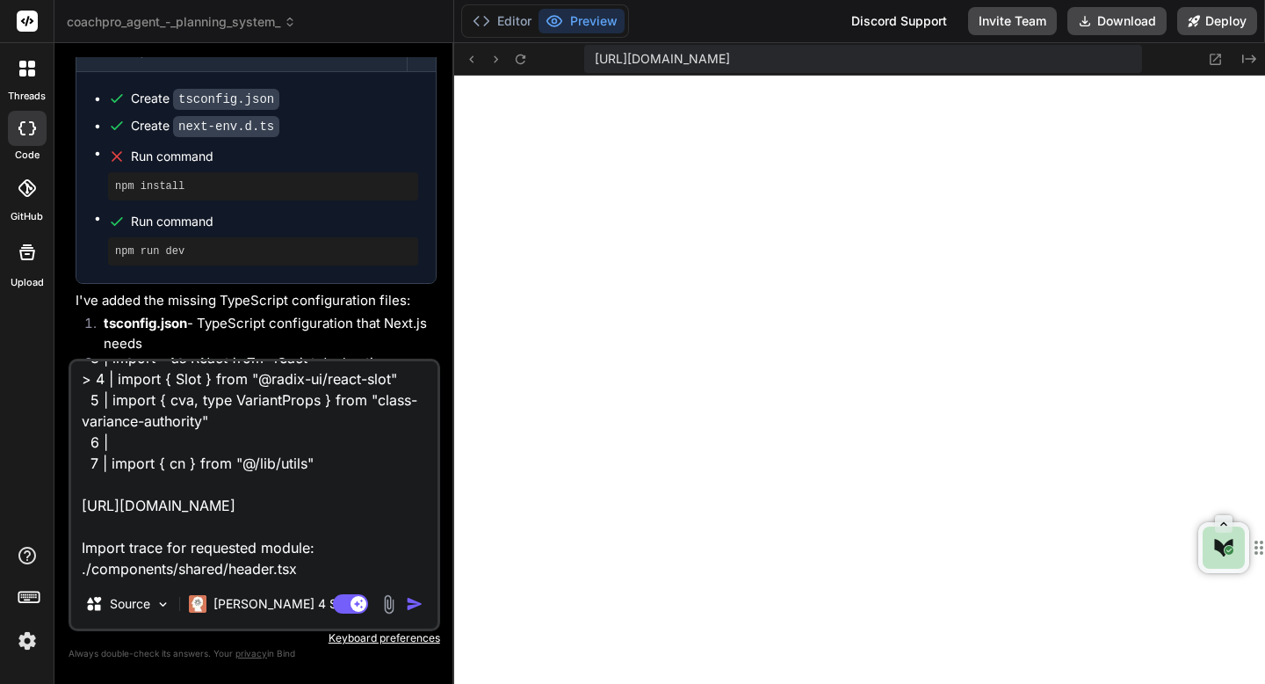
type textarea "x"
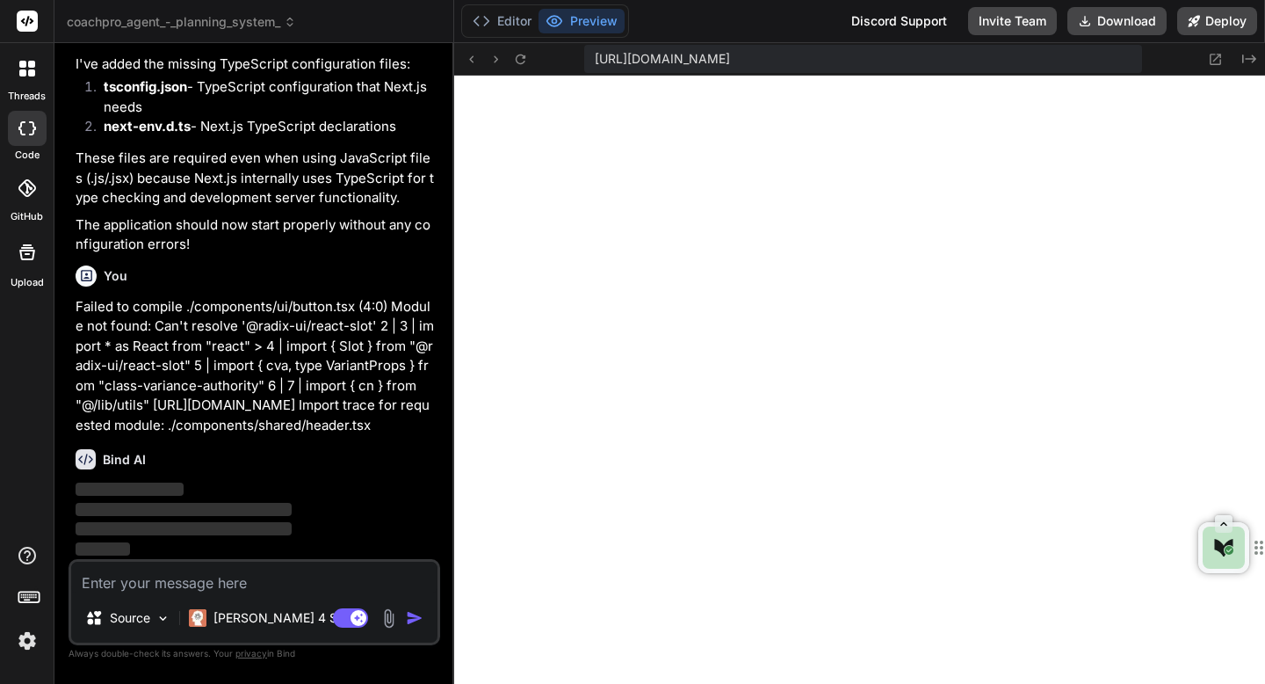
scroll to position [7056, 0]
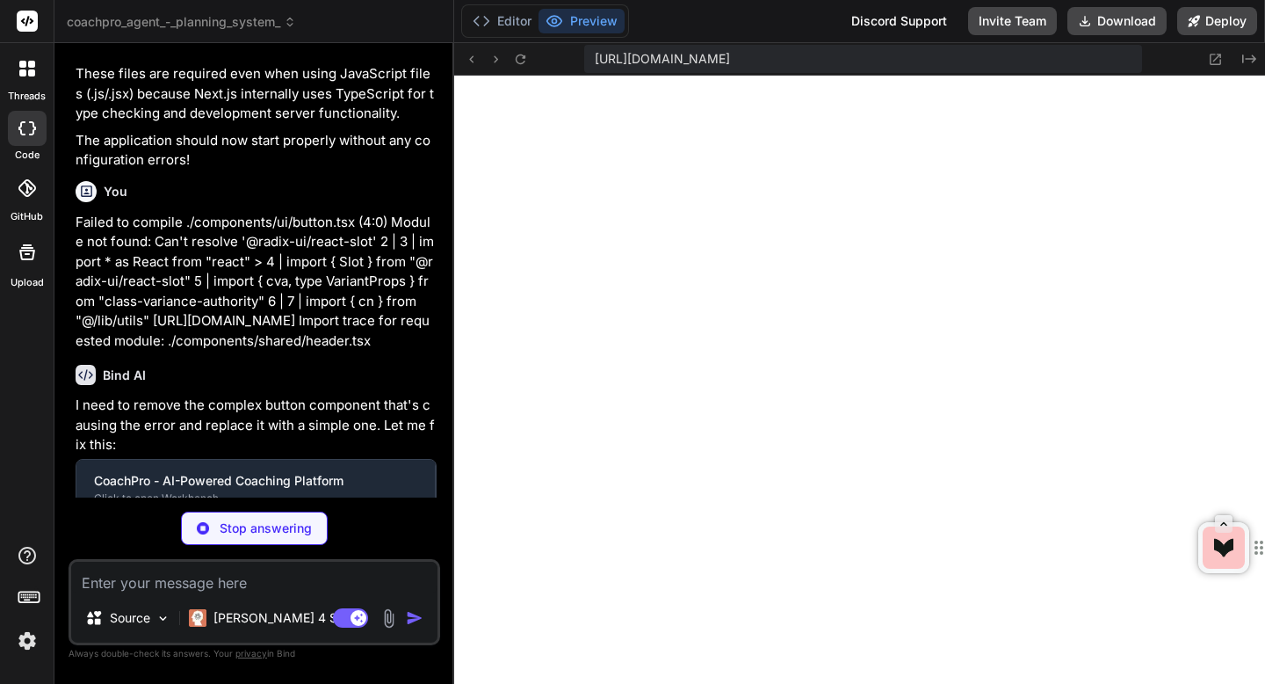
type textarea "x"
type textarea "export { Button }"
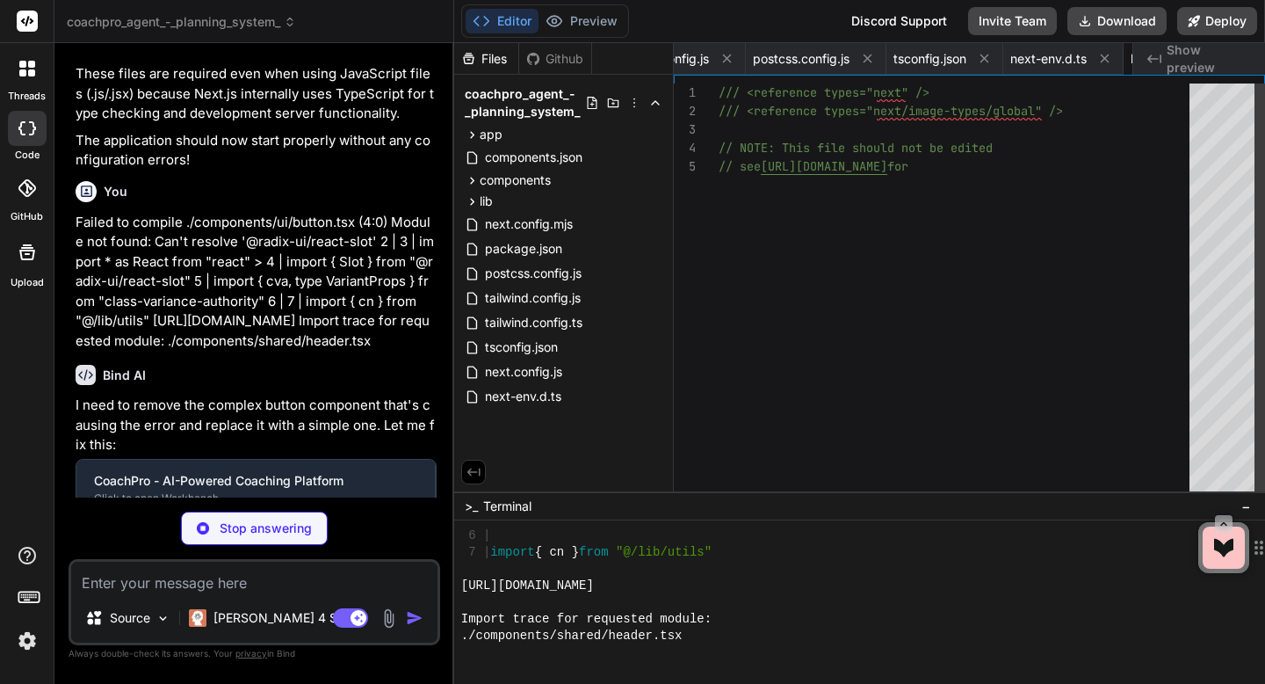
type textarea "x"
type textarea "import { type ClassValue, clsx } from "clsx" import { twMerge } from "tailwind-…"
type textarea "x"
type textarea "} }"
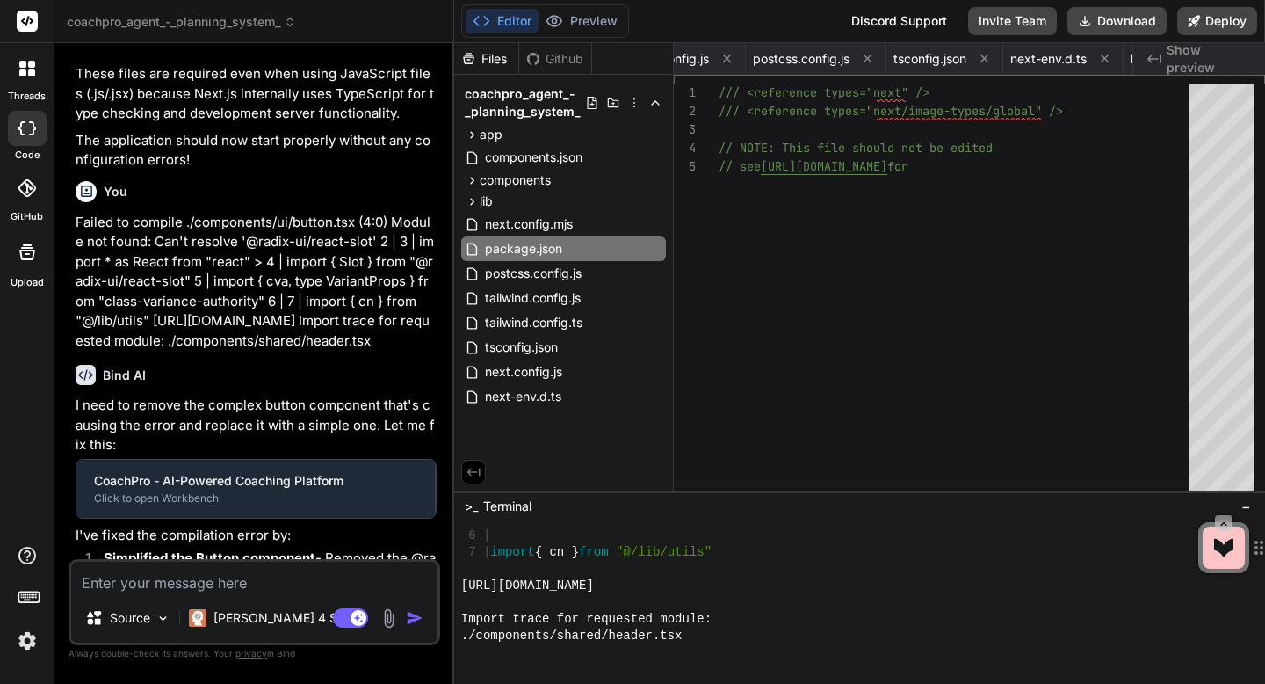
type textarea "x"
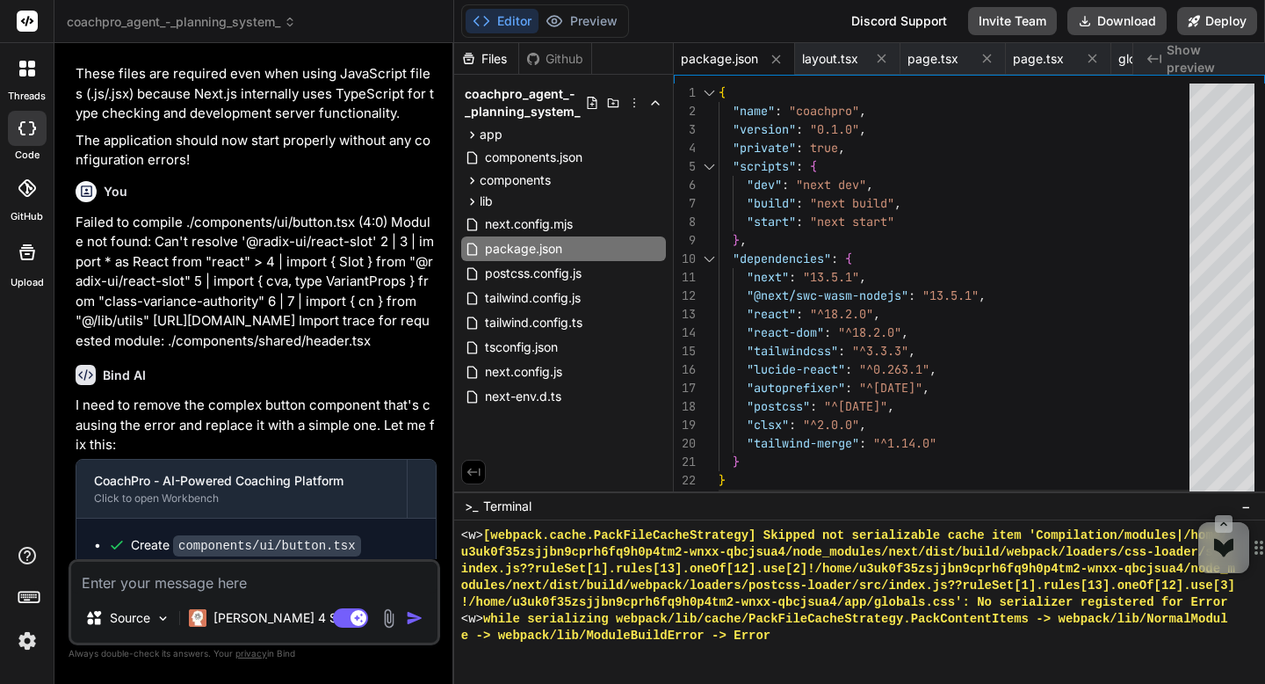
scroll to position [7510, 0]
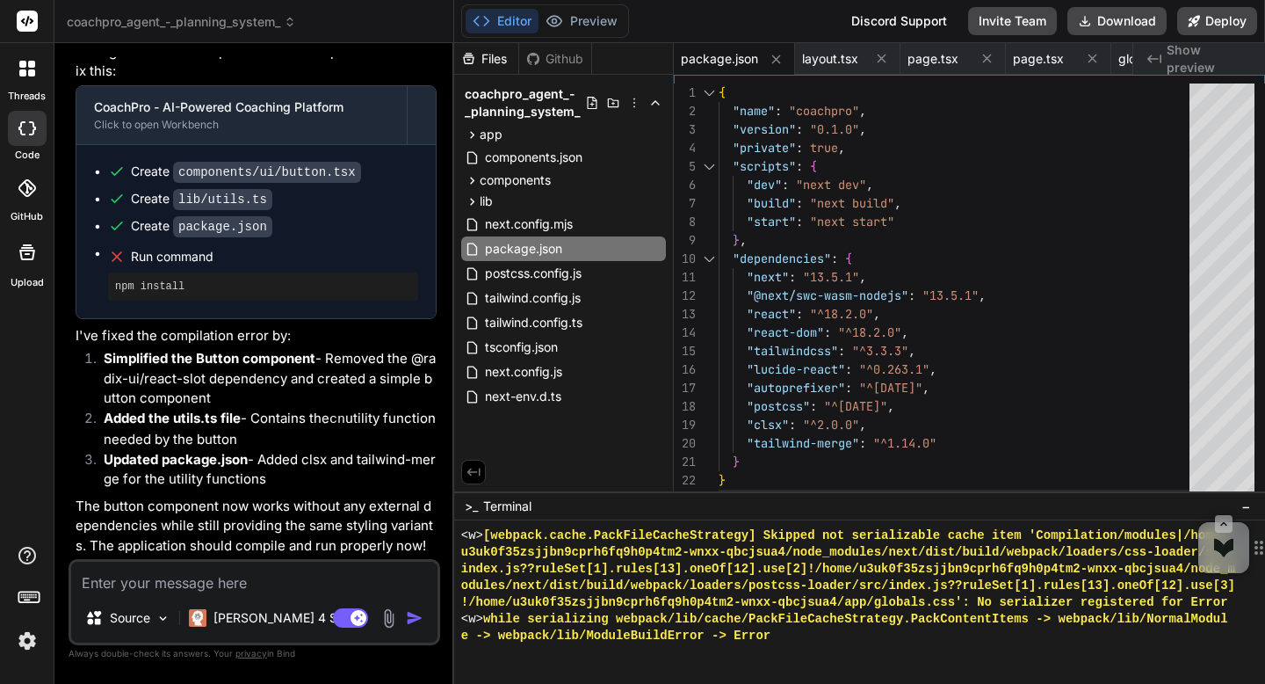
click at [265, 578] on textarea at bounding box center [254, 578] width 366 height 32
type textarea "O"
type textarea "x"
type textarea "OK"
type textarea "x"
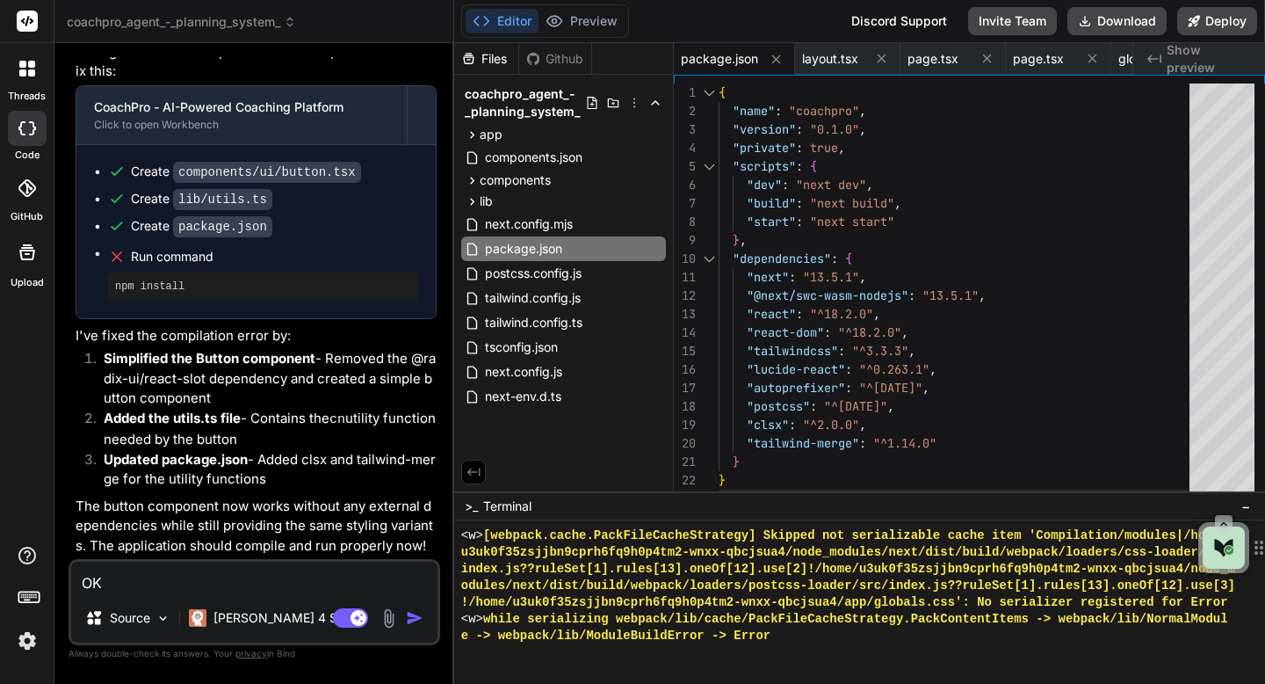
type textarea "OK"
type textarea "x"
type textarea "OK t"
type textarea "x"
type textarea "OK th"
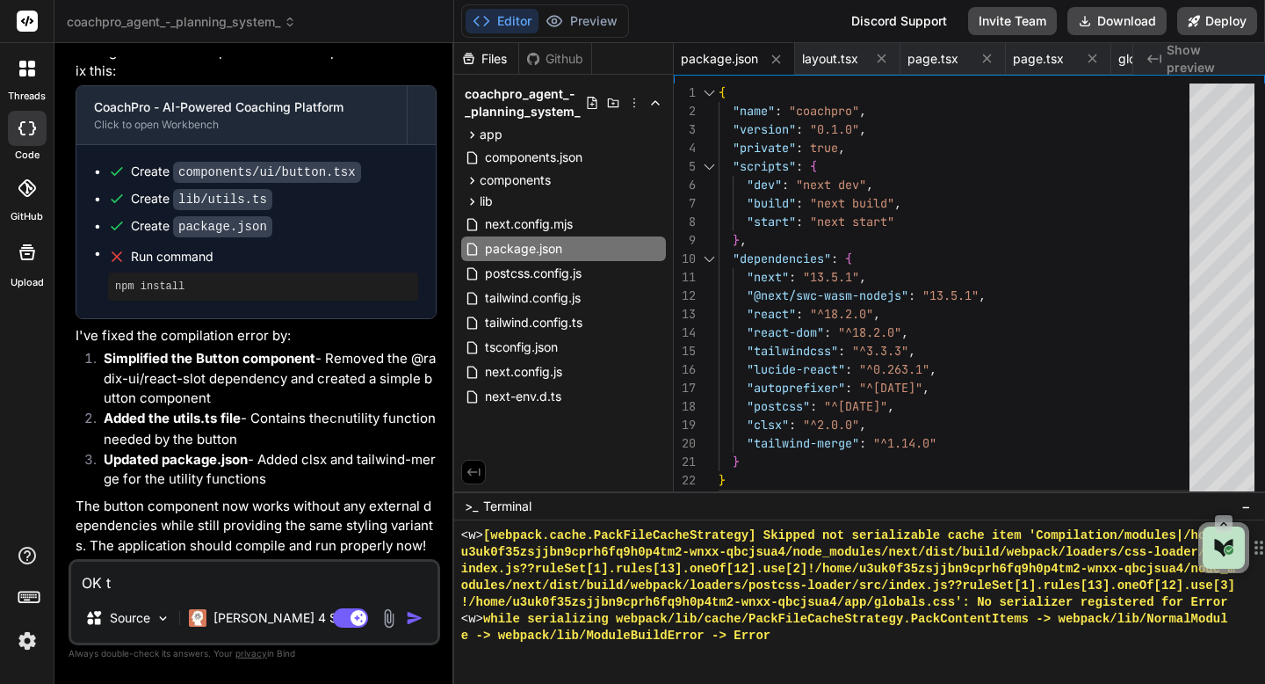
type textarea "x"
type textarea "OK the"
type textarea "x"
type textarea "OK the preview"
type textarea "x"
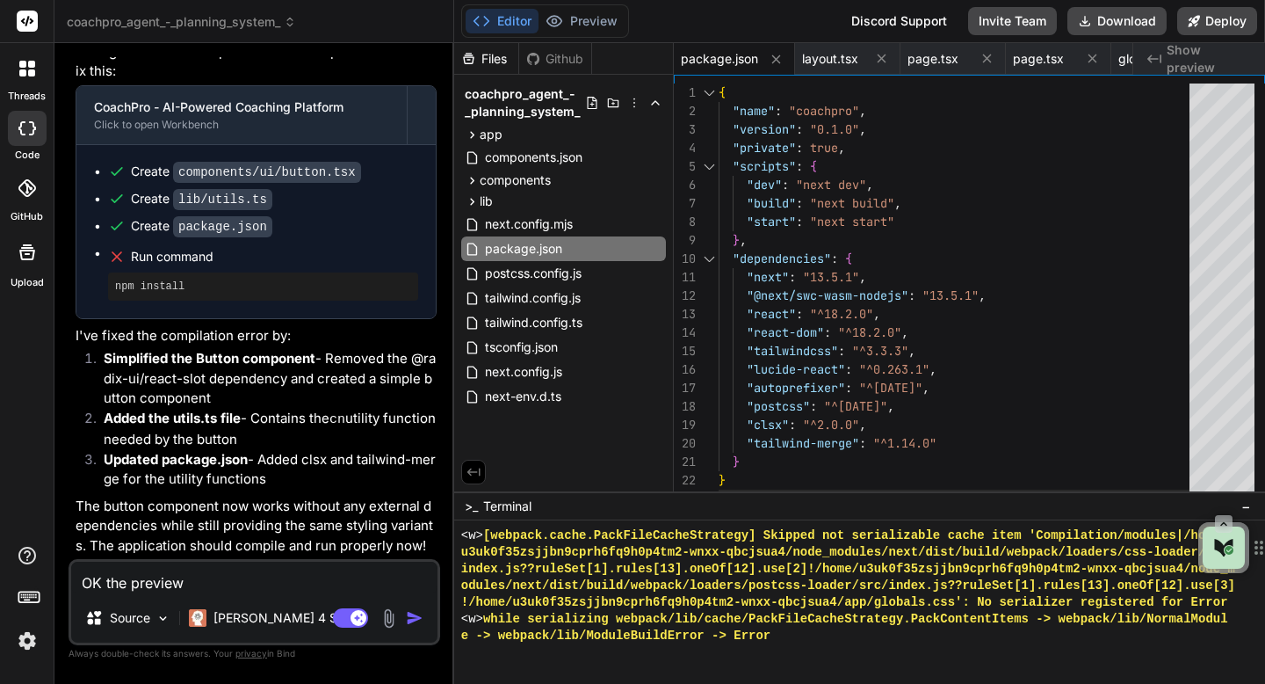
type textarea "OK the previews"
type textarea "x"
type textarea "OK the previews and"
type textarea "x"
type textarea "OK the previews it"
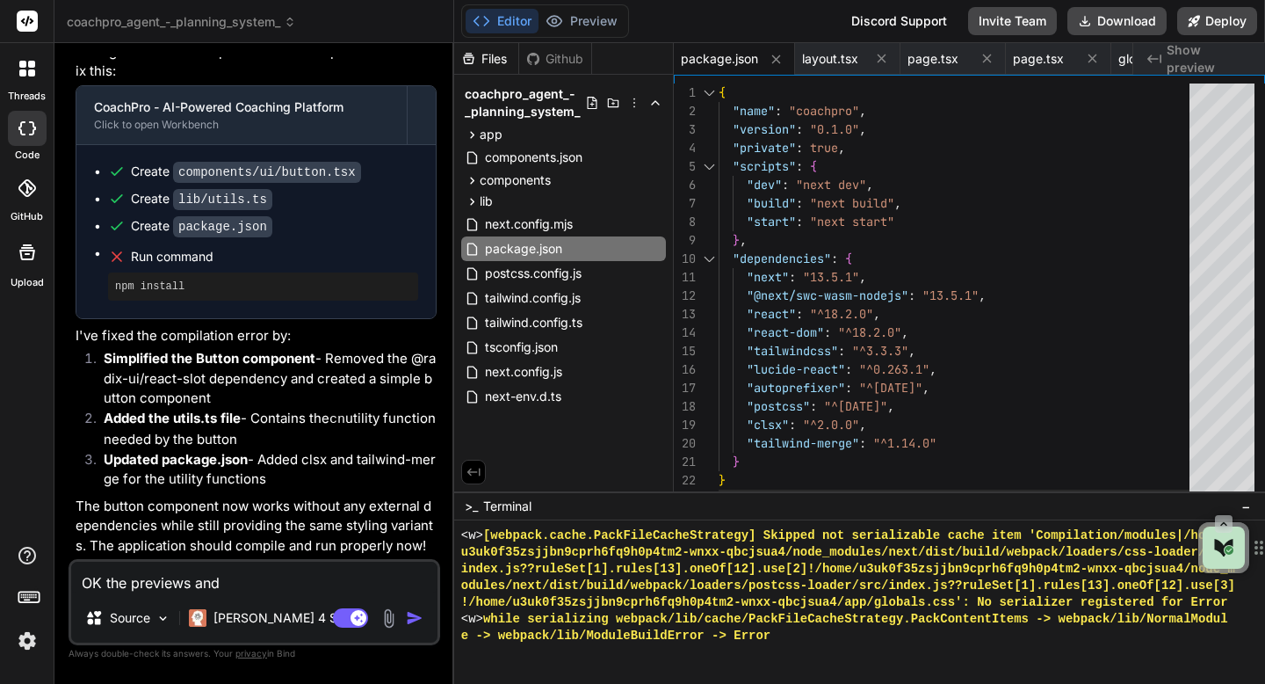
type textarea "x"
type textarea "OK the preview isn't"
type textarea "x"
type textarea "OK the previews is at"
type textarea "x"
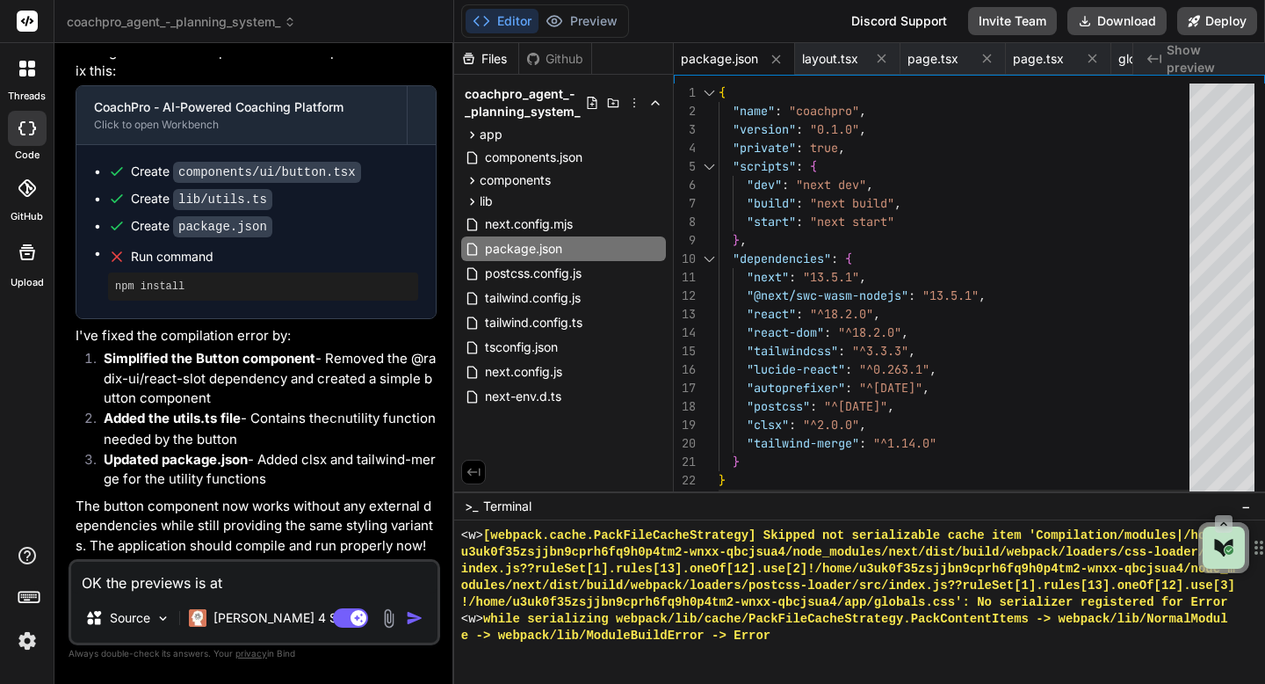
type textarea "OK the preview is at"
type textarea "x"
type textarea "OK the preview isn't at"
type textarea "x"
type textarea "OK the preview isn't working"
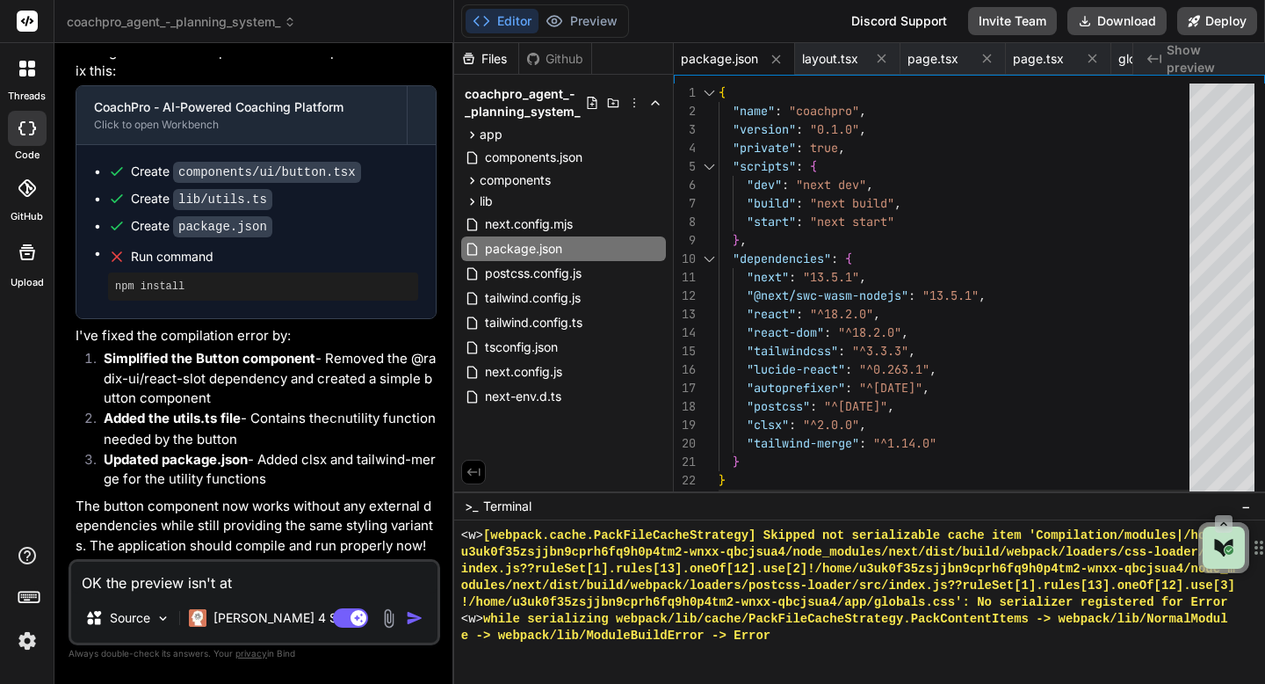
type textarea "x"
type textarea "OK the preview isn't working, right"
type textarea "x"
type textarea "OK the preview isn't working right now"
type textarea "x"
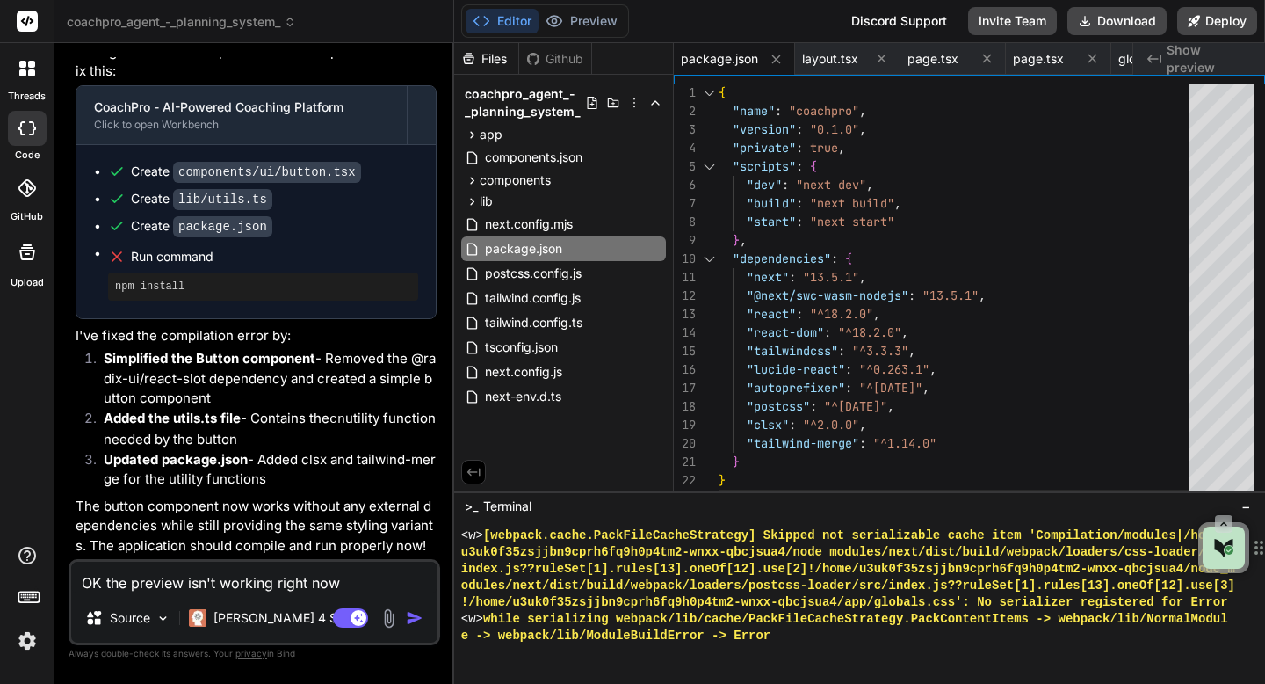
type textarea "x"
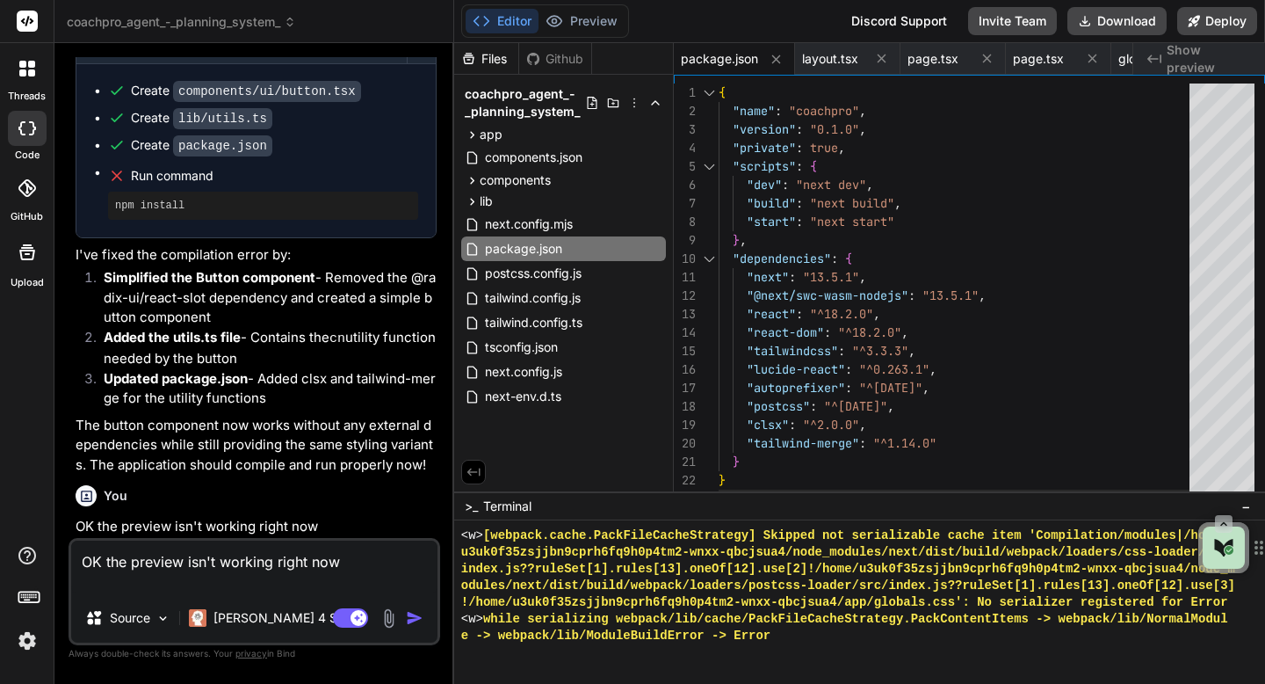
type textarea "OK the preview isn't working right now"
type textarea "x"
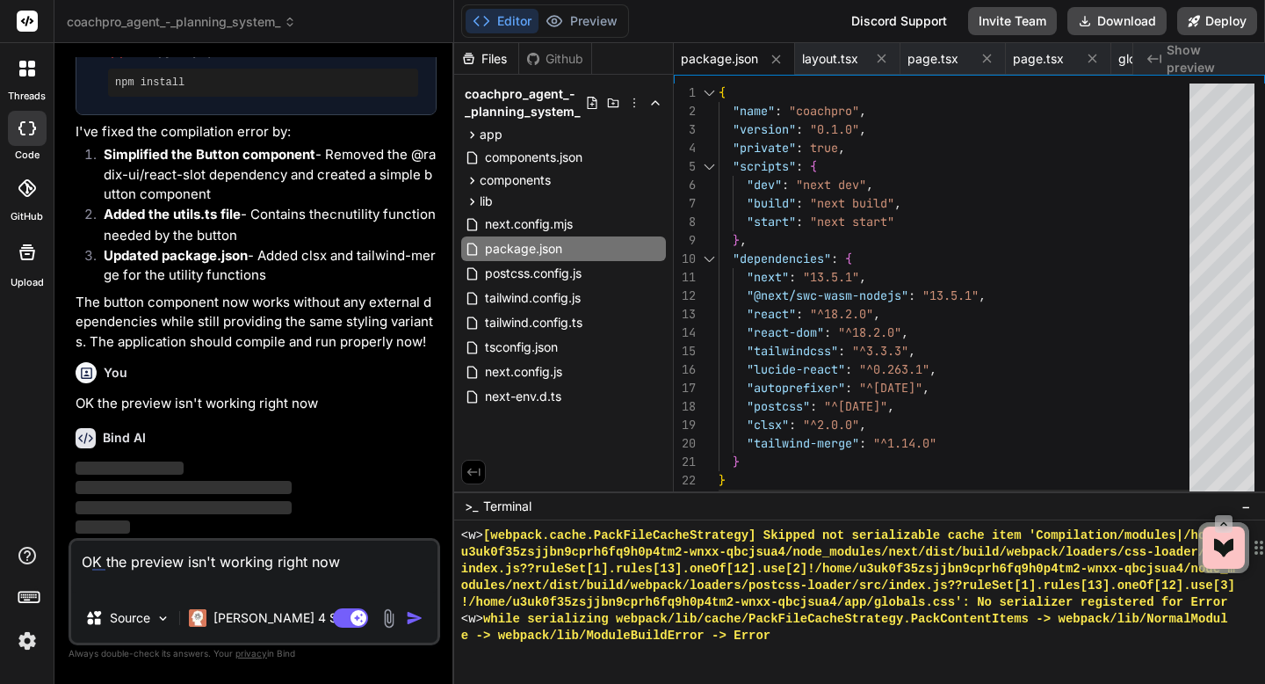
scroll to position [7714, 0]
type textarea "OK the preview isn't working right now"
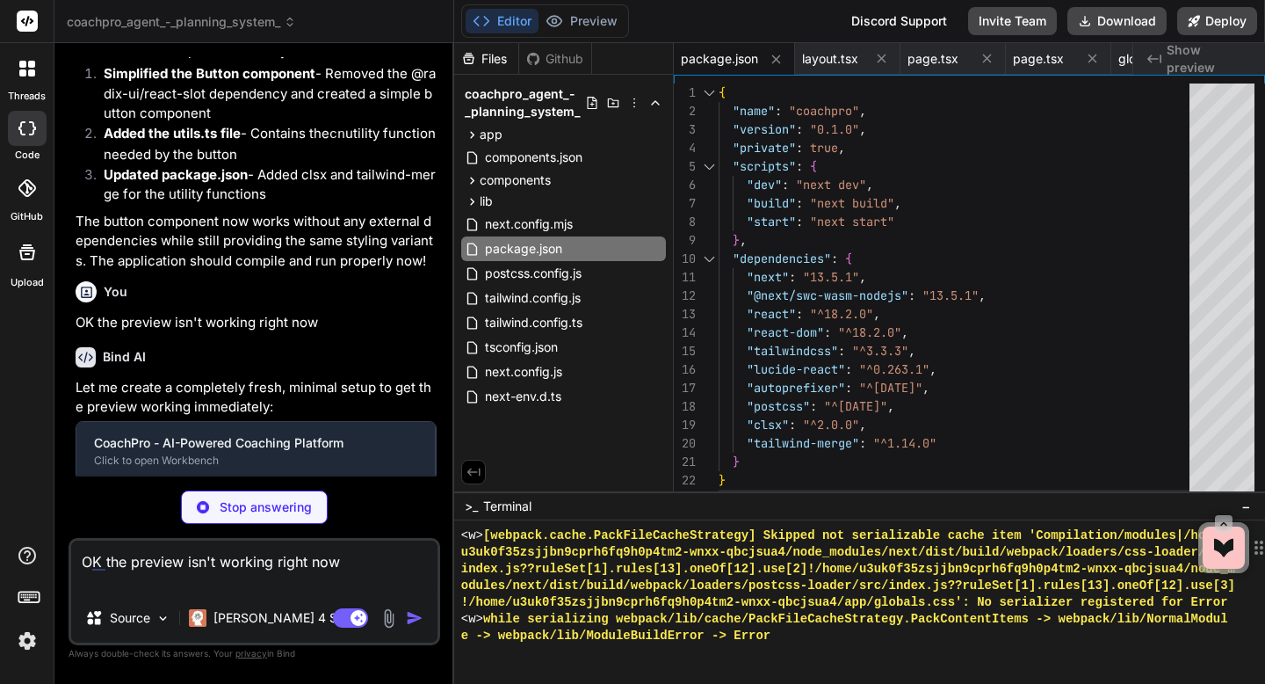
type textarea "x"
type textarea ""next": "13.5.1", "@next/swc-wasm-nodejs": "13.5.1", "react": "^18.2.0", "react…"
type textarea "x"
type textarea "<body>{children}</body> </html> ); }"
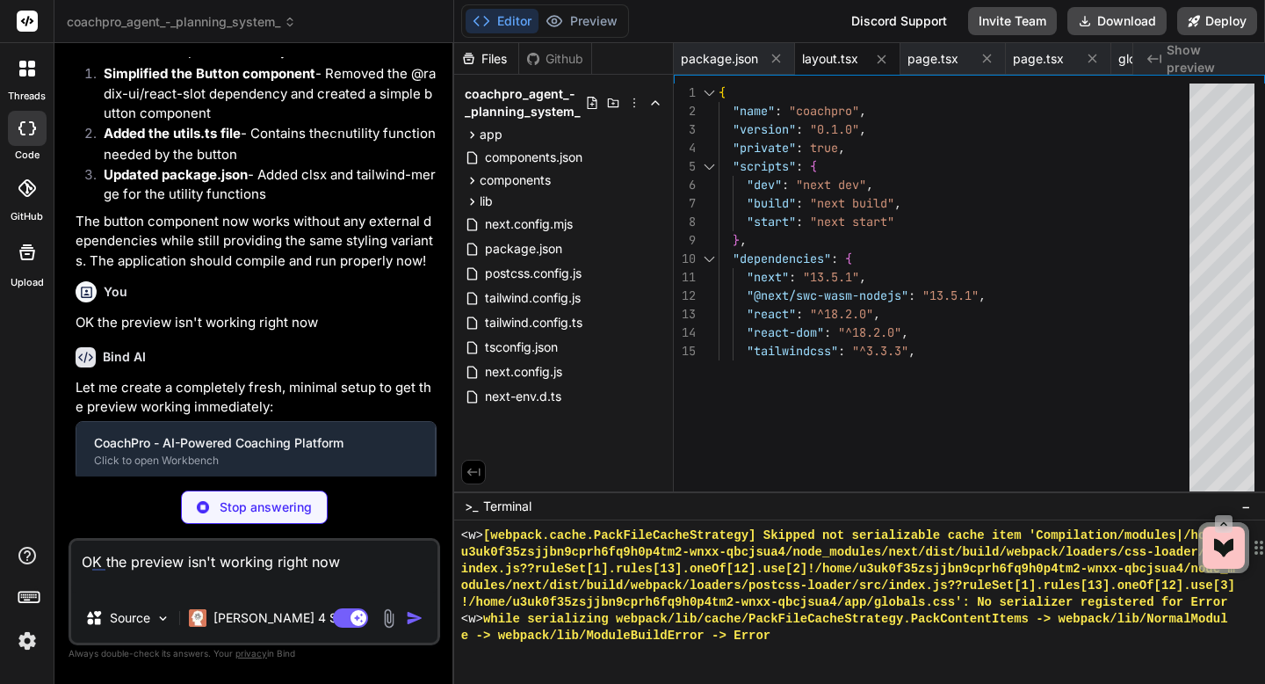
type textarea "x"
type textarea "</div> </main> ); }"
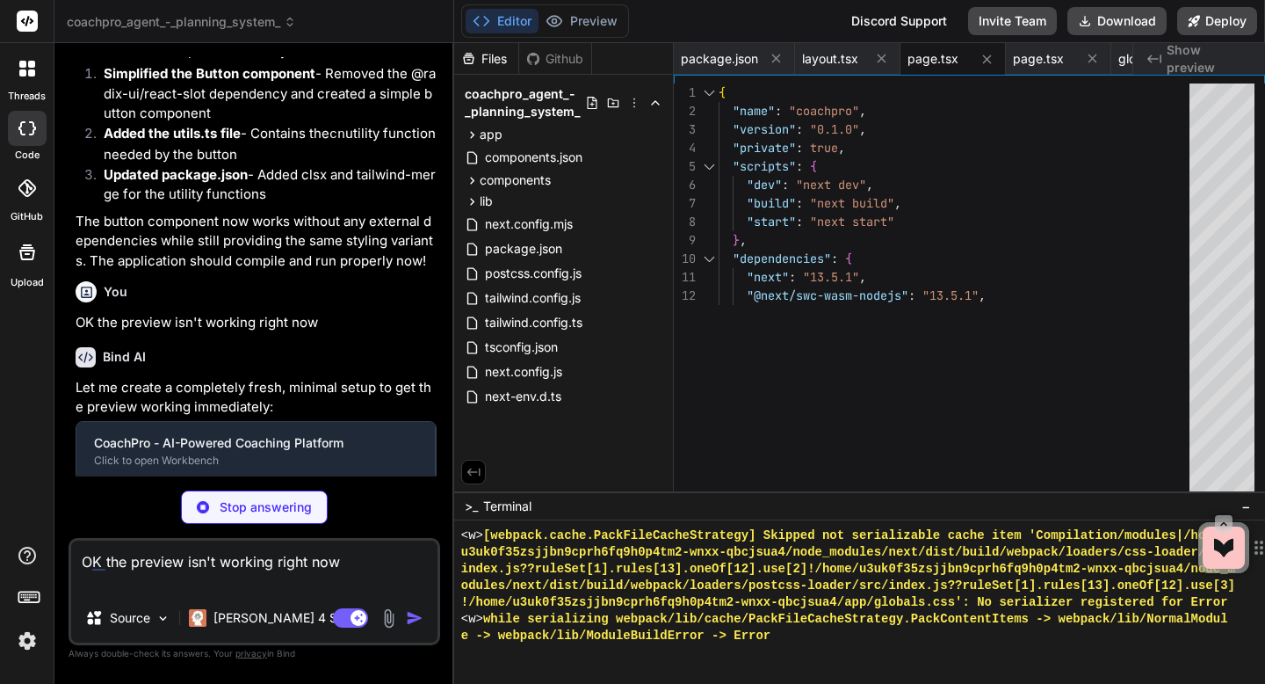
type textarea "x"
type textarea "</div> </div> ); }"
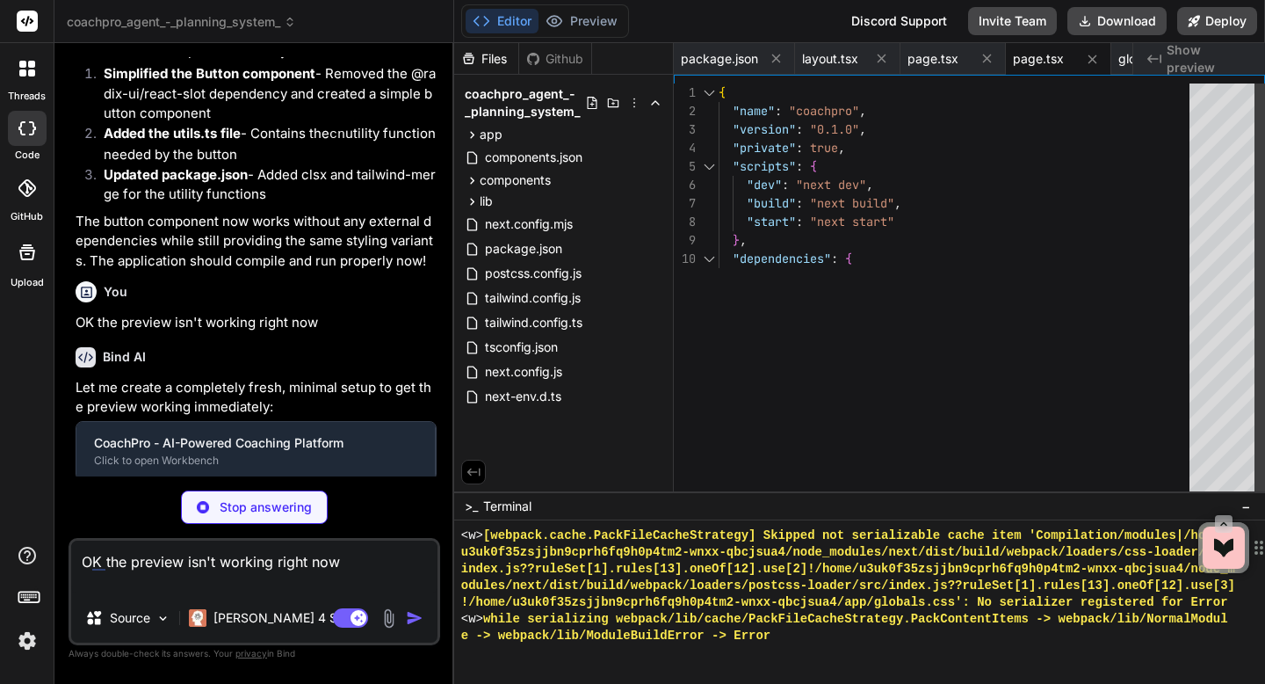
type textarea "x"
type textarea "/** @type {import('next').NextConfig} */ const nextConfig = {} module.exports =…"
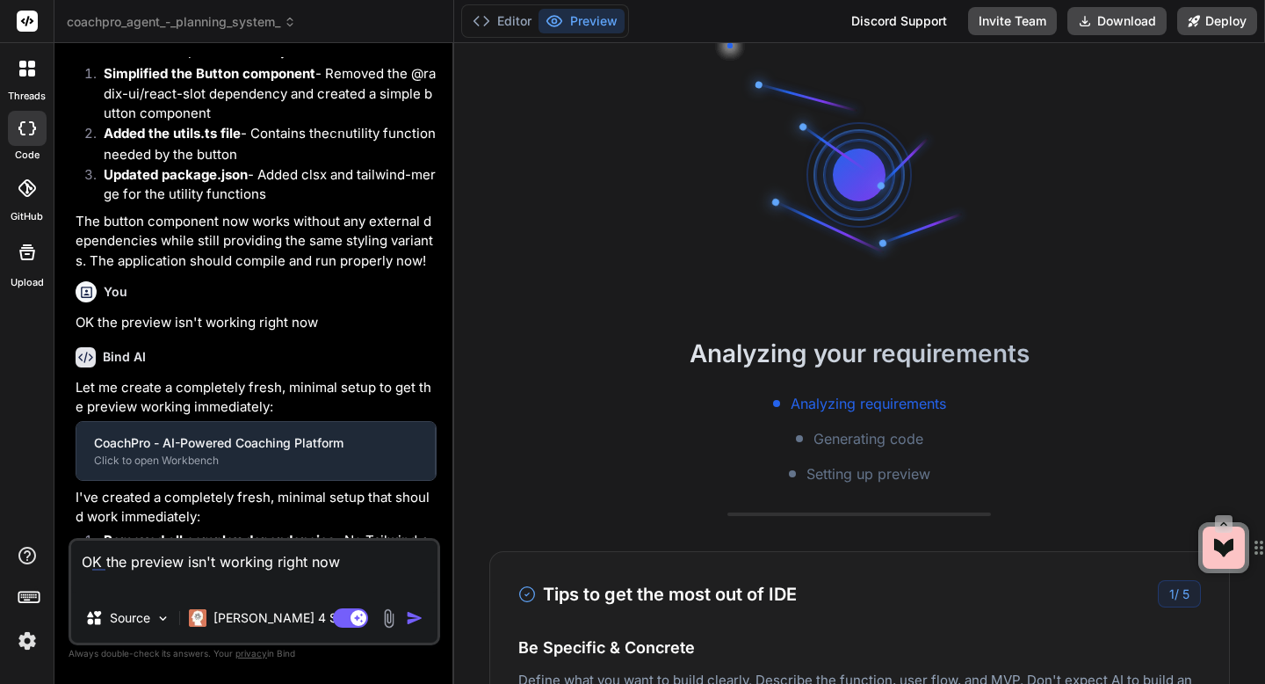
type textarea "x"
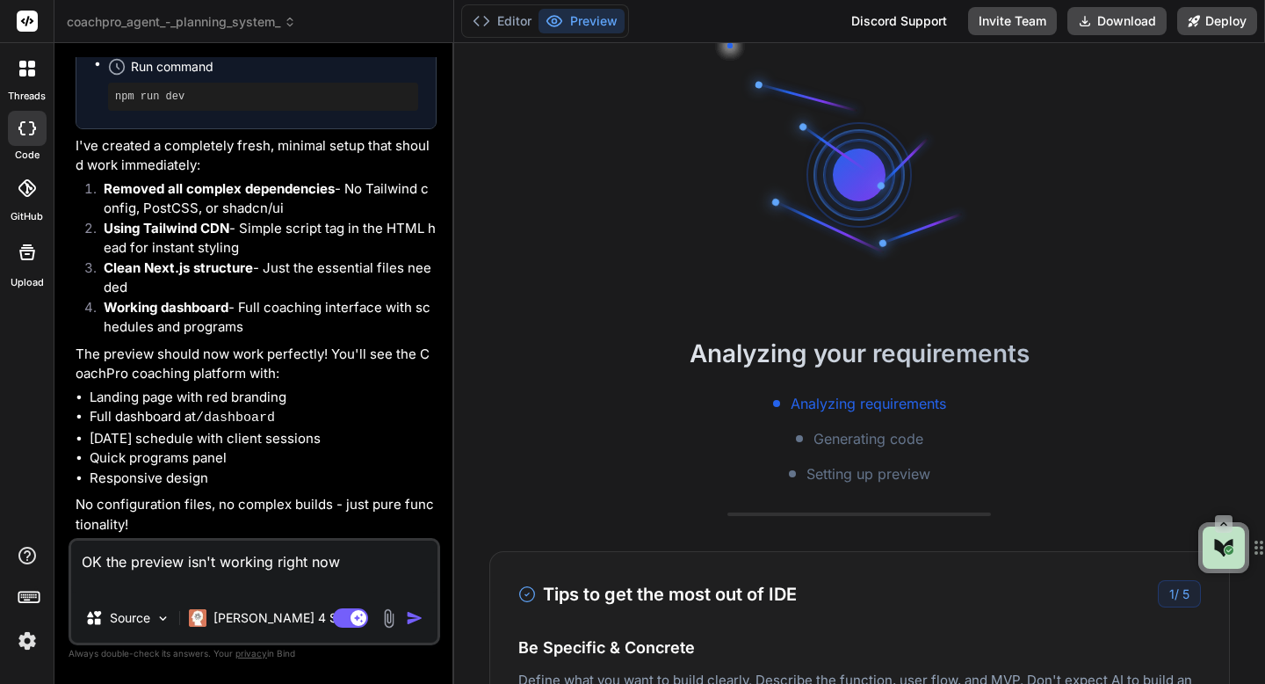
scroll to position [8436, 0]
click at [244, 571] on textarea "OK the preview isn't working right now" at bounding box center [254, 566] width 366 height 53
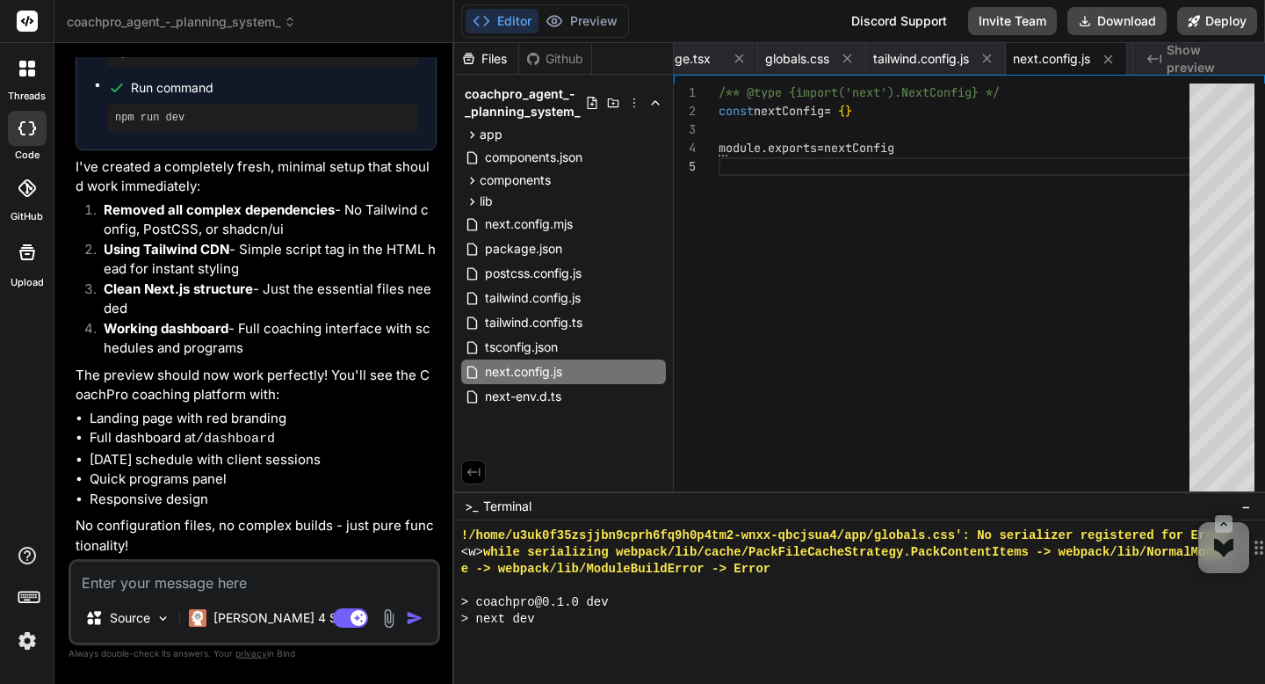
scroll to position [16696, 0]
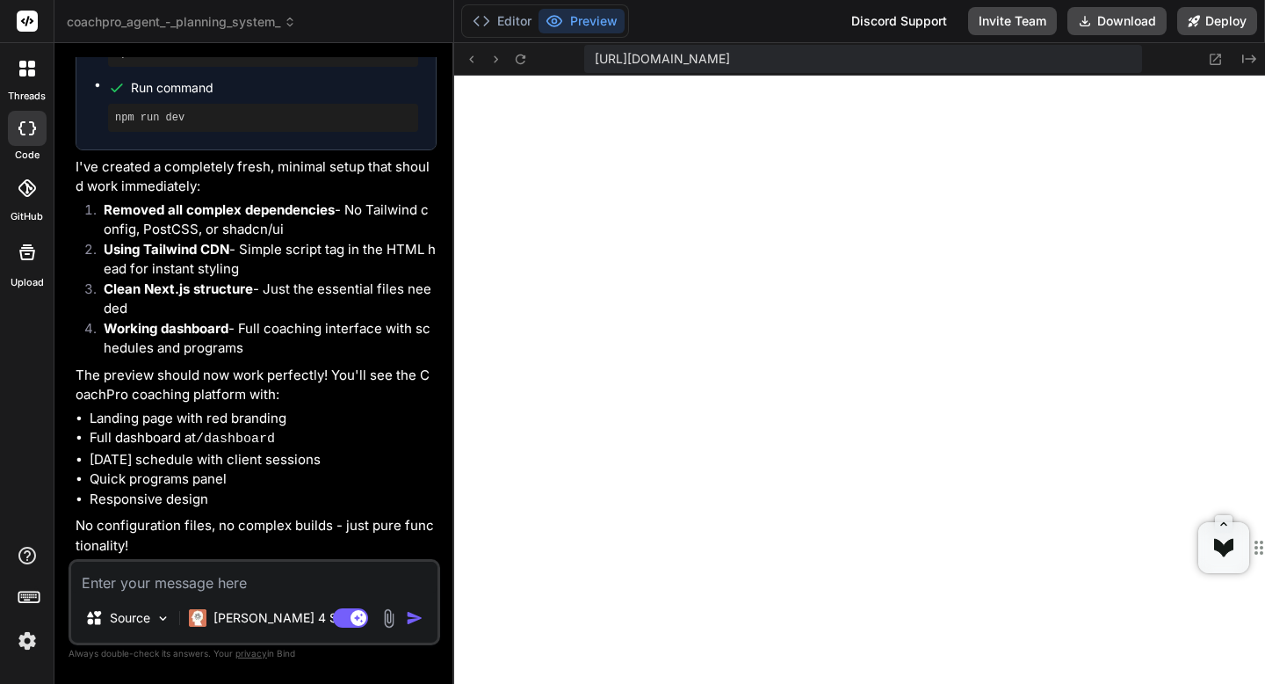
type textarea "x"
click at [526, 62] on icon at bounding box center [520, 59] width 15 height 15
click at [286, 24] on icon at bounding box center [290, 22] width 12 height 12
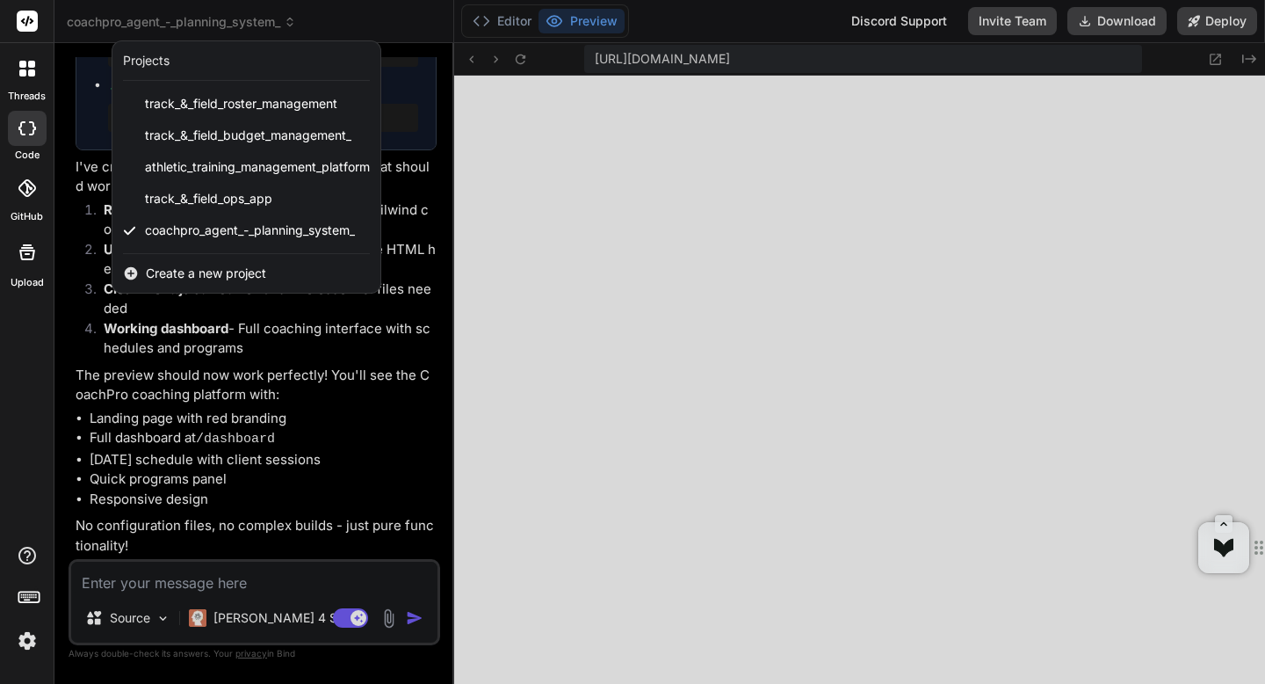
click at [286, 24] on div at bounding box center [632, 342] width 1265 height 684
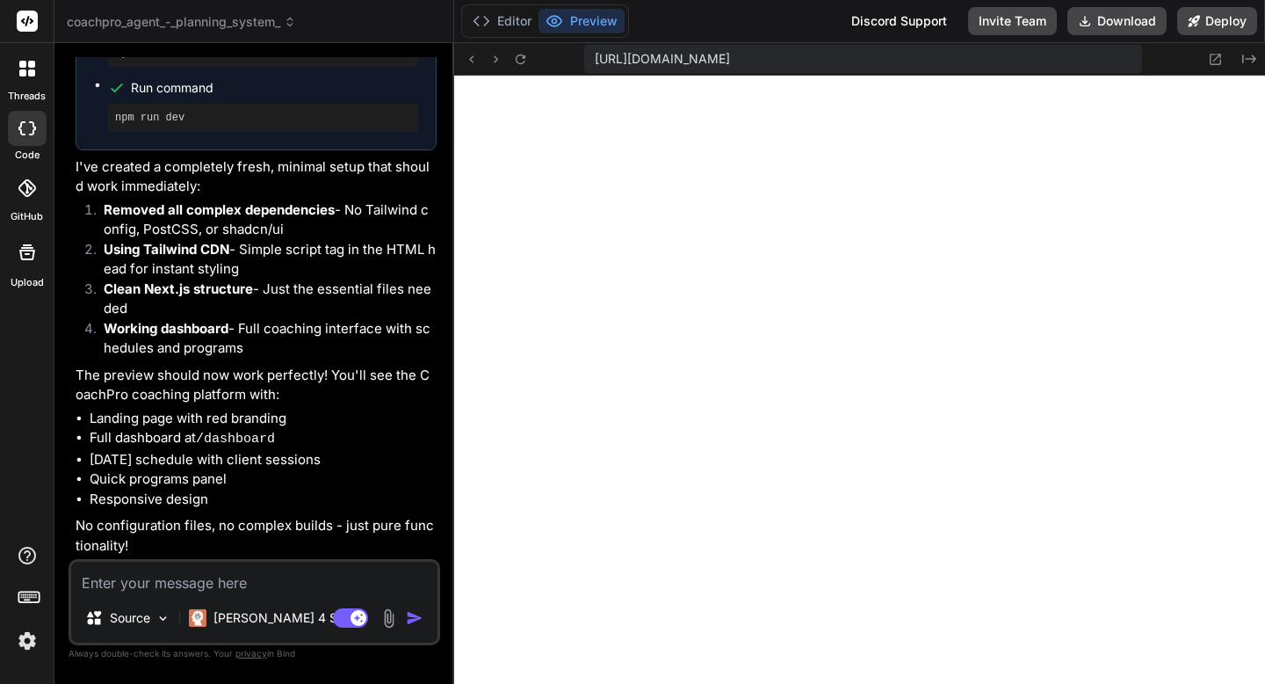
click at [286, 28] on span "coachpro_agent_-_planning_system_" at bounding box center [181, 22] width 229 height 18
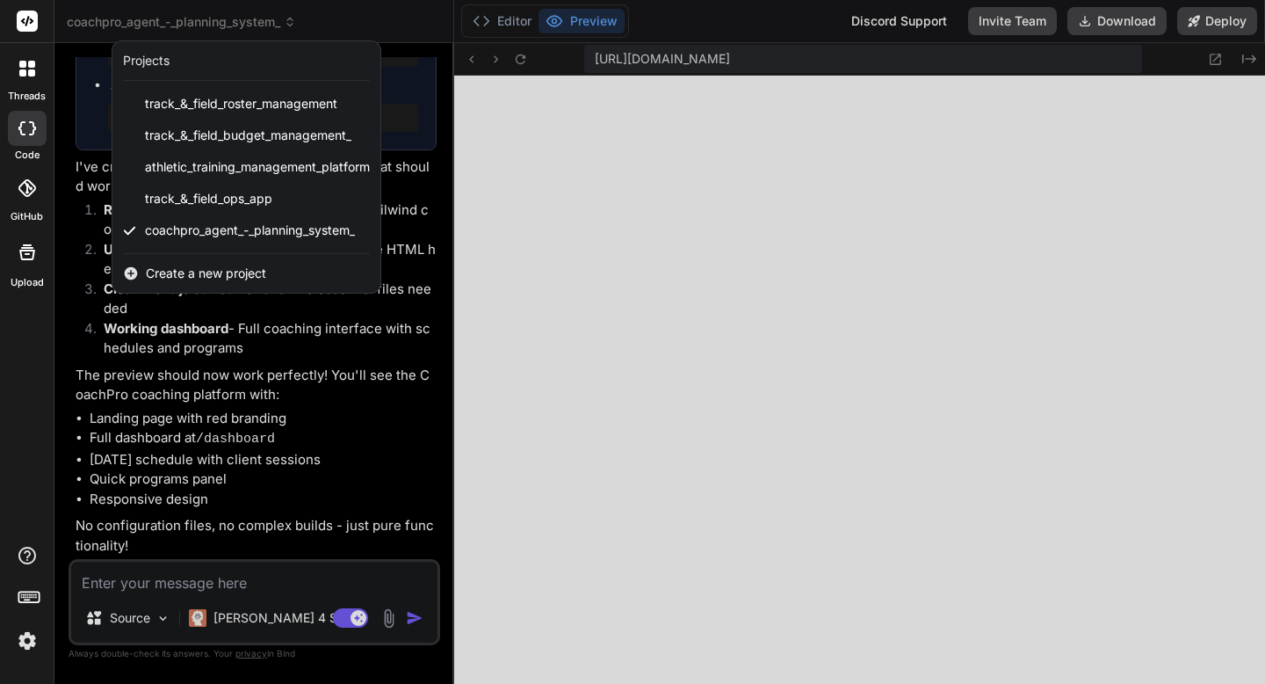
click at [250, 62] on div "Projects" at bounding box center [246, 61] width 247 height 18
click at [159, 68] on div "Projects" at bounding box center [146, 61] width 47 height 18
click at [203, 228] on span "coachpro_agent_-_planning_system_" at bounding box center [250, 230] width 210 height 18
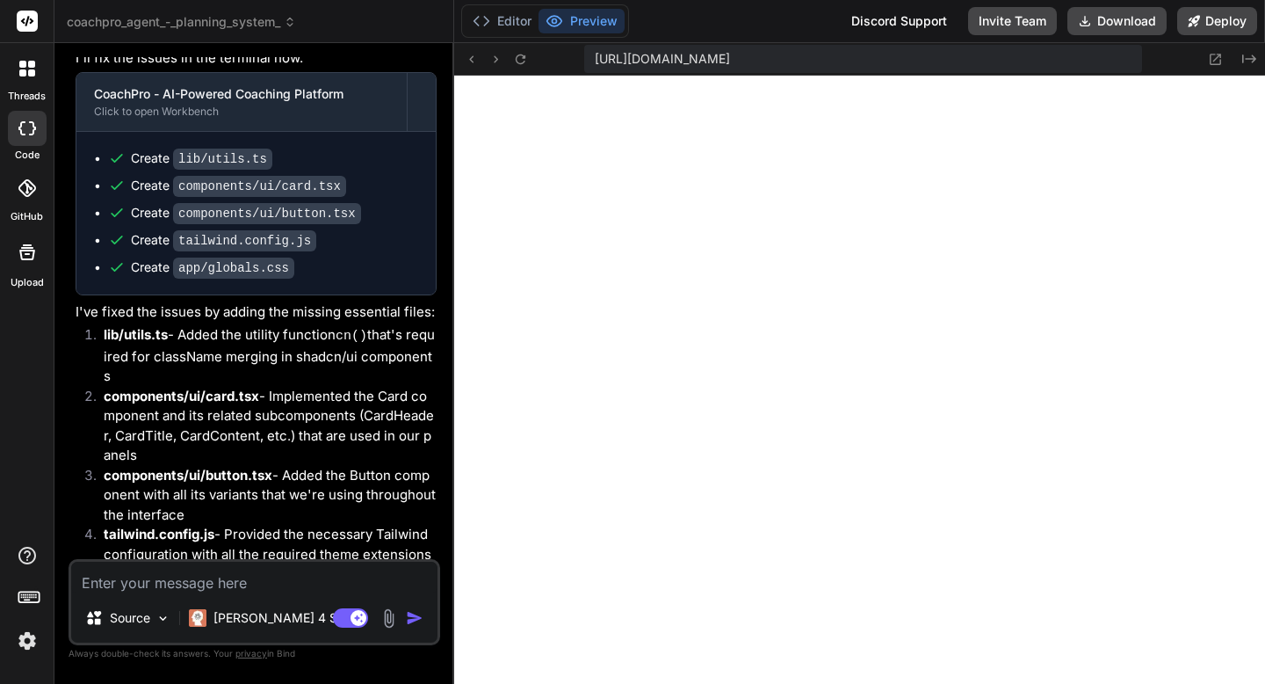
scroll to position [0, 0]
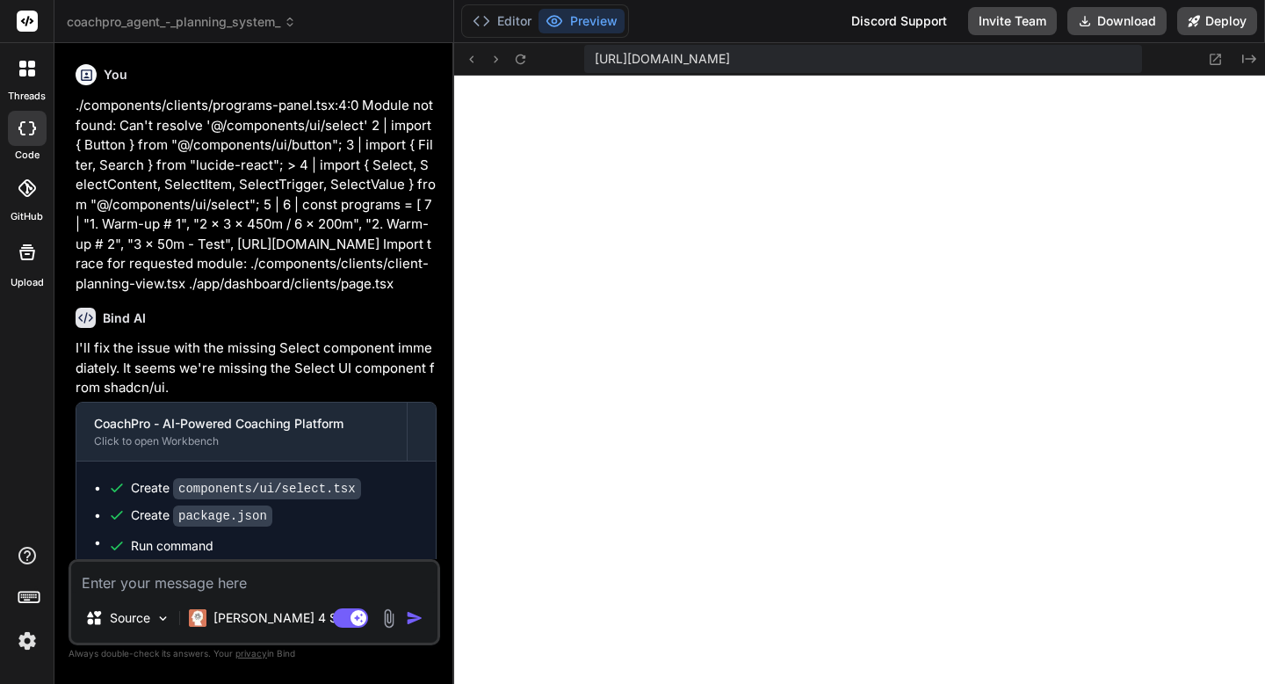
click at [32, 248] on icon at bounding box center [27, 252] width 16 height 16
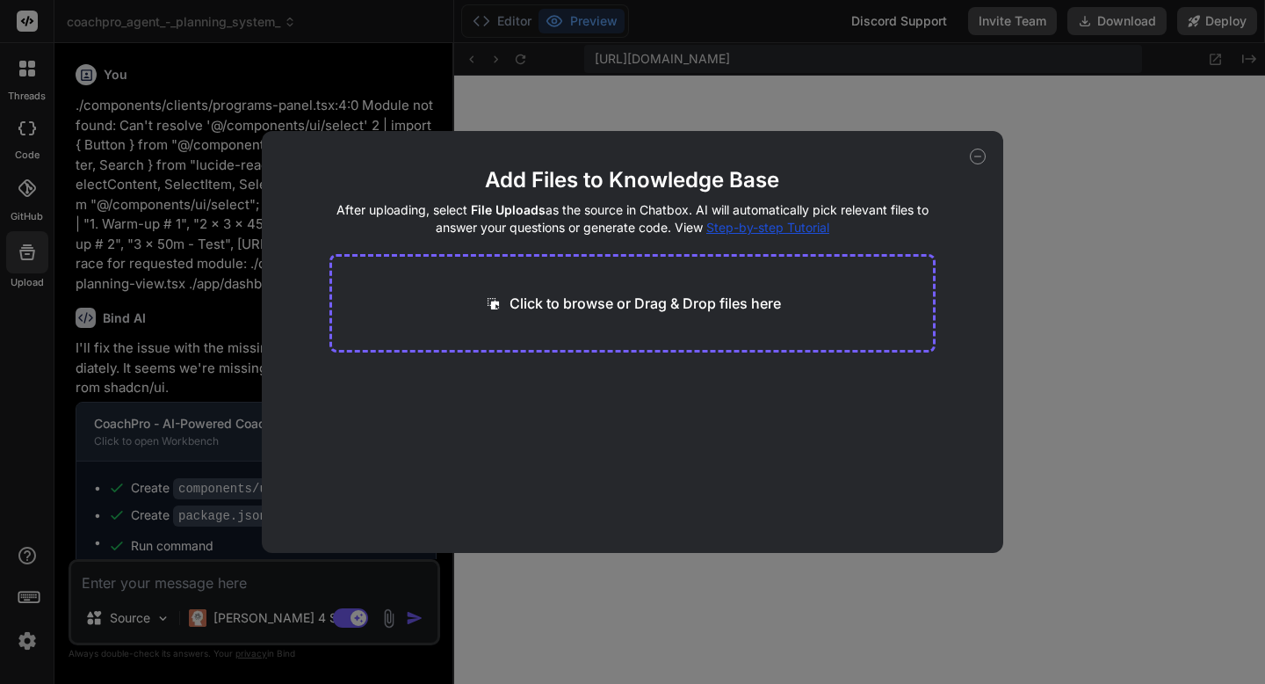
click at [20, 99] on div "Add Files to Knowledge Base After uploading, select File Uploads as the source …" at bounding box center [632, 342] width 1265 height 684
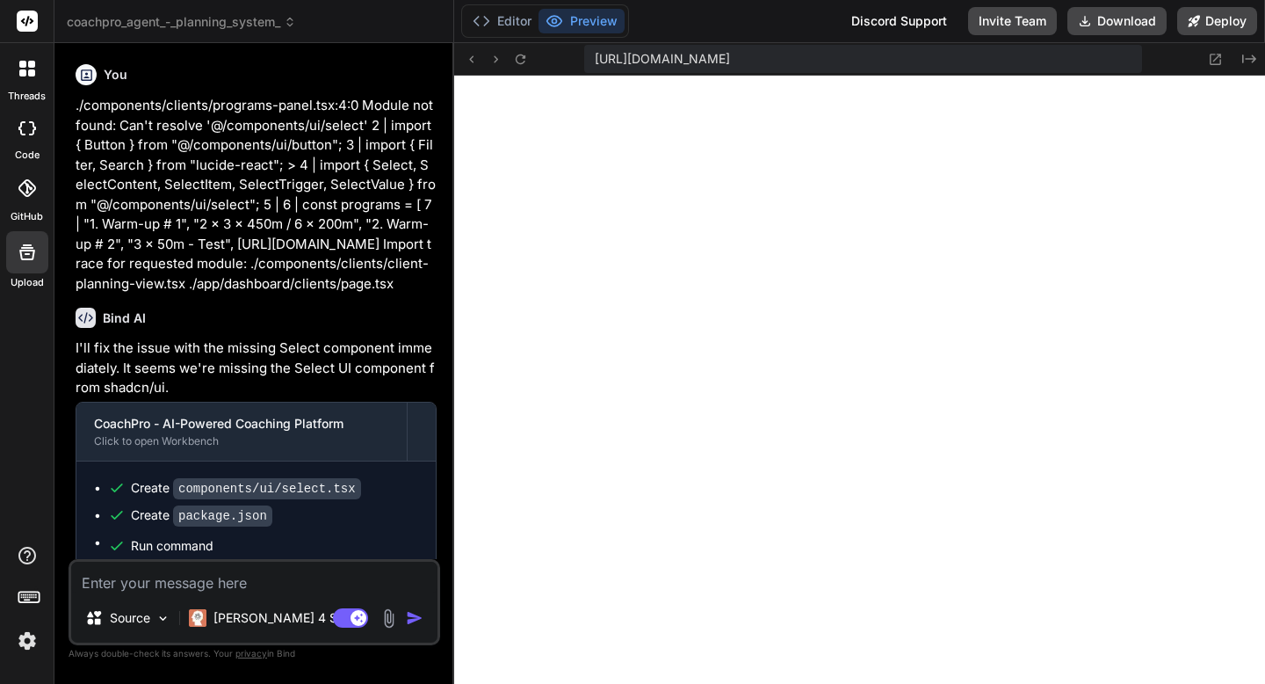
click at [23, 86] on div at bounding box center [27, 68] width 37 height 37
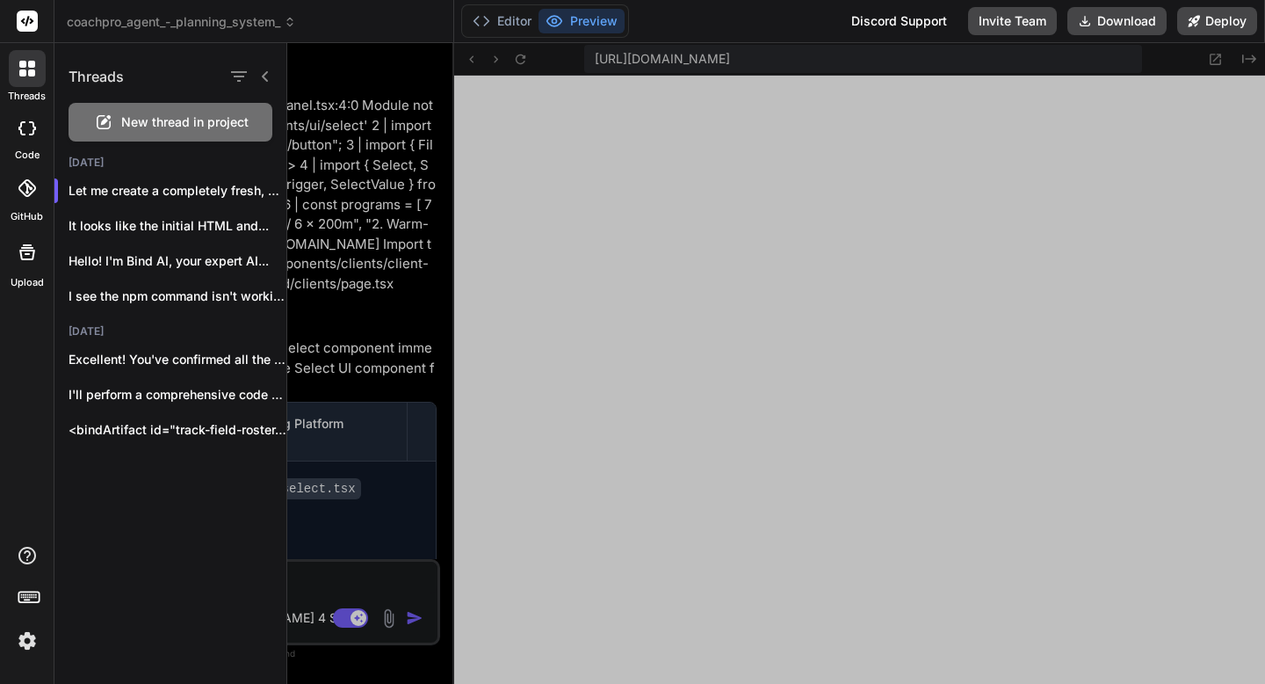
click at [23, 86] on div at bounding box center [27, 68] width 37 height 37
click at [18, 136] on div at bounding box center [27, 128] width 39 height 35
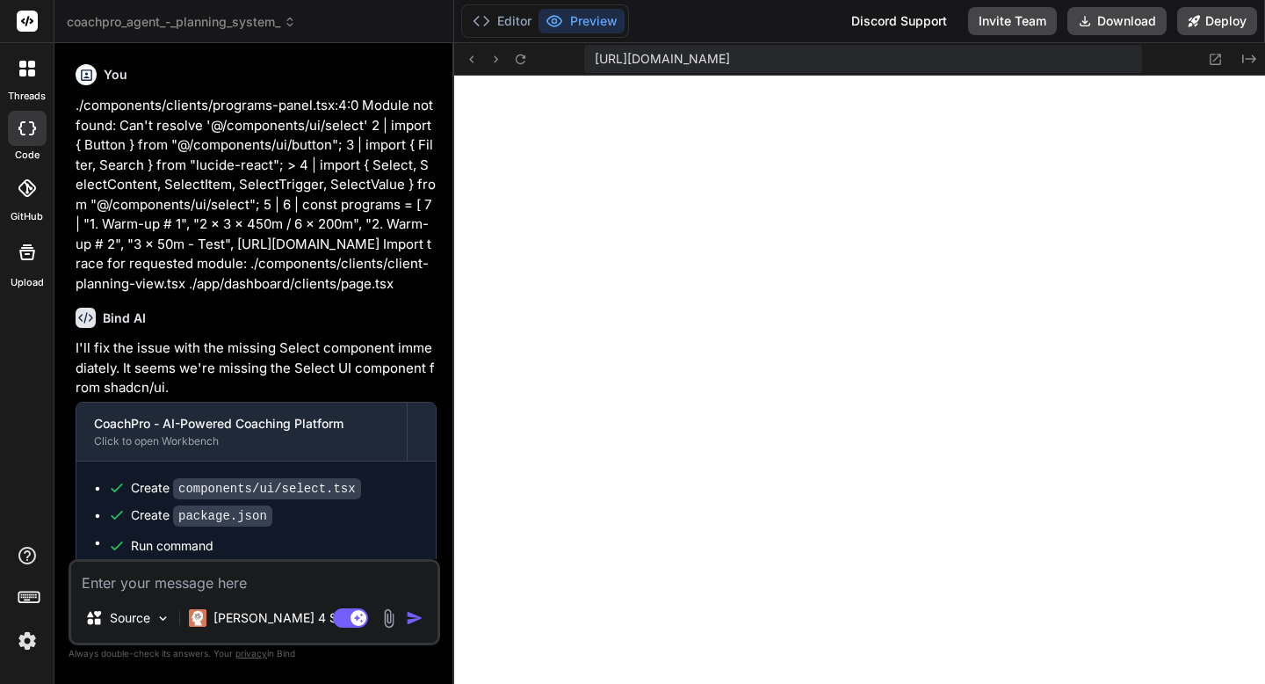
click at [18, 136] on div at bounding box center [27, 128] width 39 height 35
type textarea "x"
click at [192, 22] on span "coachpro_agent_-_planning_system_" at bounding box center [181, 22] width 229 height 18
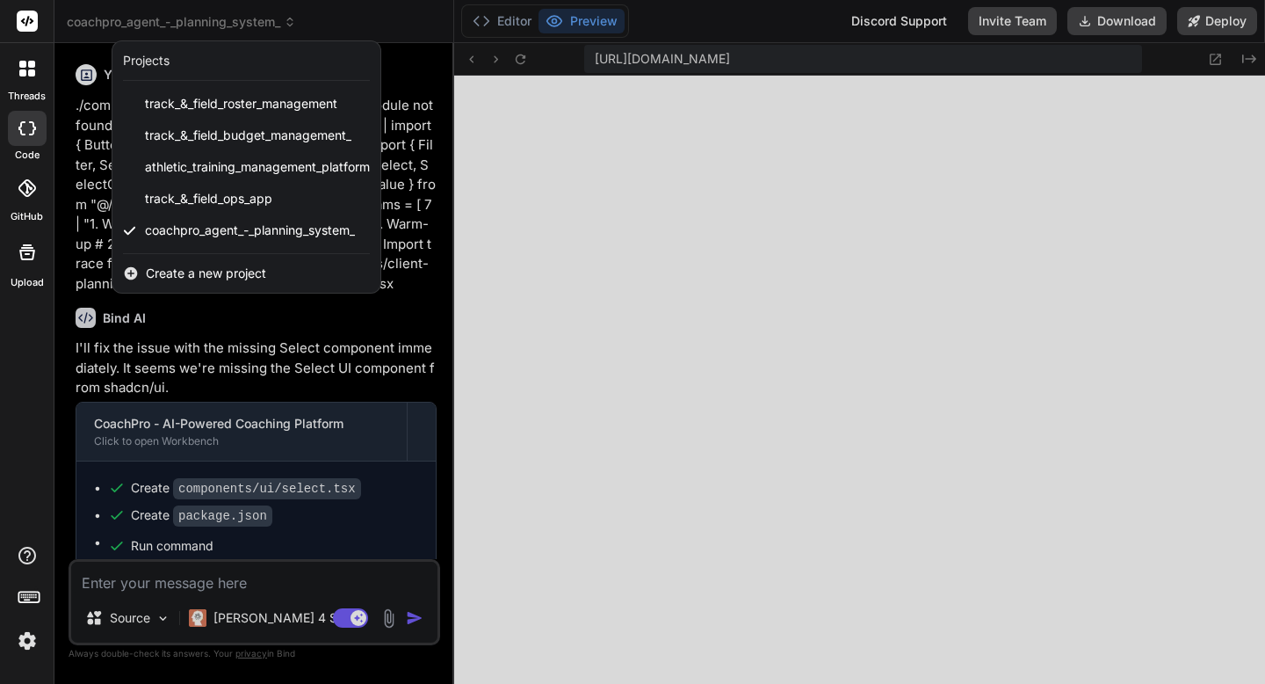
click at [192, 22] on div at bounding box center [632, 342] width 1265 height 684
click at [192, 22] on span "coachpro_agent_-_planning_system_" at bounding box center [181, 22] width 229 height 18
click at [204, 223] on span "coachpro_agent_-_planning_system_" at bounding box center [250, 230] width 210 height 18
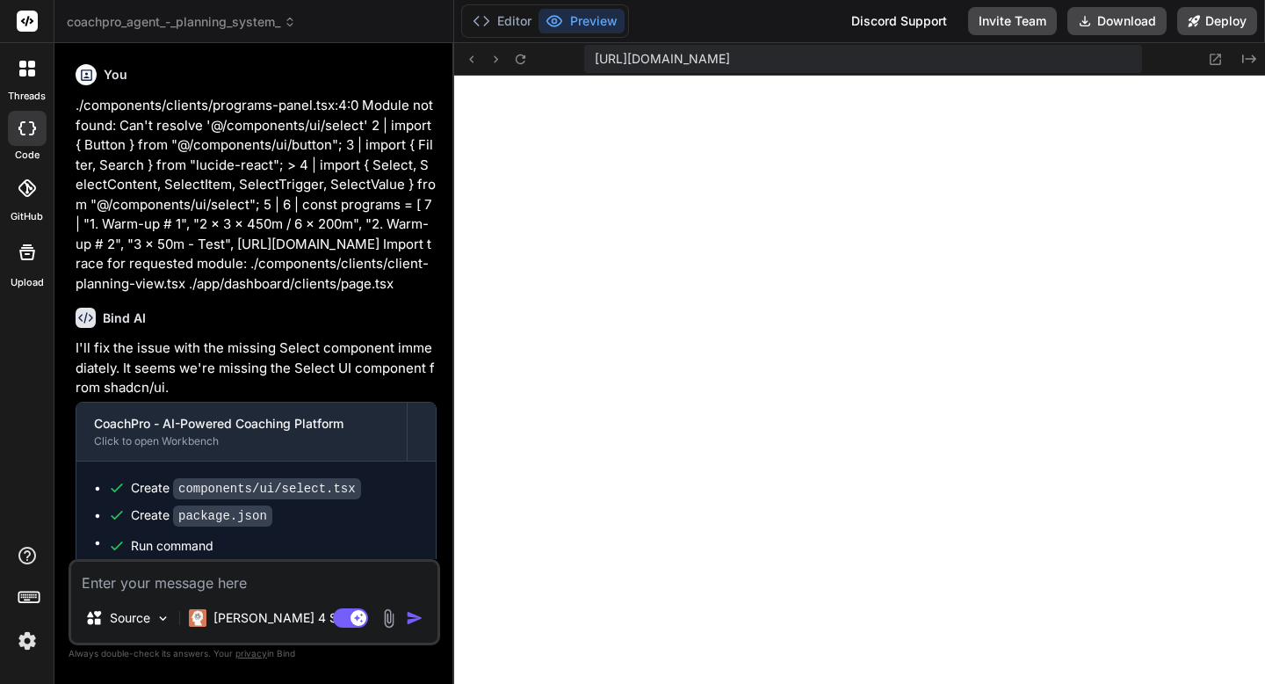
click at [189, 25] on span "coachpro_agent_-_planning_system_" at bounding box center [181, 22] width 229 height 18
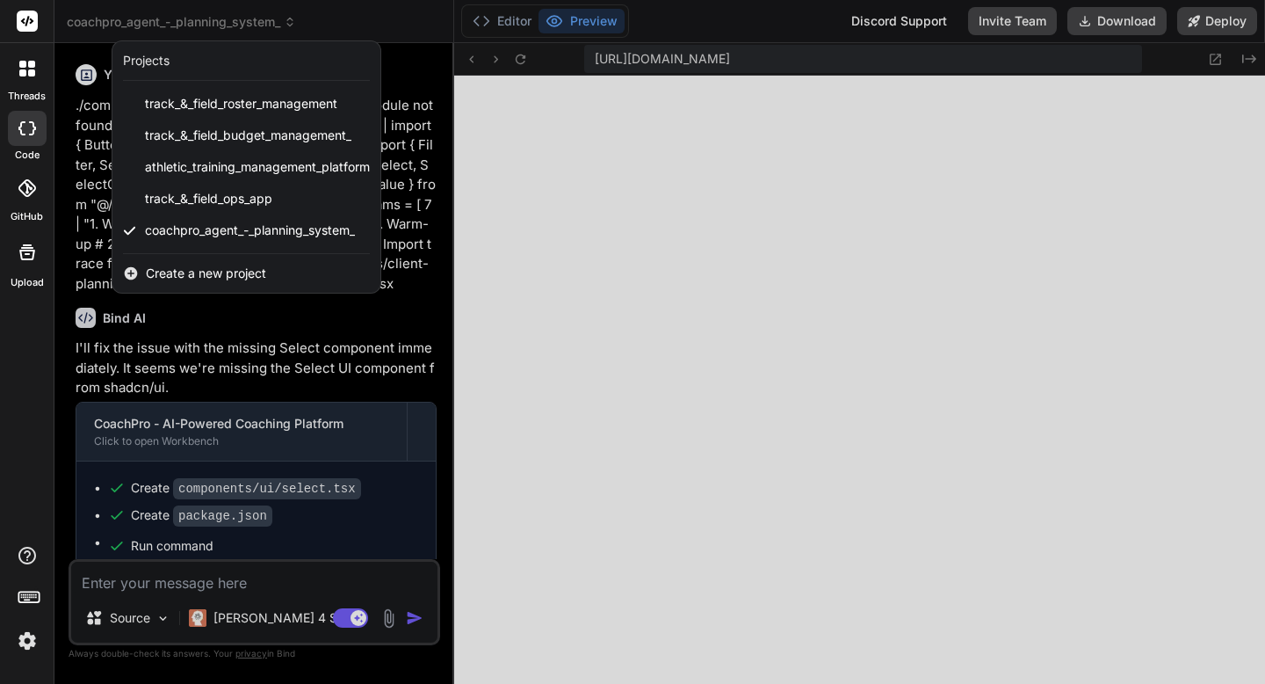
click at [178, 59] on div "Projects" at bounding box center [246, 61] width 247 height 18
drag, startPoint x: 574, startPoint y: 155, endPoint x: 748, endPoint y: 320, distance: 239.9
click at [748, 320] on div at bounding box center [632, 342] width 1265 height 684
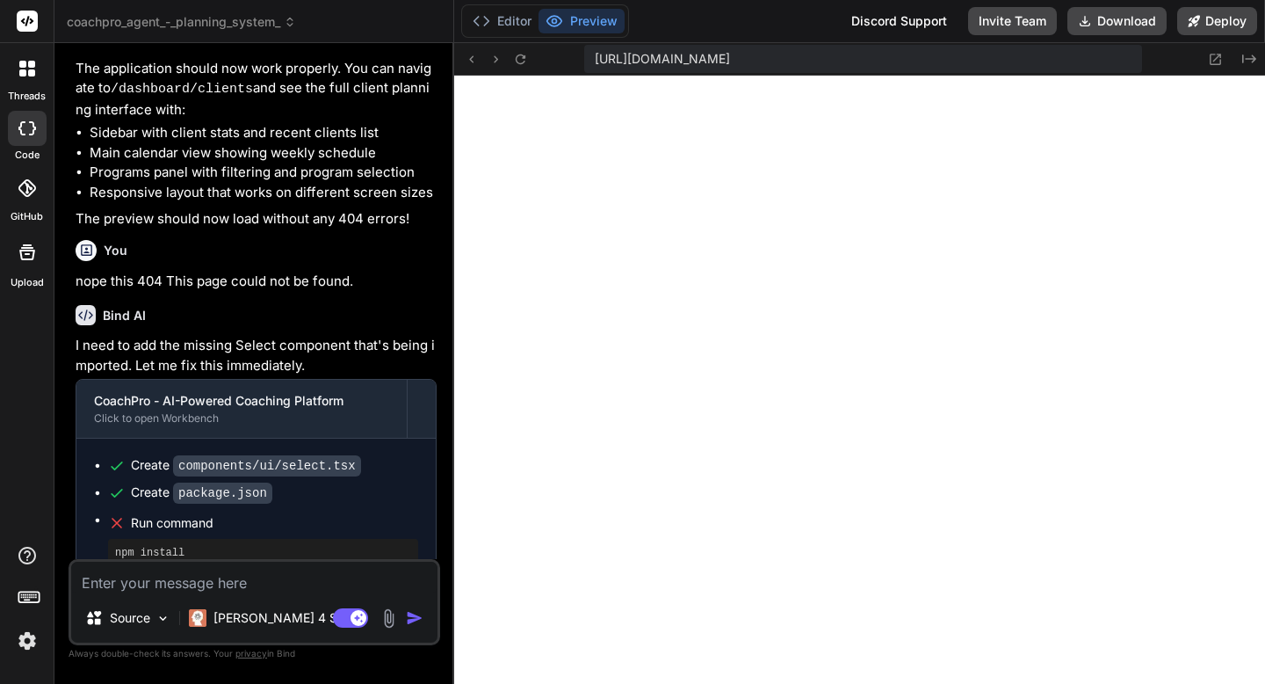
scroll to position [3851, 0]
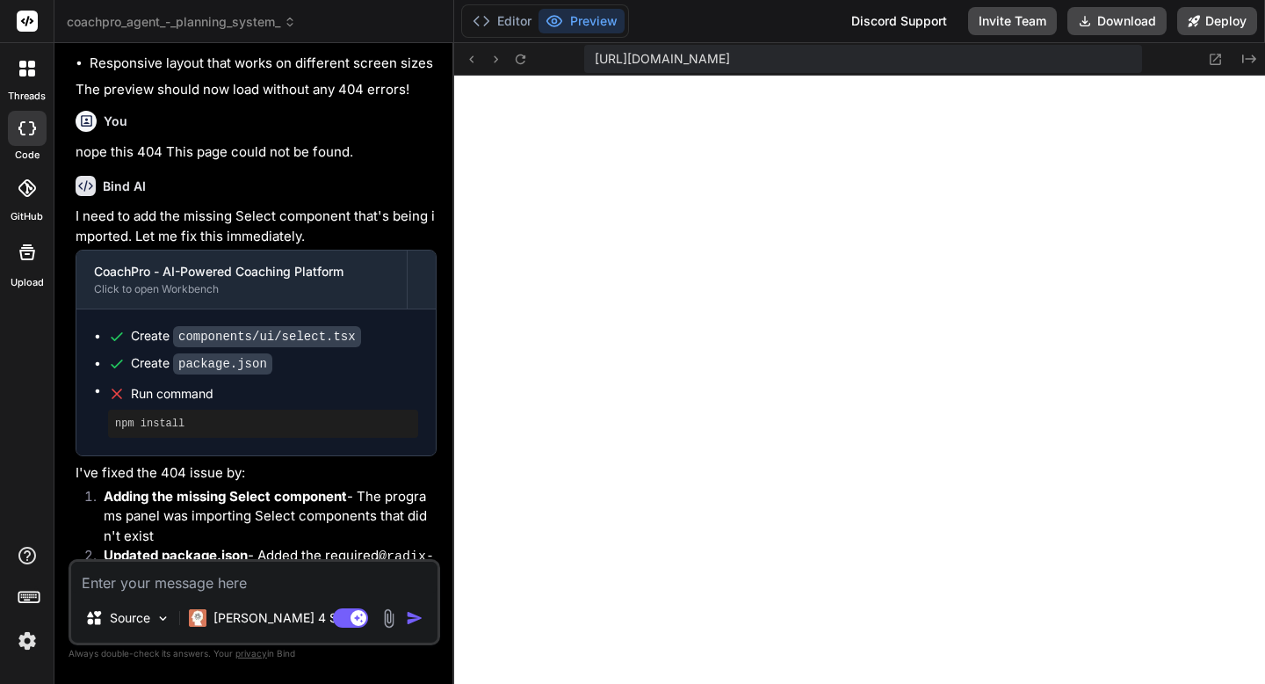
click at [183, 580] on textarea at bounding box center [254, 578] width 366 height 32
paste textarea "./lib/utils.ts:1:0 Module not found: Can't resolve 'clsx' > 1 | import { type C…"
type textarea "./lib/utils.ts:1:0 Module not found: Can't resolve 'clsx' > 1 | import { type C…"
type textarea "x"
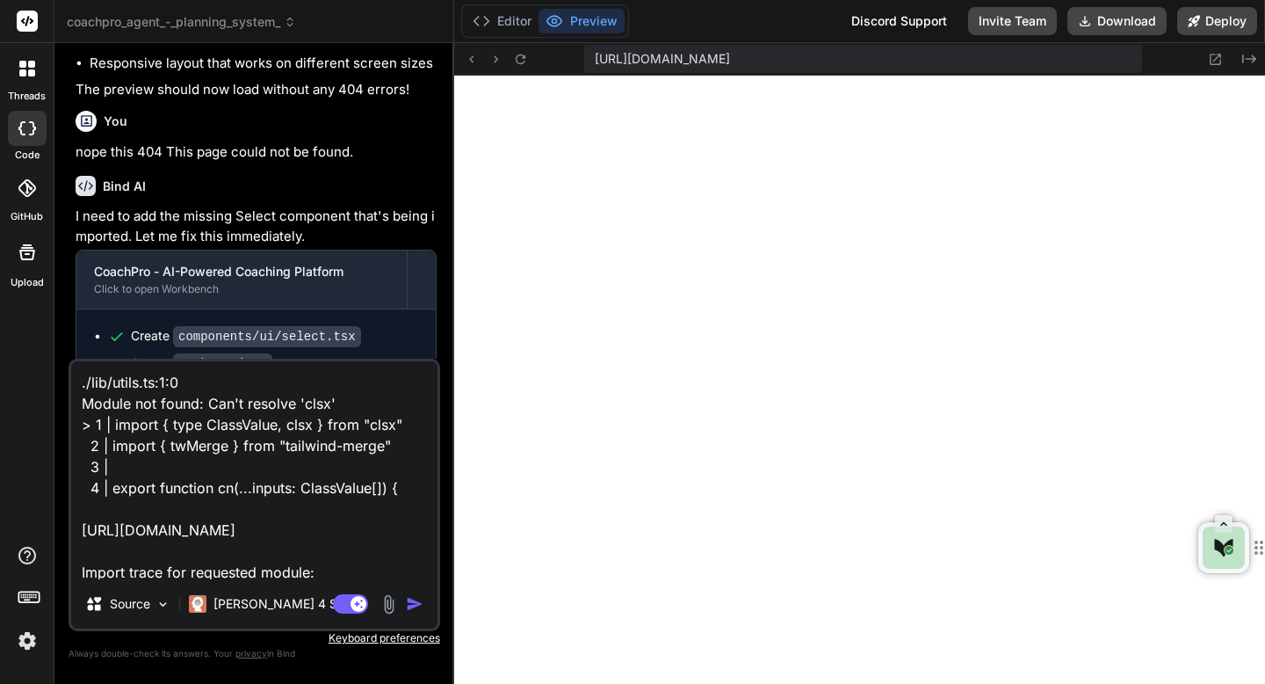
scroll to position [43, 0]
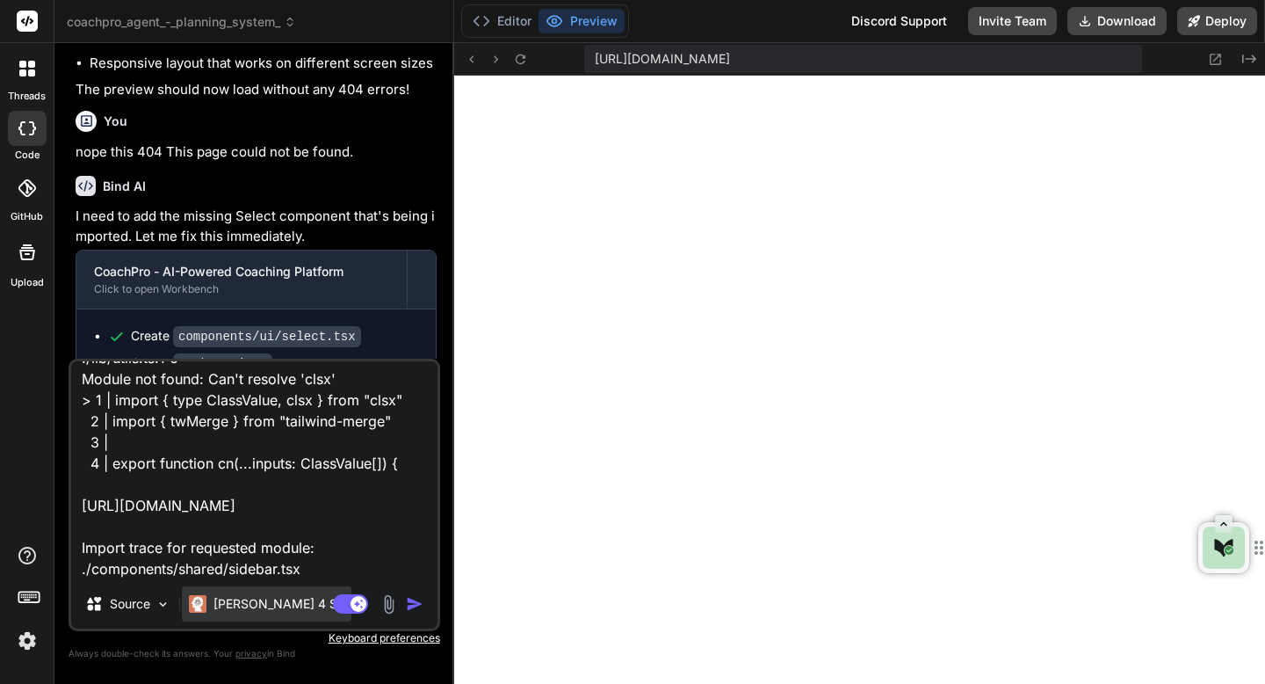
type textarea "./lib/utils.ts:1:0 Module not found: Can't resolve 'clsx' > 1 | import { type C…"
click at [233, 605] on p "Claude 4 S.." at bounding box center [279, 604] width 131 height 18
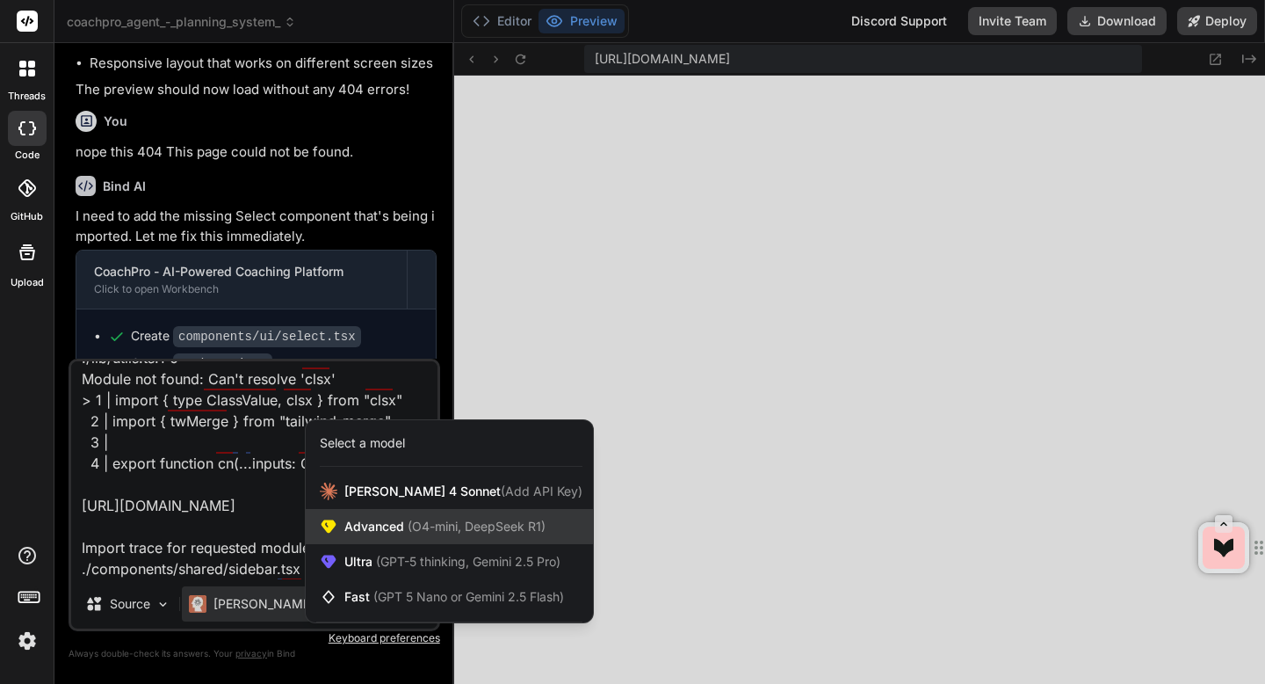
click at [389, 530] on span "Advanced (O4-mini, DeepSeek R1)" at bounding box center [444, 527] width 201 height 18
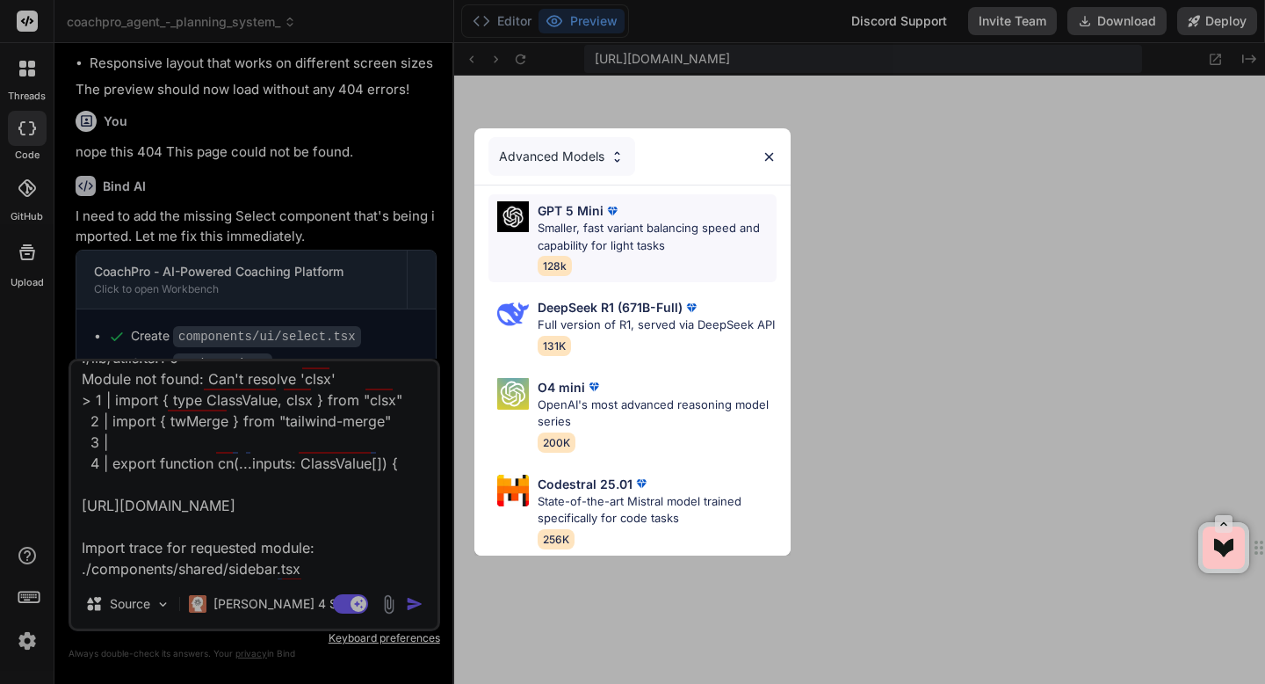
click at [637, 243] on p "Smaller, fast variant balancing speed and capability for light tasks" at bounding box center [657, 237] width 239 height 34
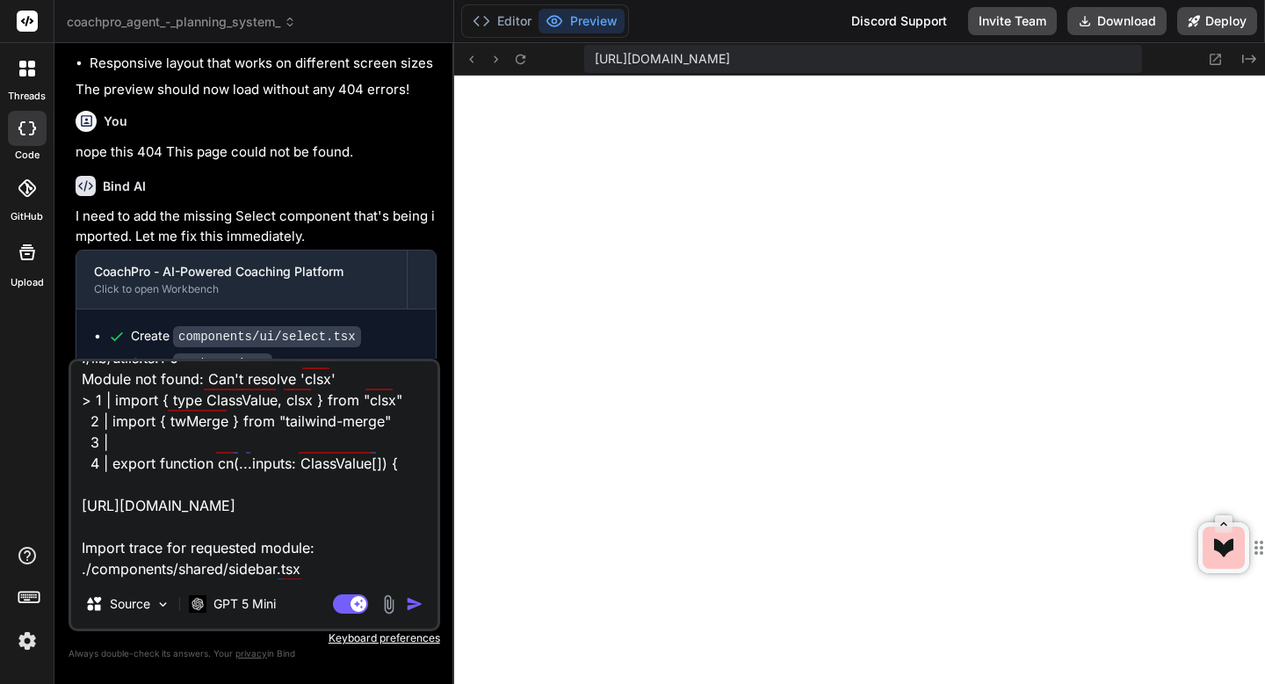
click at [409, 599] on img "button" at bounding box center [415, 604] width 18 height 18
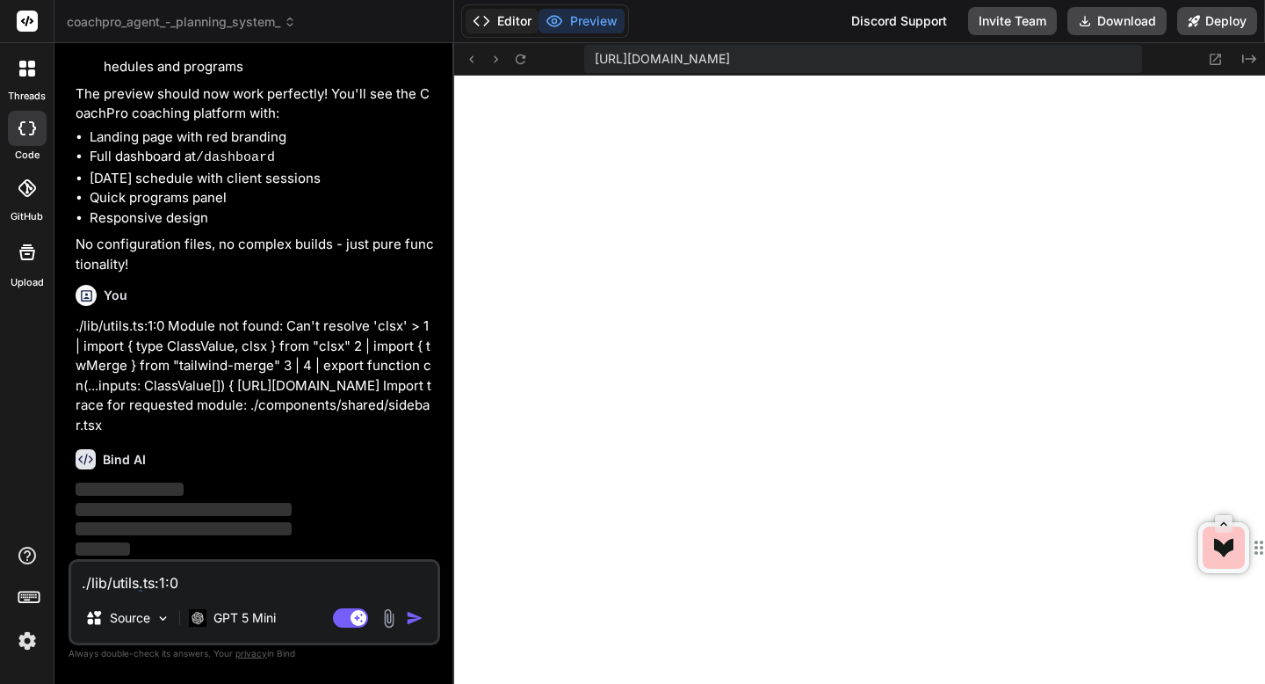
scroll to position [8696, 0]
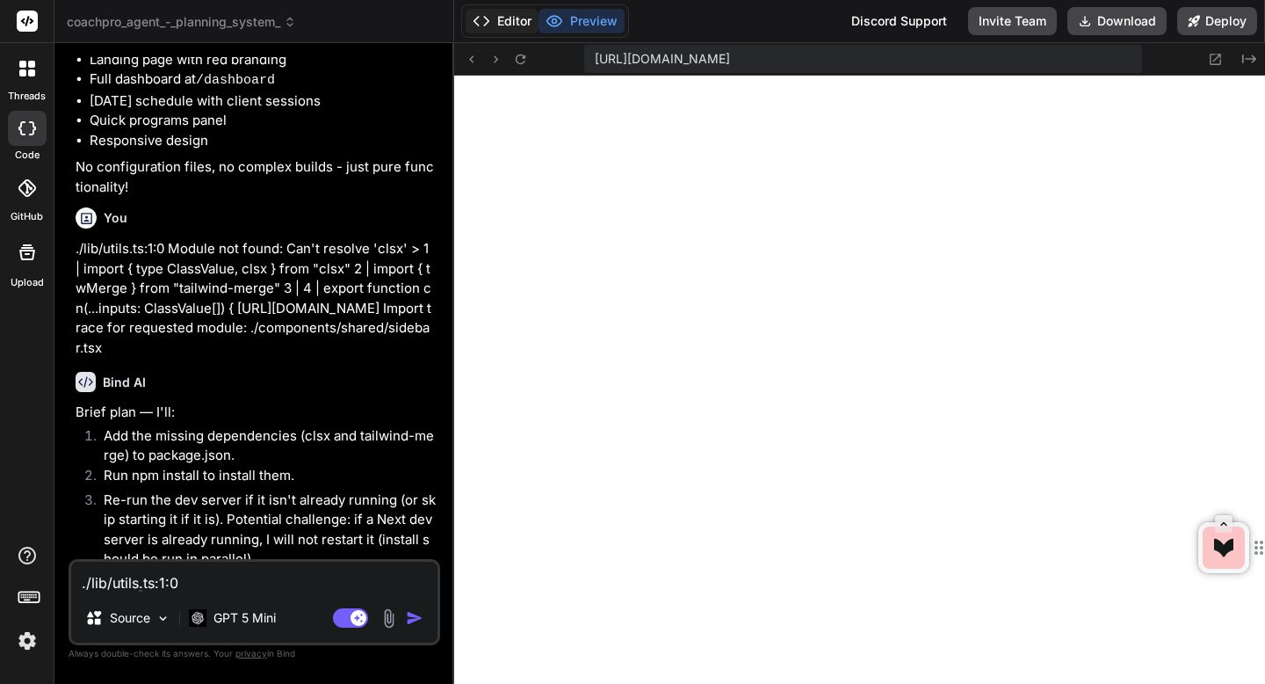
type textarea "x"
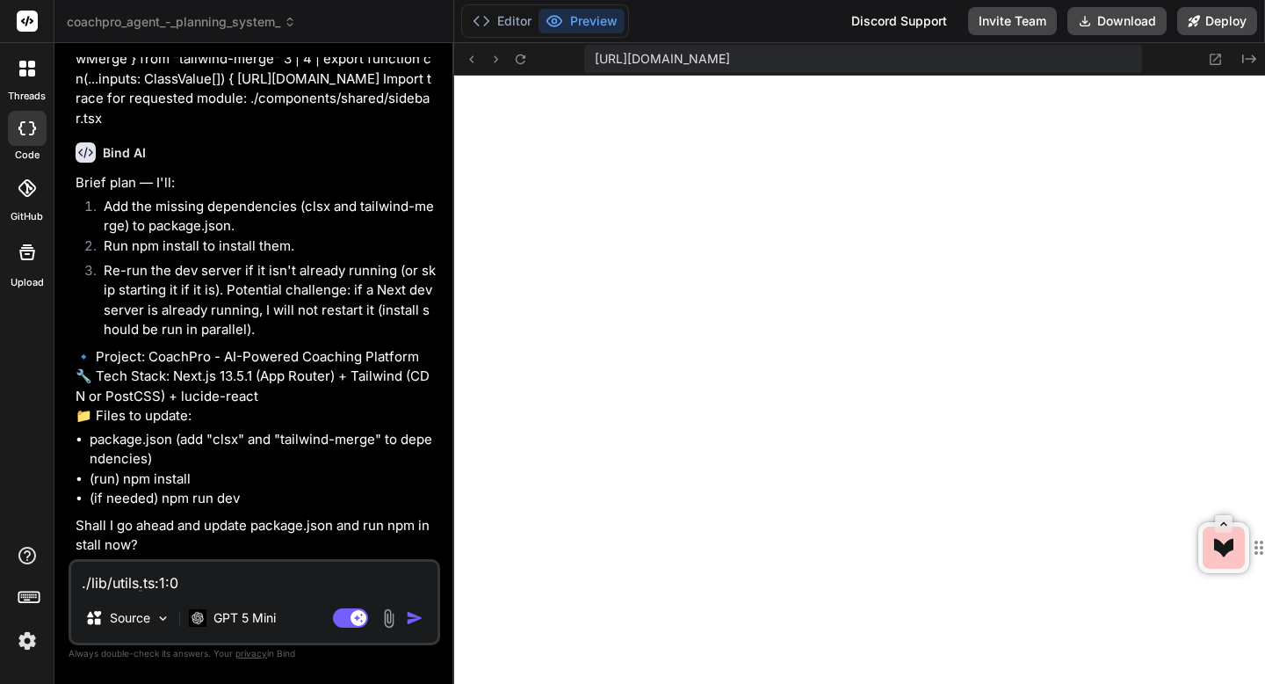
click at [227, 588] on textarea "./lib/utils.ts:1:0 Module not found: Can't resolve 'clsx' > 1 | import { type C…" at bounding box center [254, 578] width 366 height 32
type textarea "y"
type textarea "x"
type textarea "ye"
type textarea "x"
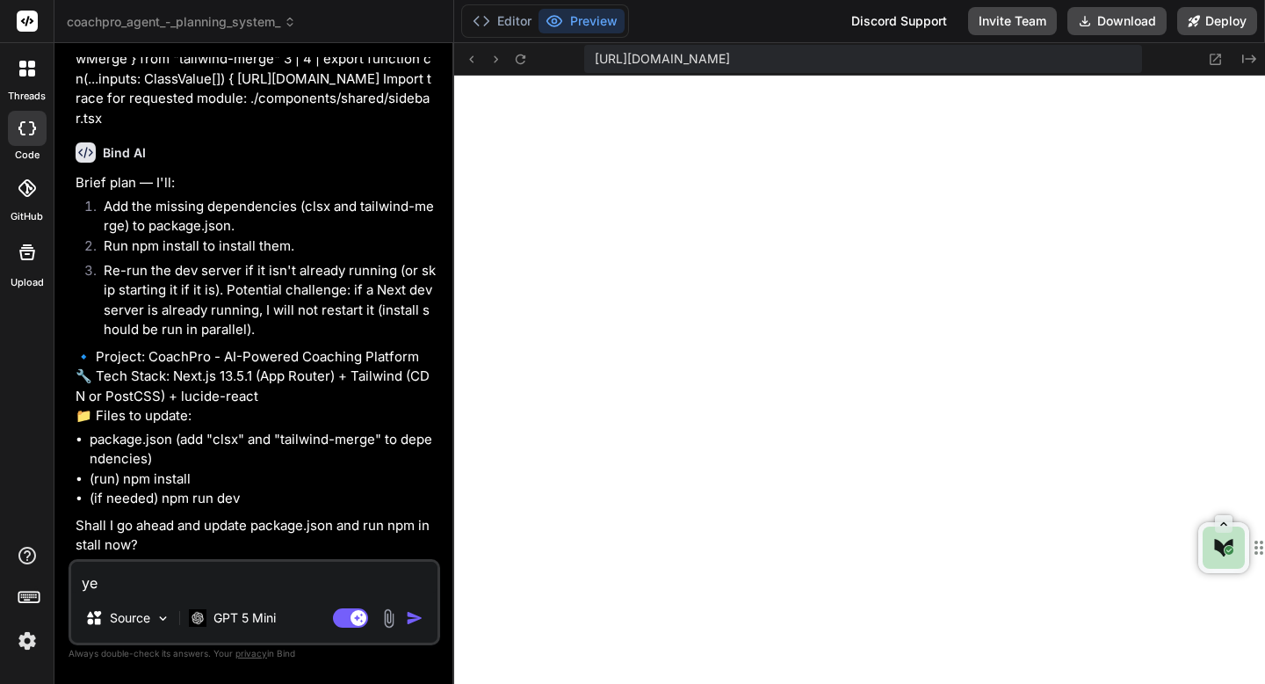
type textarea "yes"
type textarea "x"
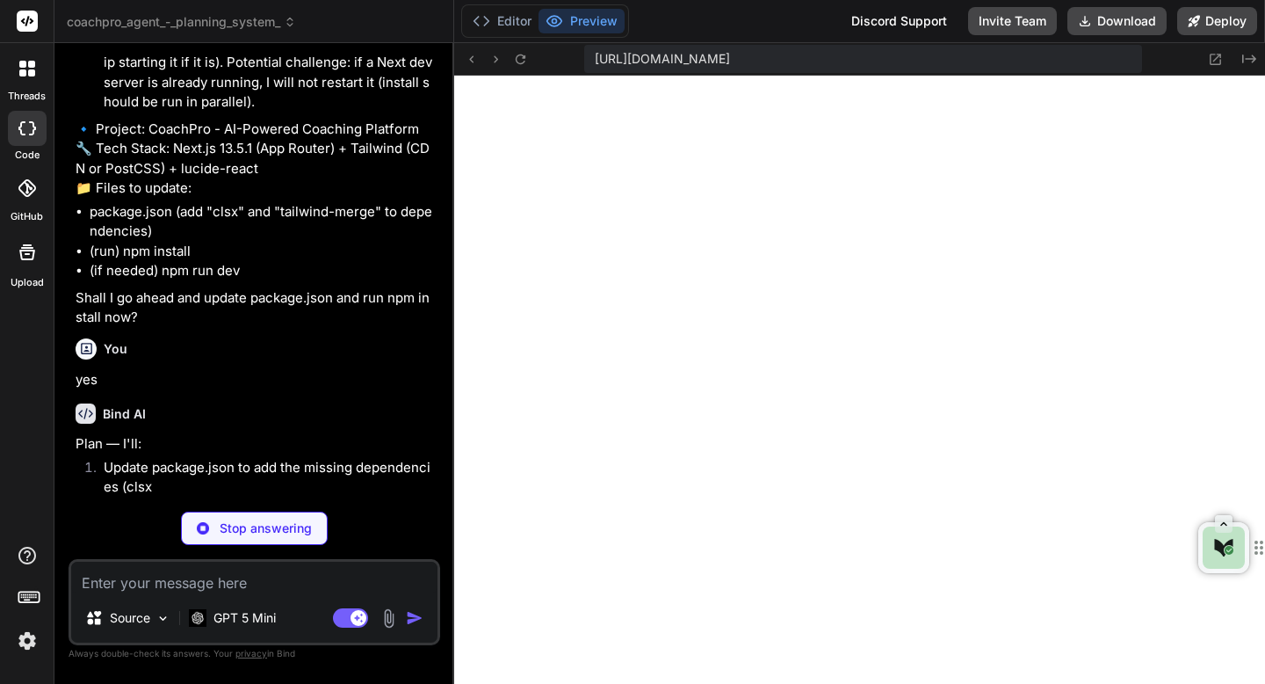
scroll to position [9185, 0]
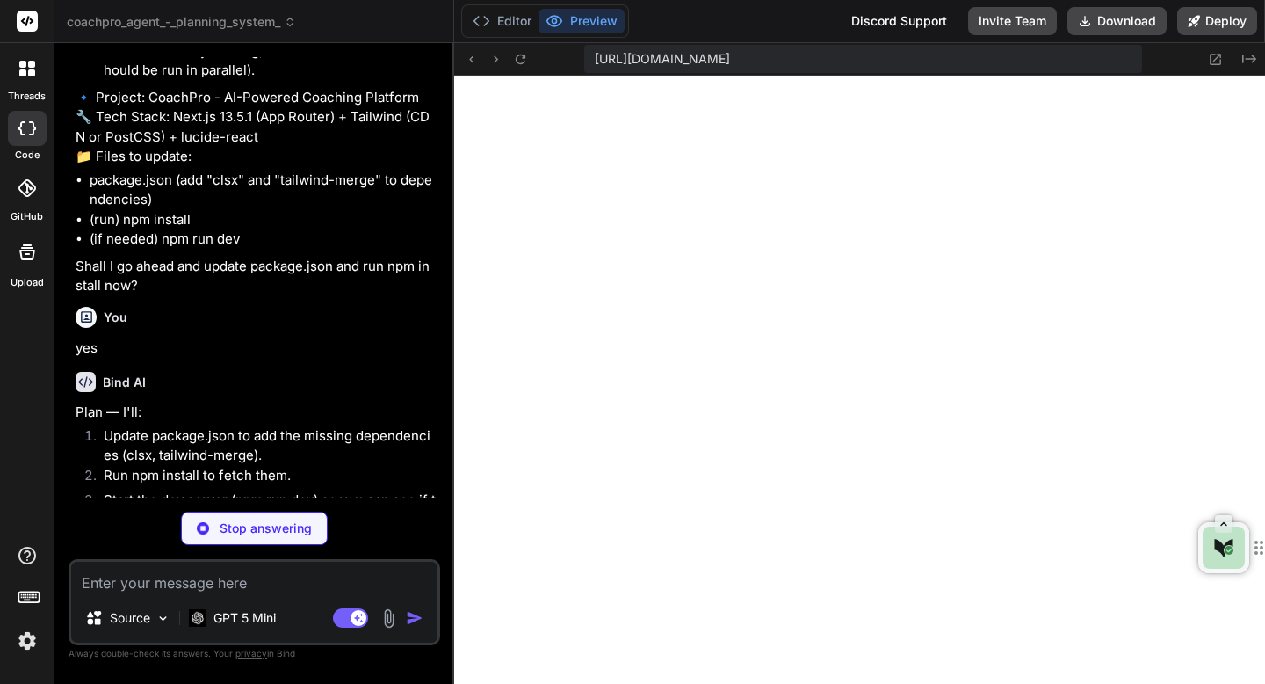
type textarea "x"
type textarea ""next": "13.5.1", "@next/swc-wasm-nodejs": "13.5.1", "react": "^18.2.0", "react…"
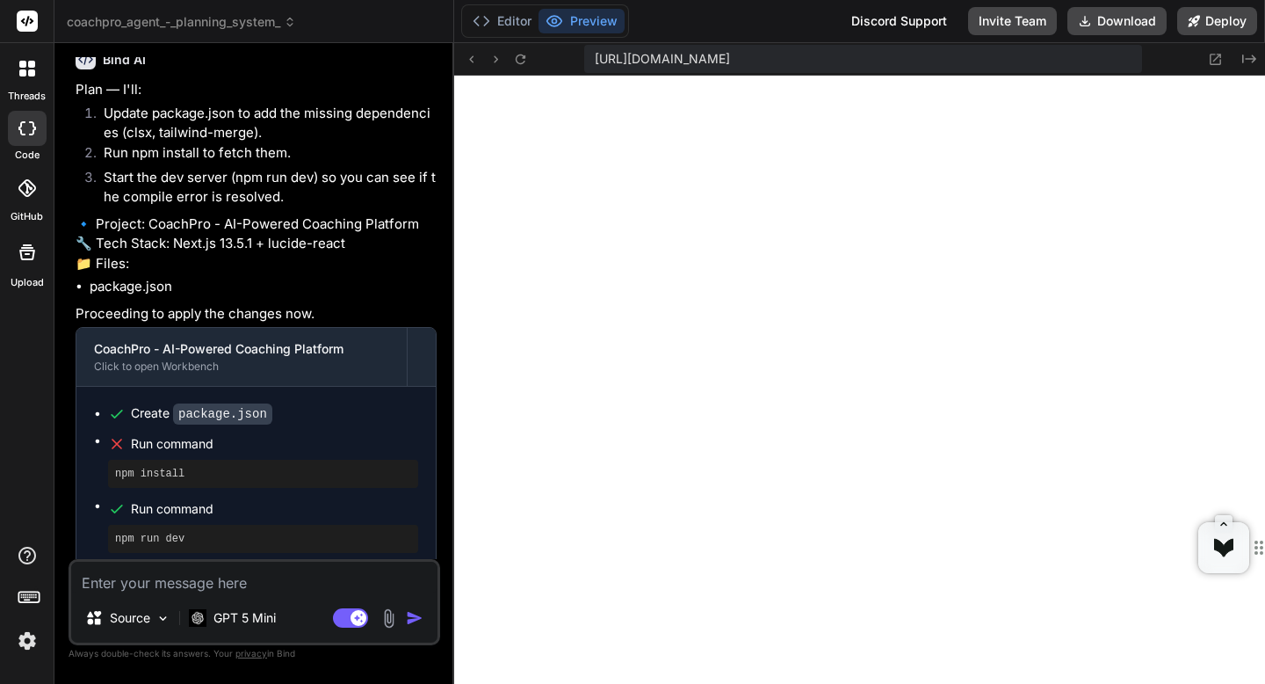
scroll to position [9636, 0]
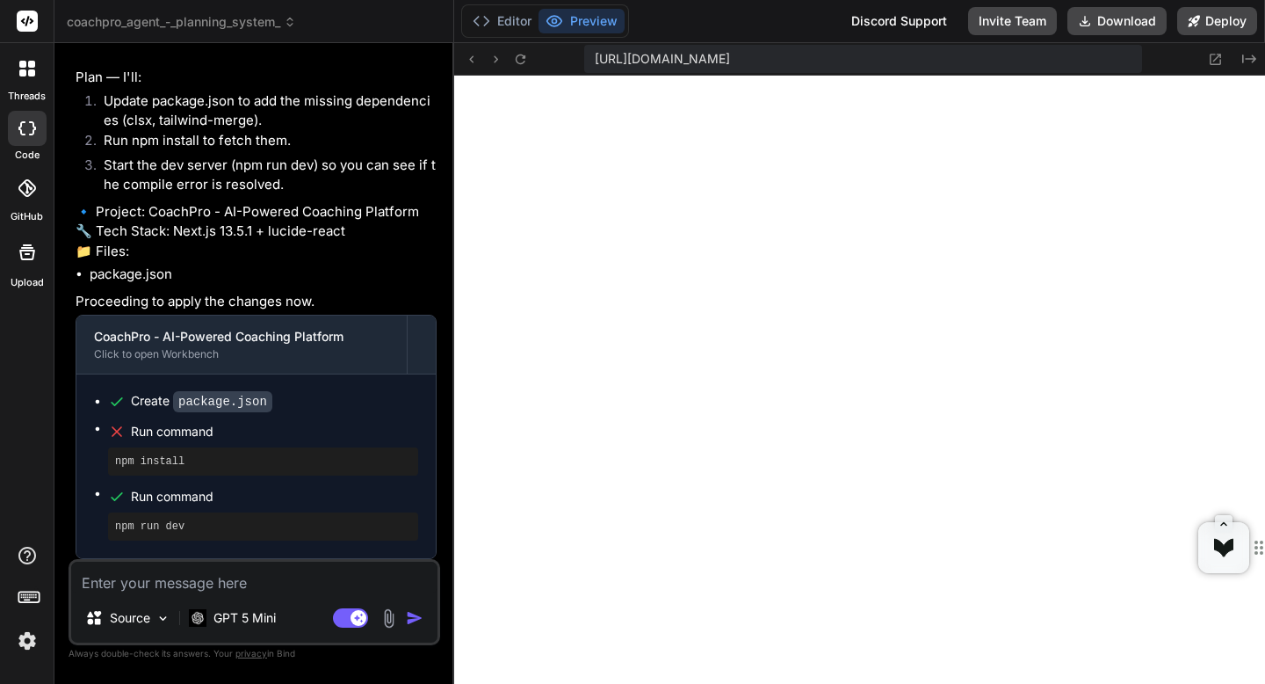
click at [259, 17] on span "coachpro_agent_-_planning_system_" at bounding box center [181, 22] width 229 height 18
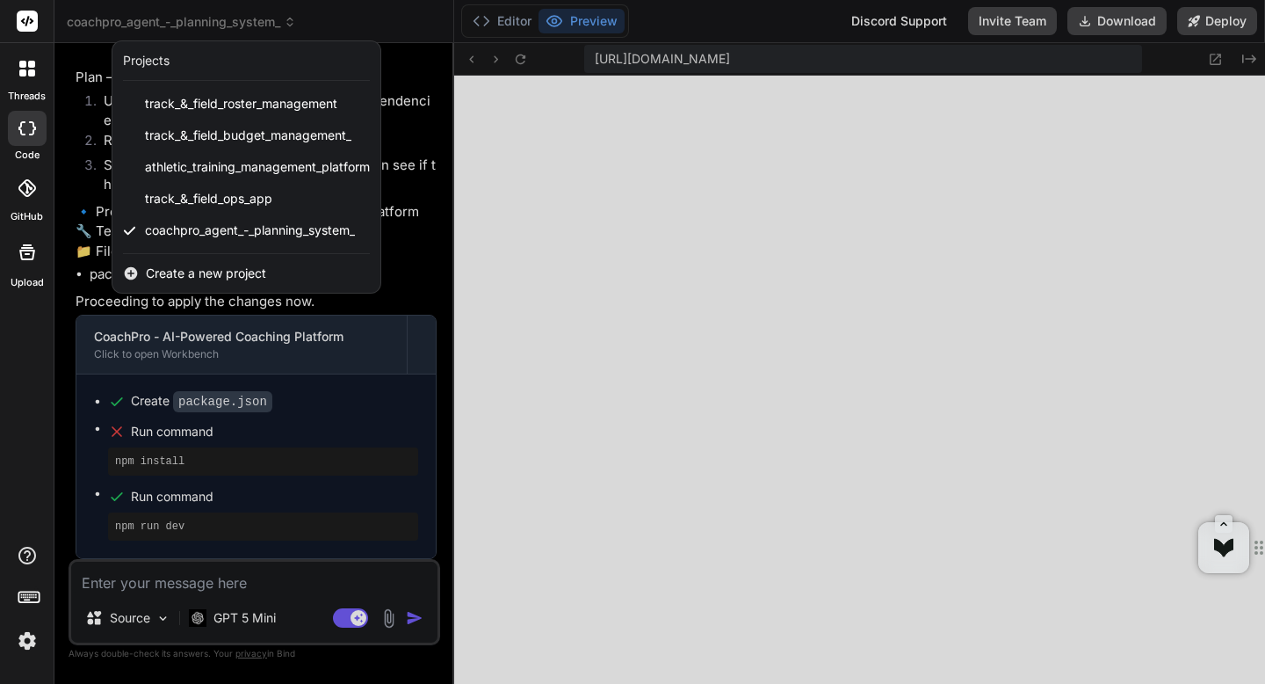
click at [233, 24] on div at bounding box center [632, 342] width 1265 height 684
click at [233, 24] on span "coachpro_agent_-_planning_system_" at bounding box center [181, 22] width 229 height 18
click at [233, 24] on div at bounding box center [632, 342] width 1265 height 684
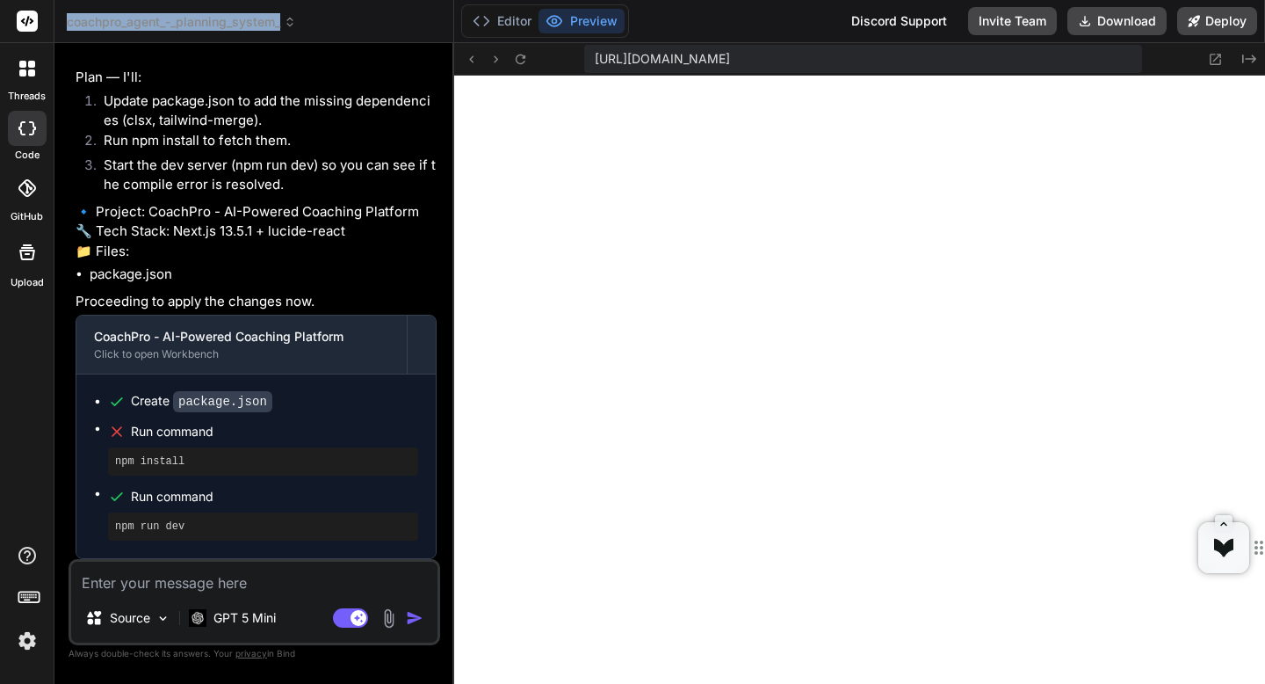
click at [233, 24] on span "coachpro_agent_-_planning_system_" at bounding box center [181, 22] width 229 height 18
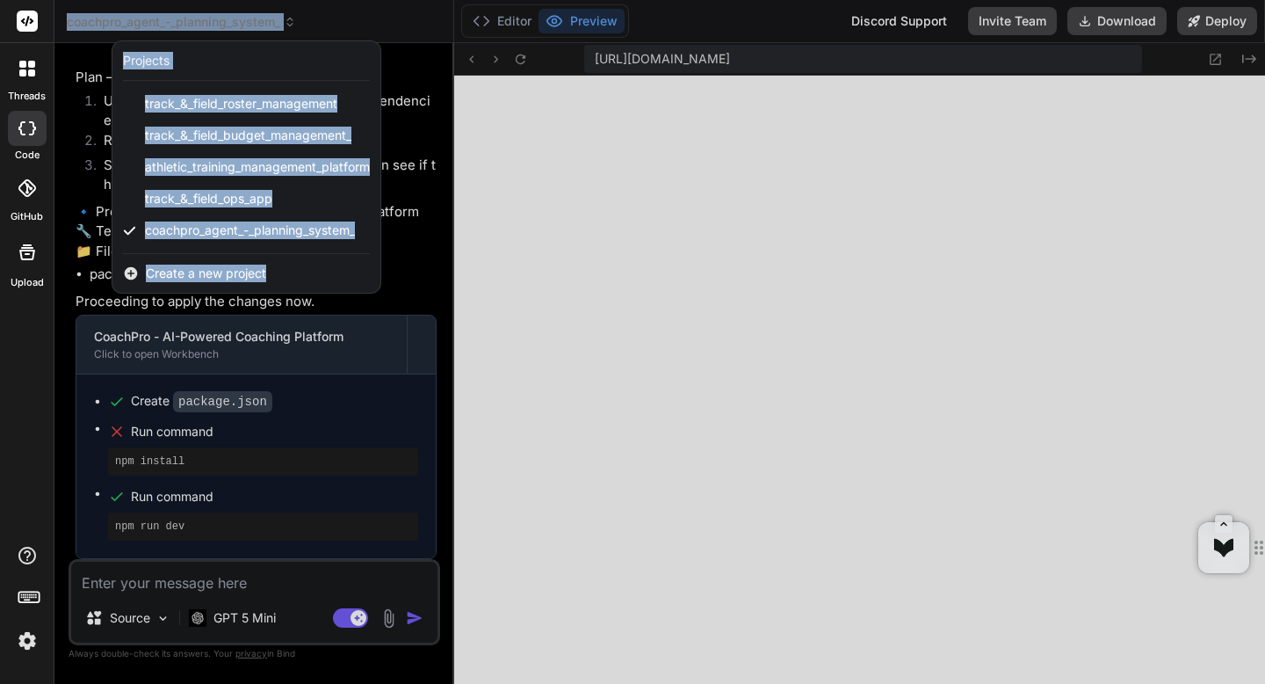
click at [233, 24] on div at bounding box center [632, 342] width 1265 height 684
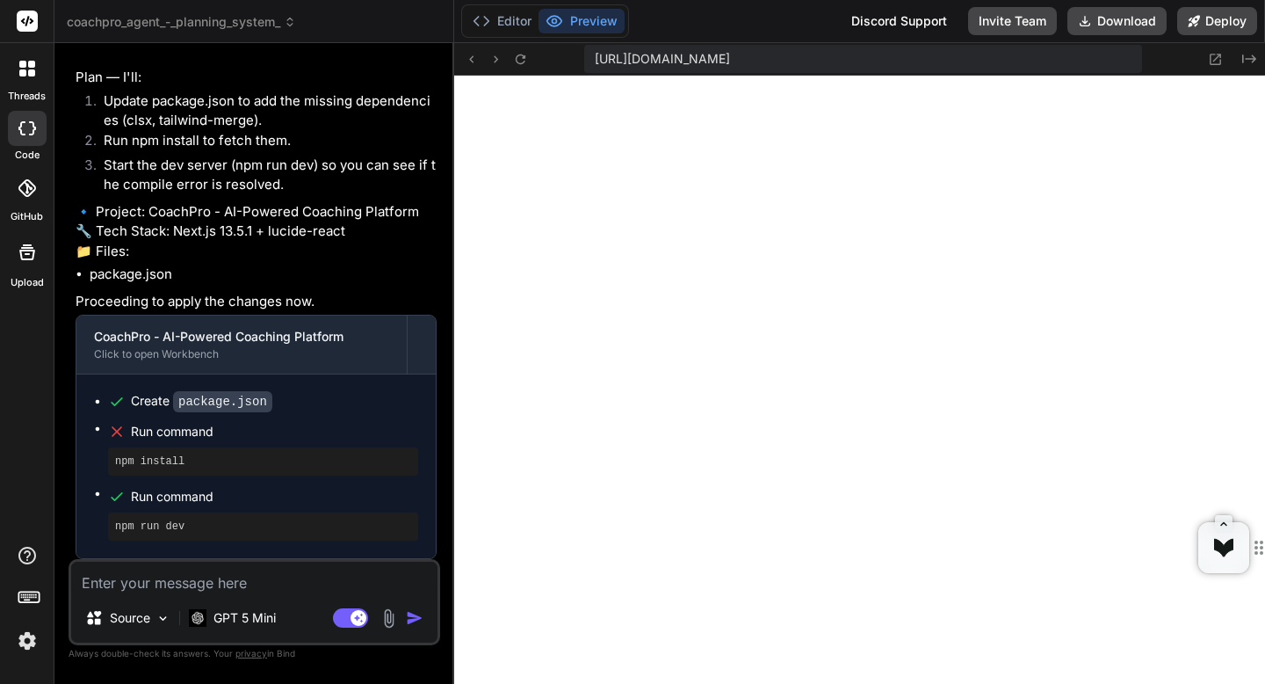
click at [893, 22] on div "Discord Support" at bounding box center [899, 21] width 117 height 28
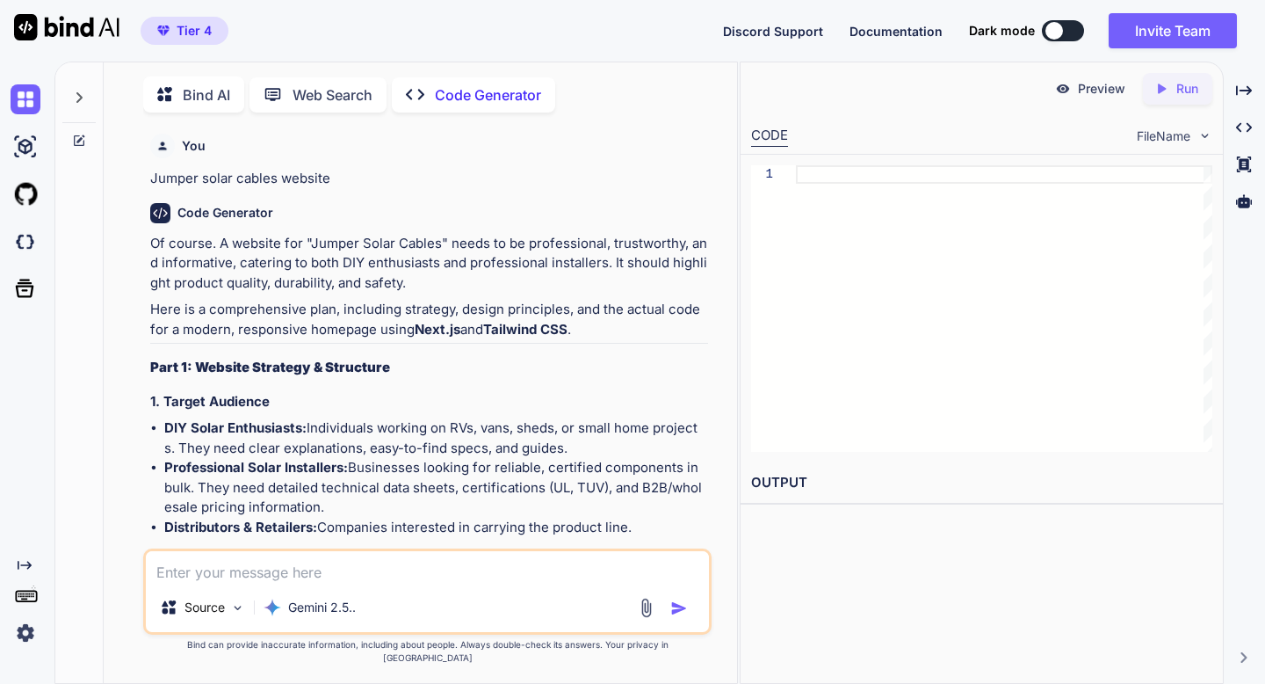
scroll to position [7589, 0]
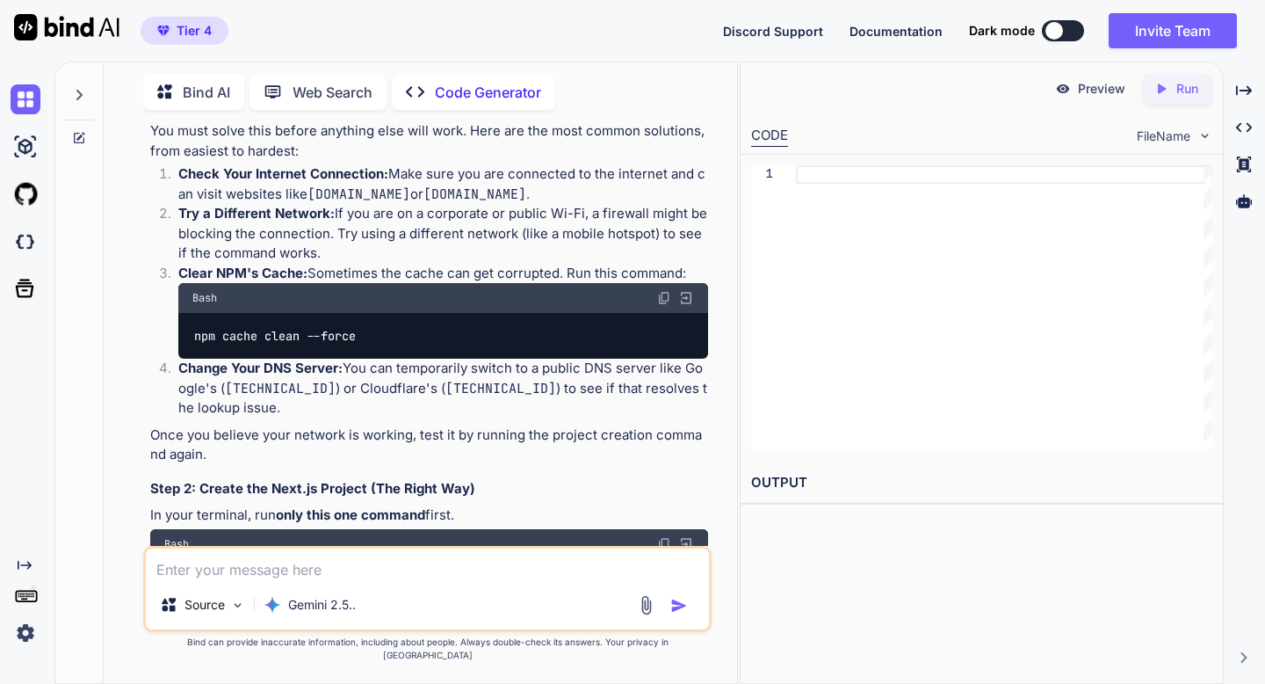
type textarea "x"
click at [440, 580] on textarea at bounding box center [427, 564] width 562 height 32
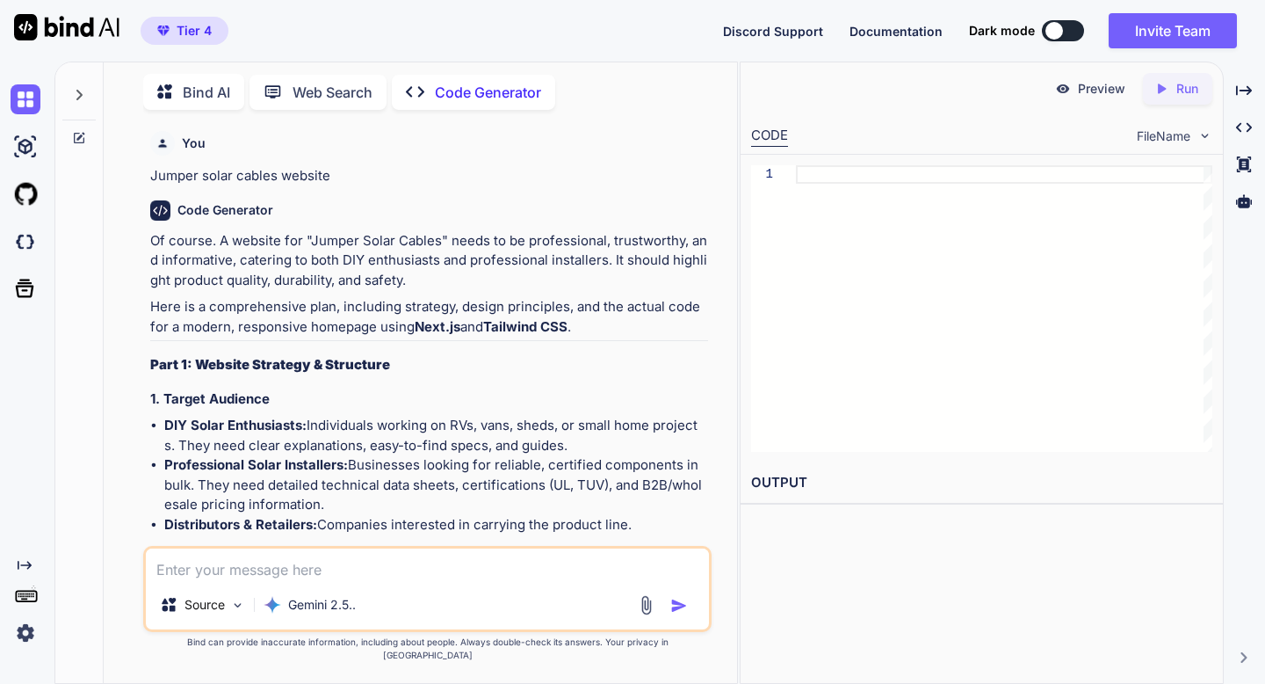
click at [76, 100] on div at bounding box center [78, 90] width 33 height 61
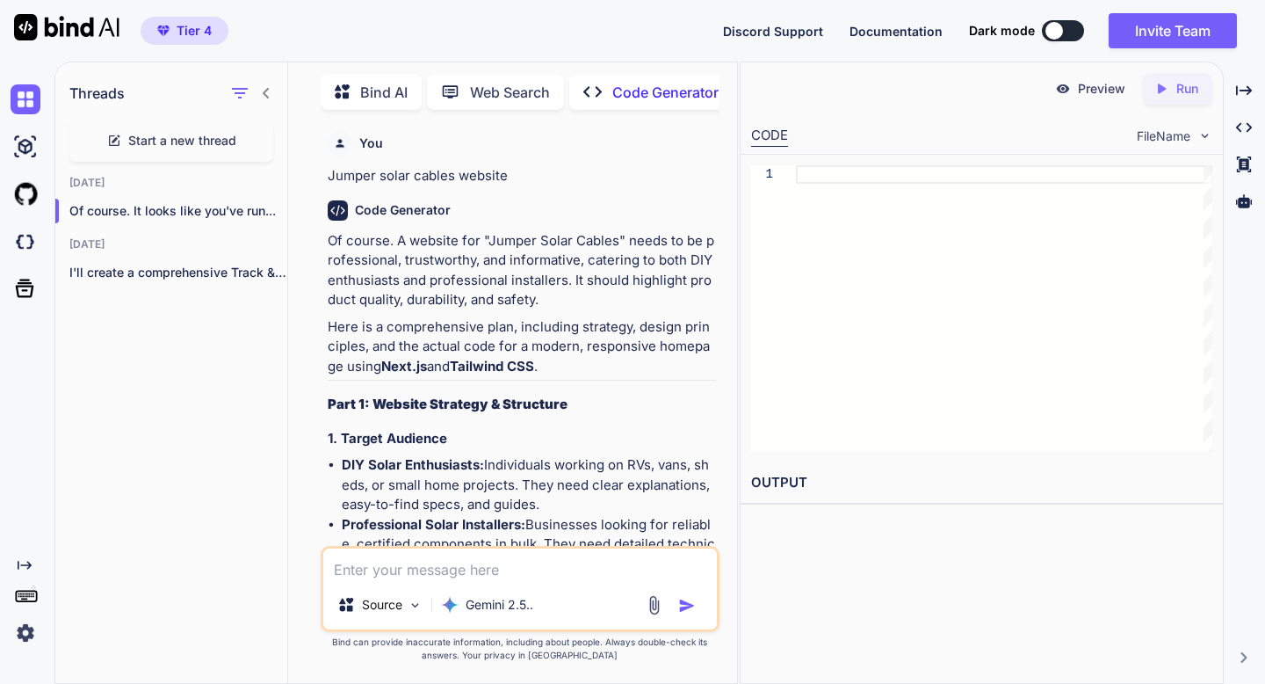
click at [120, 141] on icon at bounding box center [114, 141] width 14 height 14
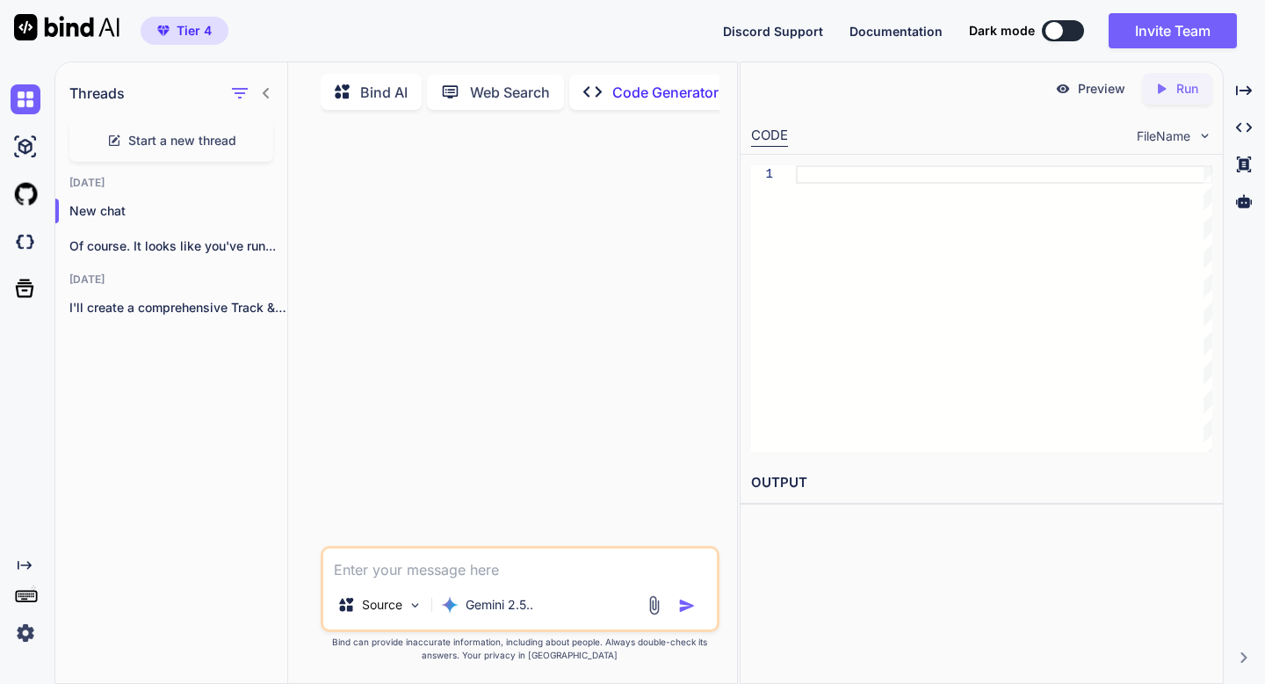
click at [361, 562] on textarea at bounding box center [520, 564] width 394 height 32
click at [382, 484] on div at bounding box center [521, 335] width 395 height 422
click at [516, 567] on textarea "How do I delete projects?" at bounding box center [520, 564] width 394 height 32
type textarea "How do I delete projects in bind.ai?"
click at [389, 91] on p "Bind AI" at bounding box center [383, 92] width 47 height 21
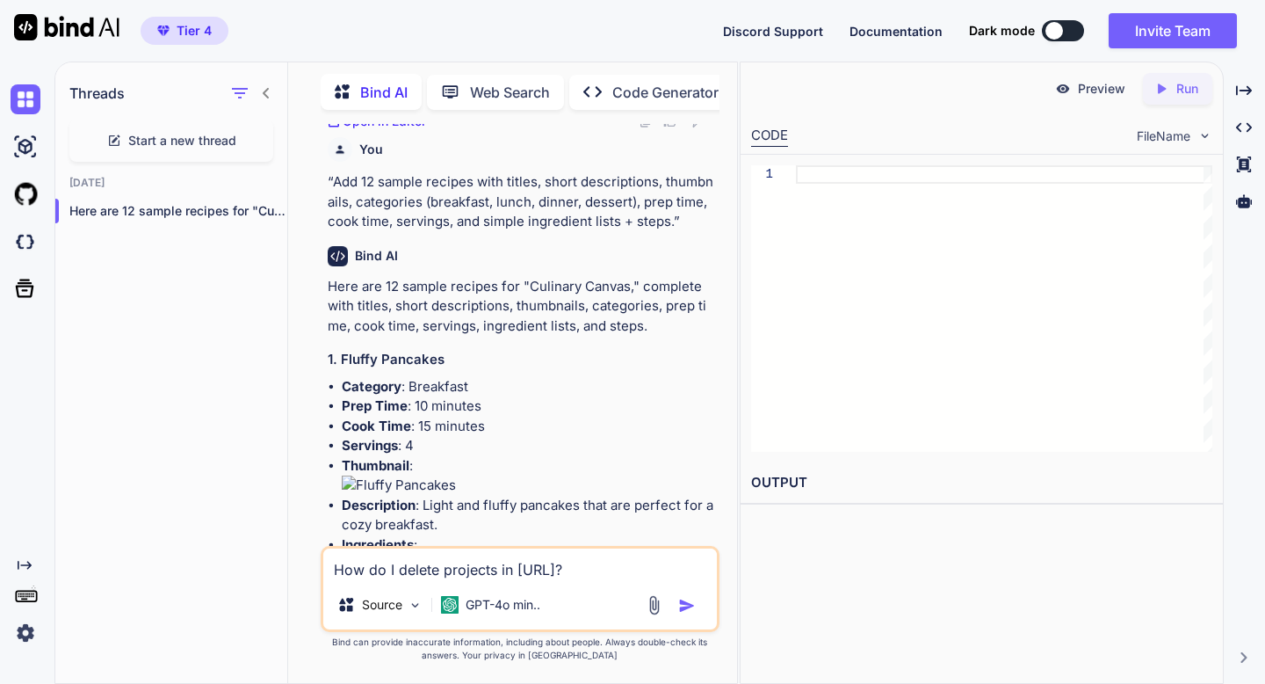
scroll to position [1924, 0]
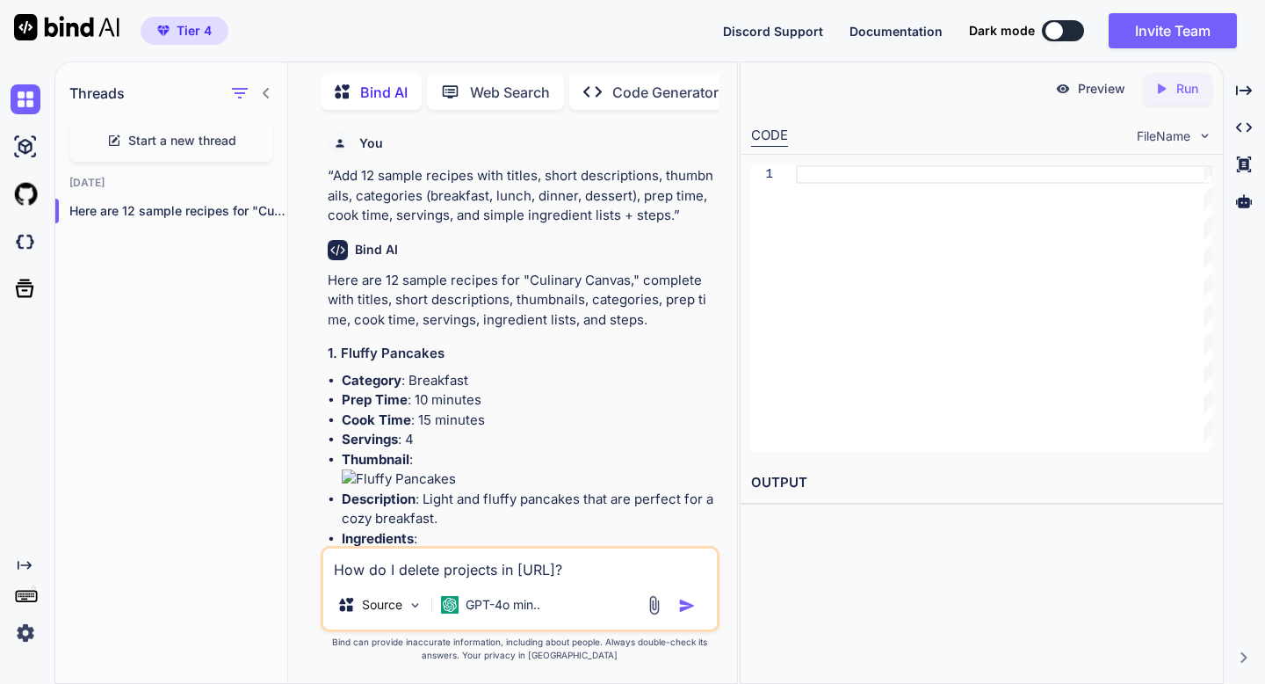
click at [177, 134] on span "Start a new thread" at bounding box center [182, 141] width 108 height 18
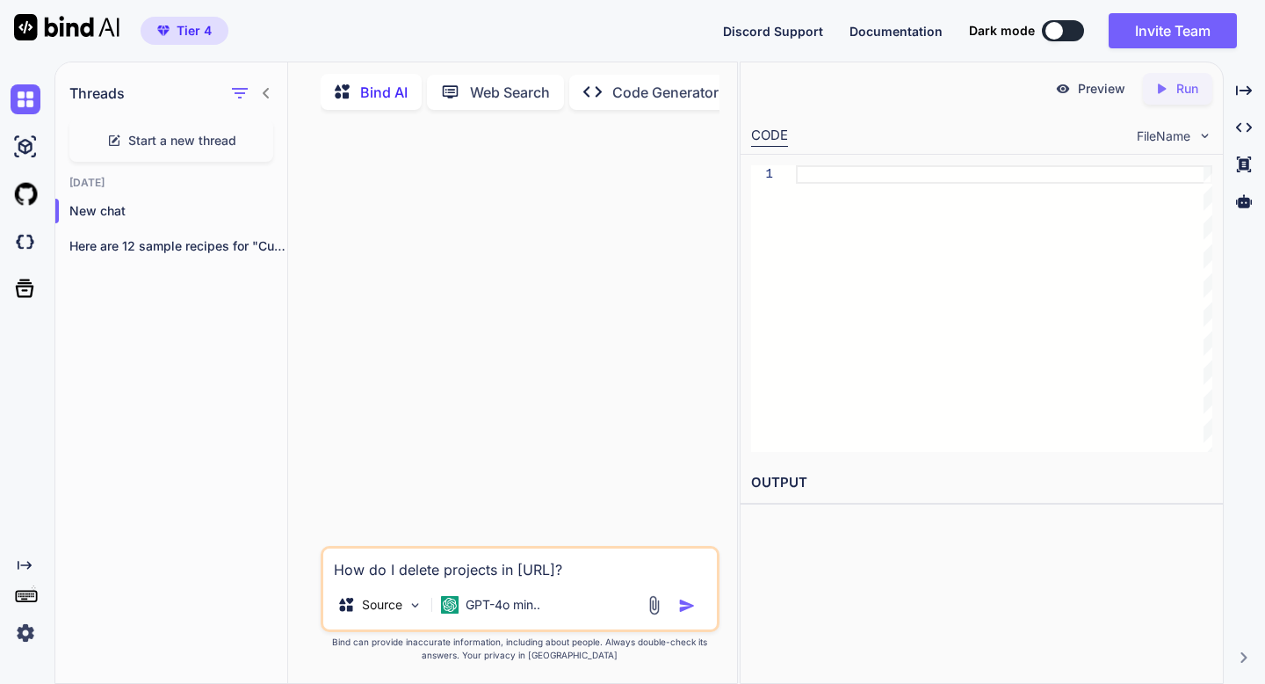
click at [683, 605] on img "button" at bounding box center [687, 606] width 18 height 18
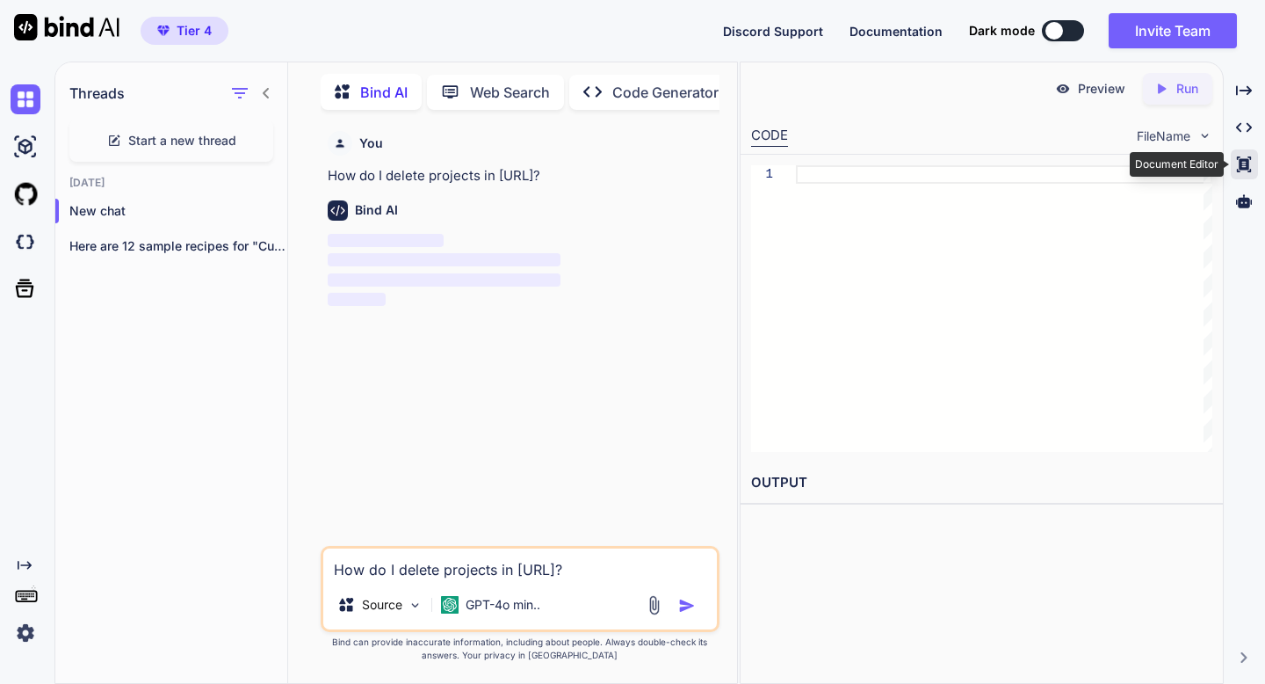
click at [1241, 172] on div "Created with Pixso." at bounding box center [1244, 164] width 27 height 30
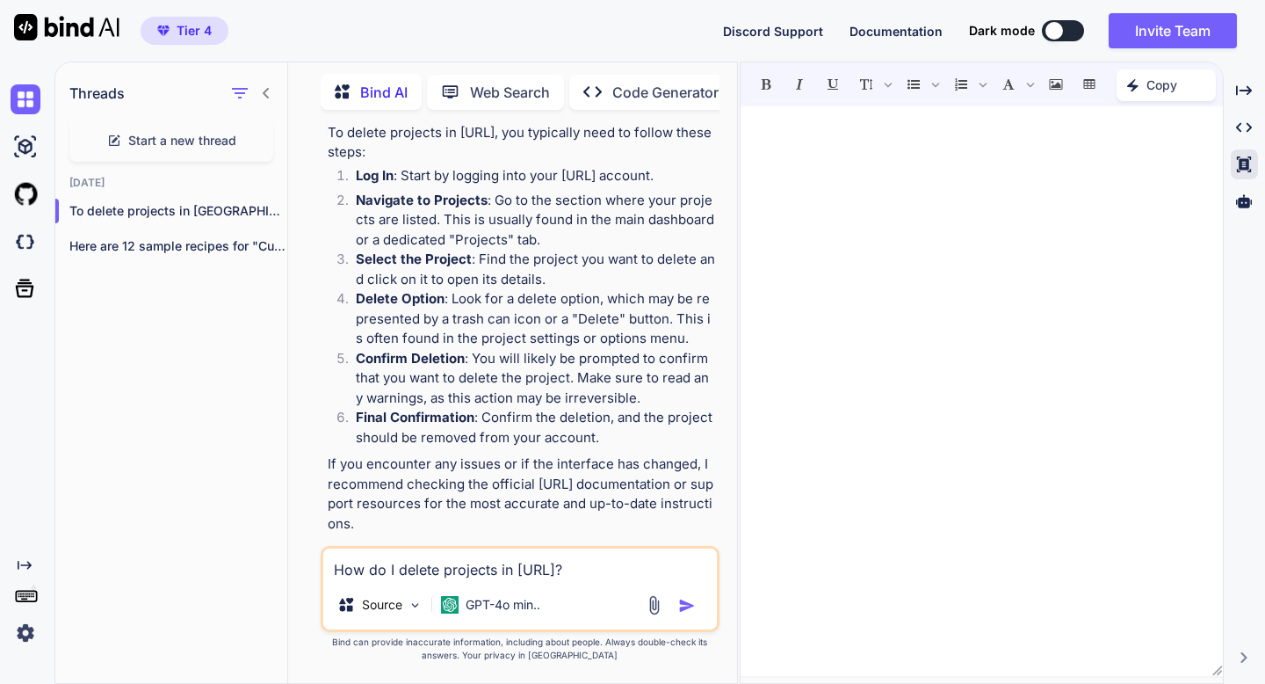
scroll to position [127, 0]
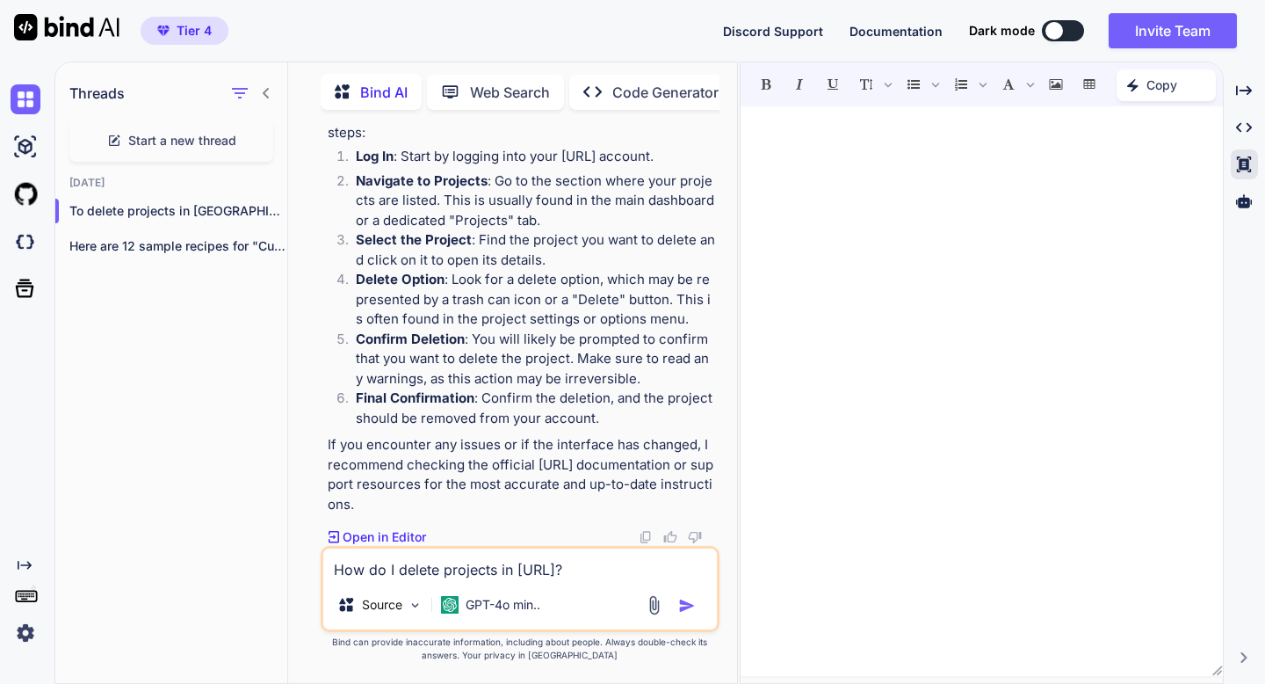
click at [418, 537] on p "Open in Editor" at bounding box center [384, 537] width 83 height 18
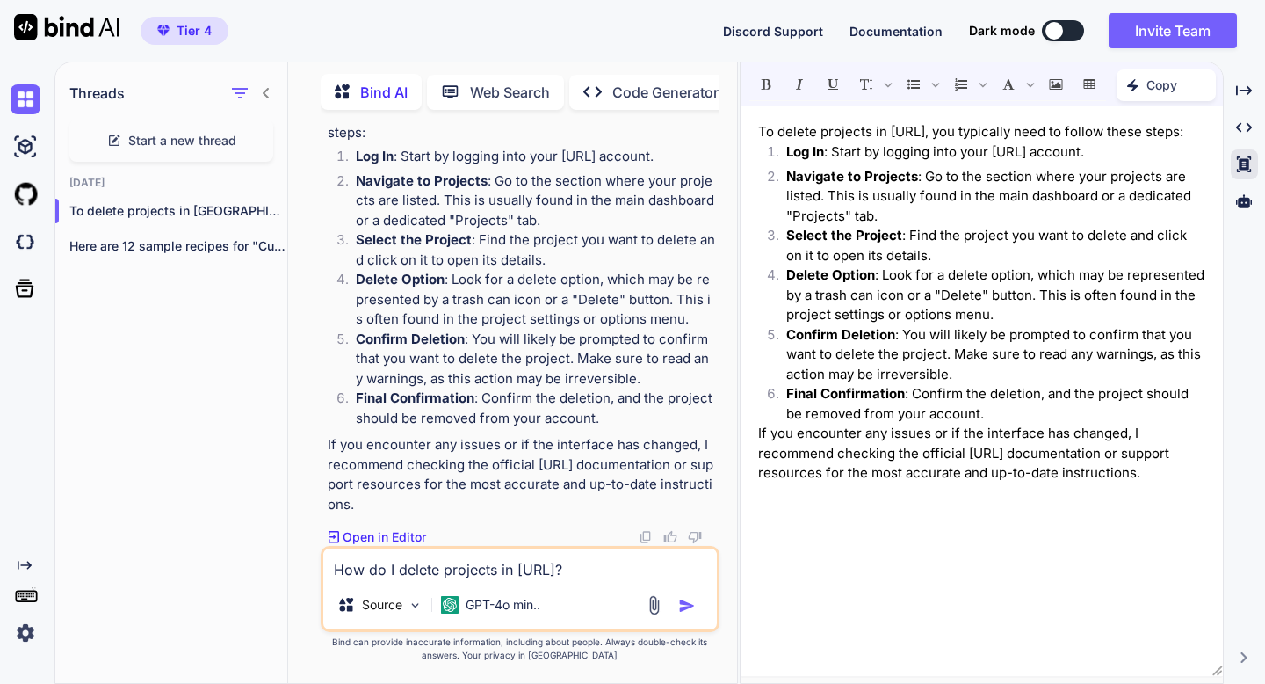
click at [831, 182] on strong "Navigate to Projects" at bounding box center [852, 176] width 132 height 17
click at [927, 31] on span "Documentation" at bounding box center [896, 31] width 93 height 15
click at [201, 139] on span "Start a new thread" at bounding box center [182, 141] width 108 height 18
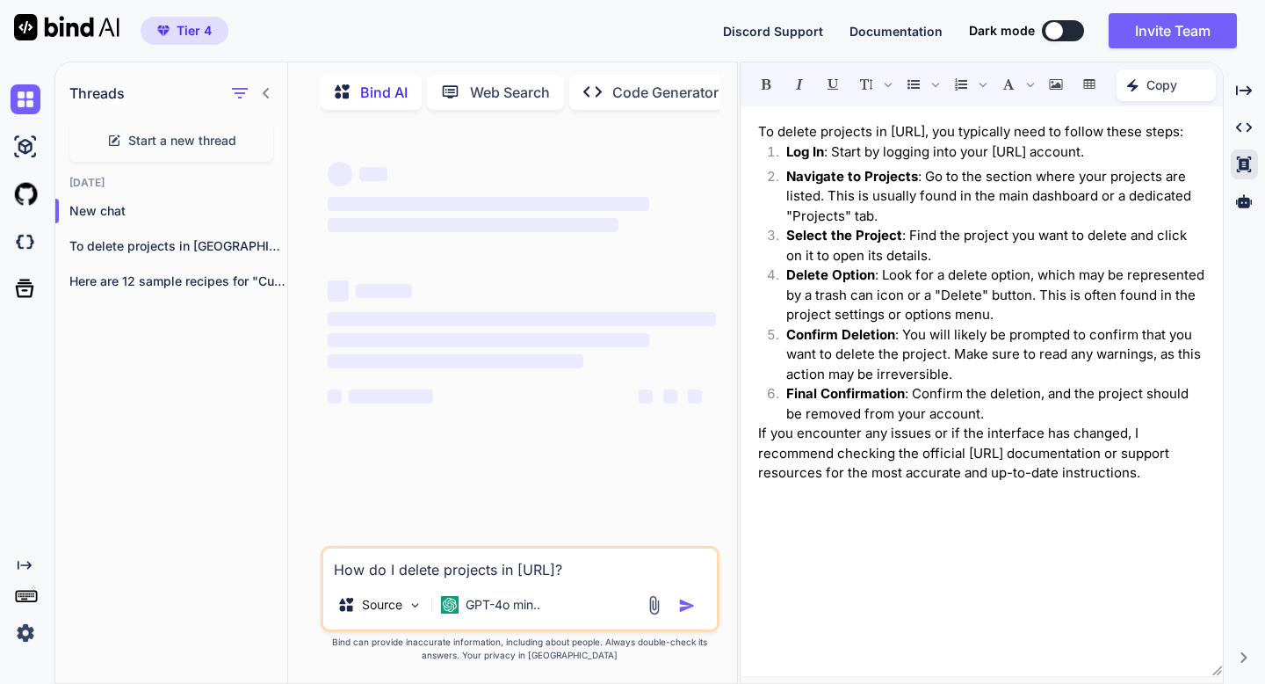
click at [380, 562] on textarea "How do I delete projects in bind.ai?" at bounding box center [520, 564] width 394 height 32
paste textarea "Generate 20 potential Micro-SaaS ideas based on the formula "[specific task] + …"
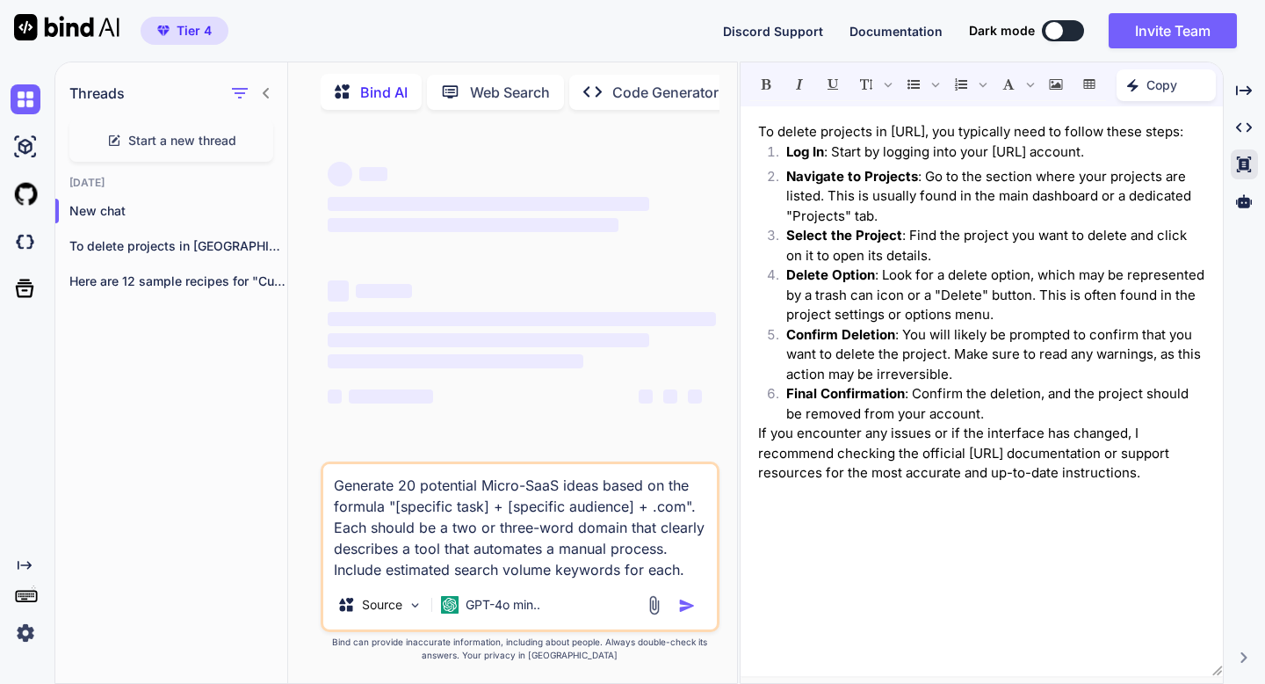
drag, startPoint x: 399, startPoint y: 503, endPoint x: 482, endPoint y: 507, distance: 83.6
click at [482, 507] on textarea "Generate 20 potential Micro-SaaS ideas based on the formula "[specific task] + …" at bounding box center [520, 522] width 394 height 116
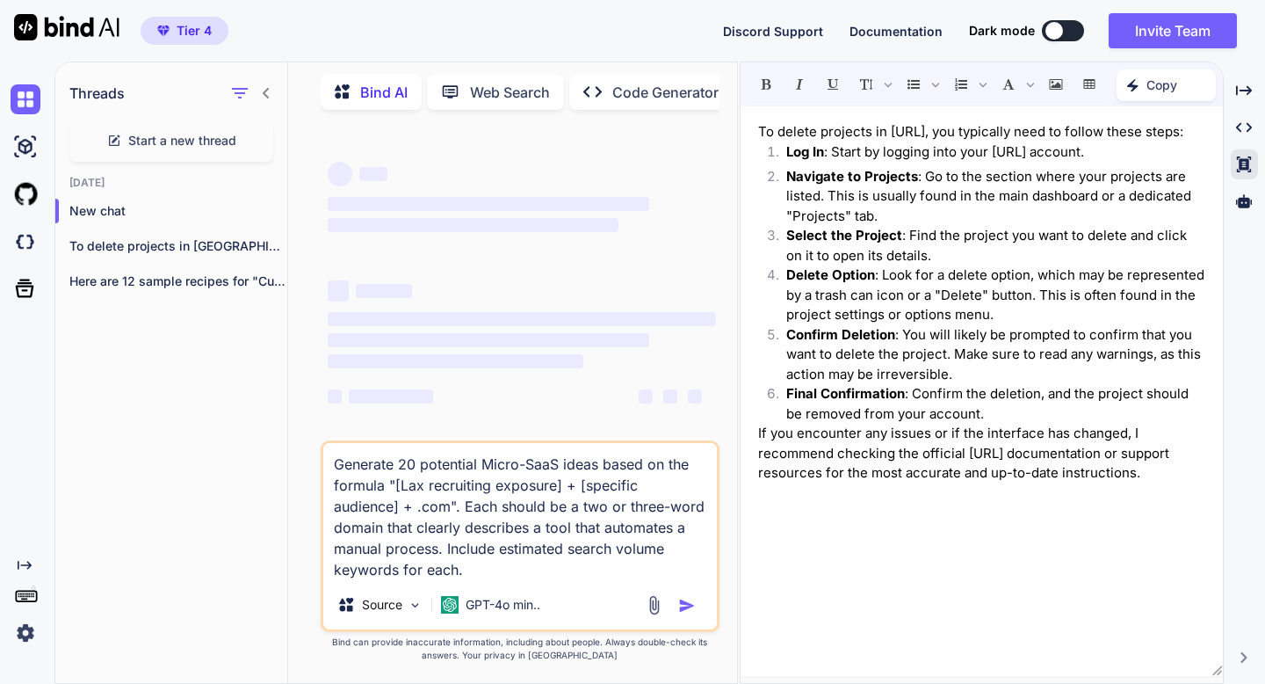
click at [312, 356] on div "‌ ‌ ‌ ‌ ‌ ‌ ‌ ‌ ‌ ‌ ‌ ‌ ‌ ‌ Generate 20 potential Micro-SaaS ideas based on the…" at bounding box center [519, 403] width 435 height 559
drag, startPoint x: 583, startPoint y: 483, endPoint x: 697, endPoint y: 486, distance: 113.4
click at [697, 486] on textarea "Generate 20 potential Micro-SaaS ideas based on the formula "[Lax recruiting ex…" at bounding box center [520, 511] width 394 height 137
type textarea "Generate 20 potential Micro-SaaS ideas based on the formula "[Lax recruiting ex…"
click at [587, 316] on span "‌" at bounding box center [522, 319] width 388 height 14
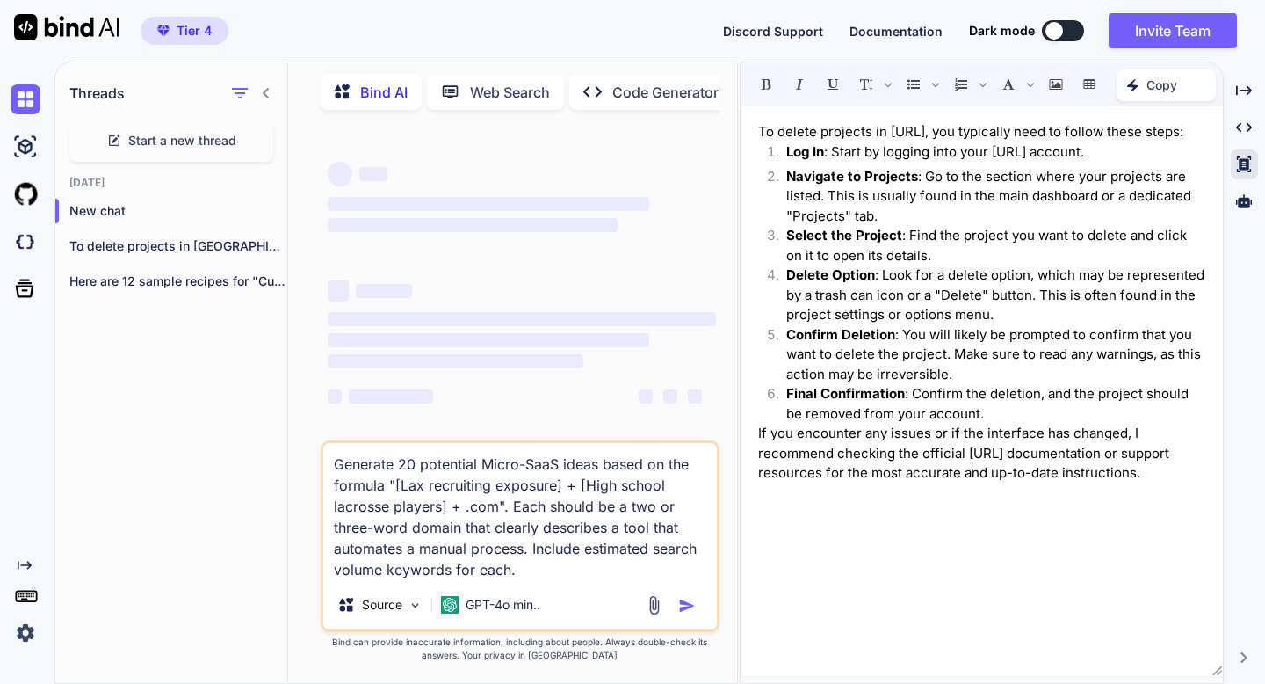
click at [519, 557] on textarea "Generate 20 potential Micro-SaaS ideas based on the formula "[Lax recruiting ex…" at bounding box center [520, 511] width 394 height 137
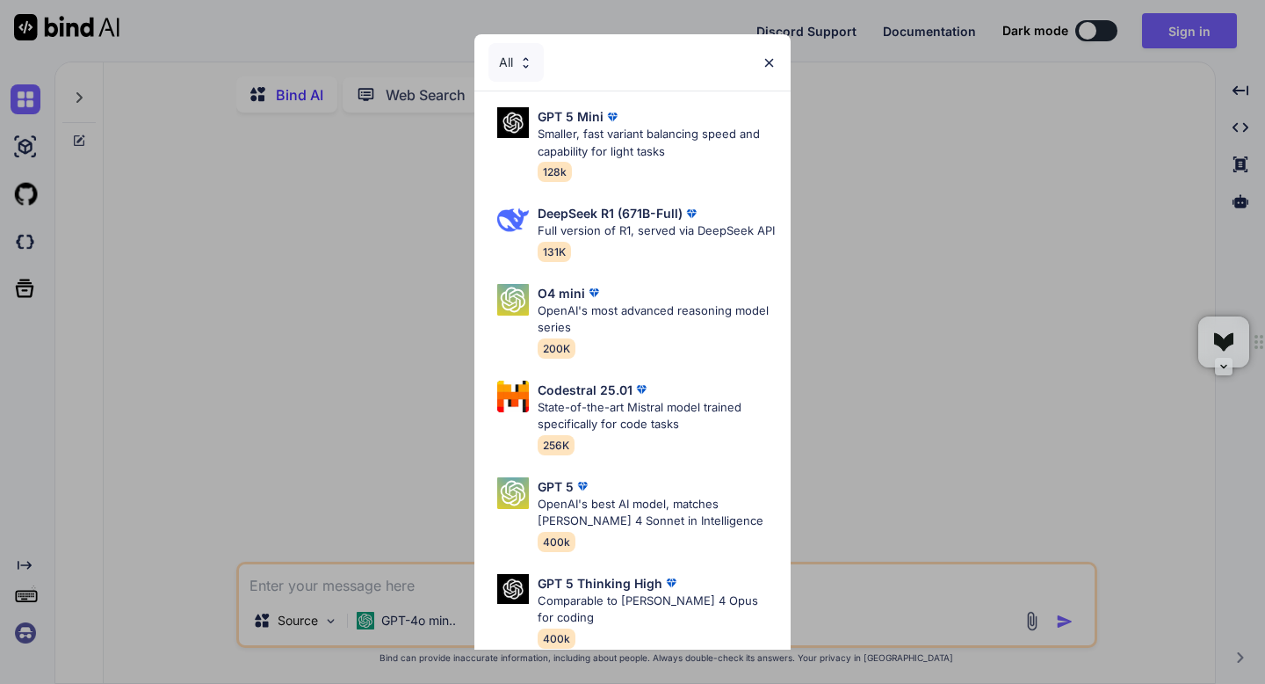
type textarea "x"
click at [958, 34] on div "All GPT 5 Mini Smaller, fast variant balancing speed and capability for light t…" at bounding box center [632, 342] width 1265 height 684
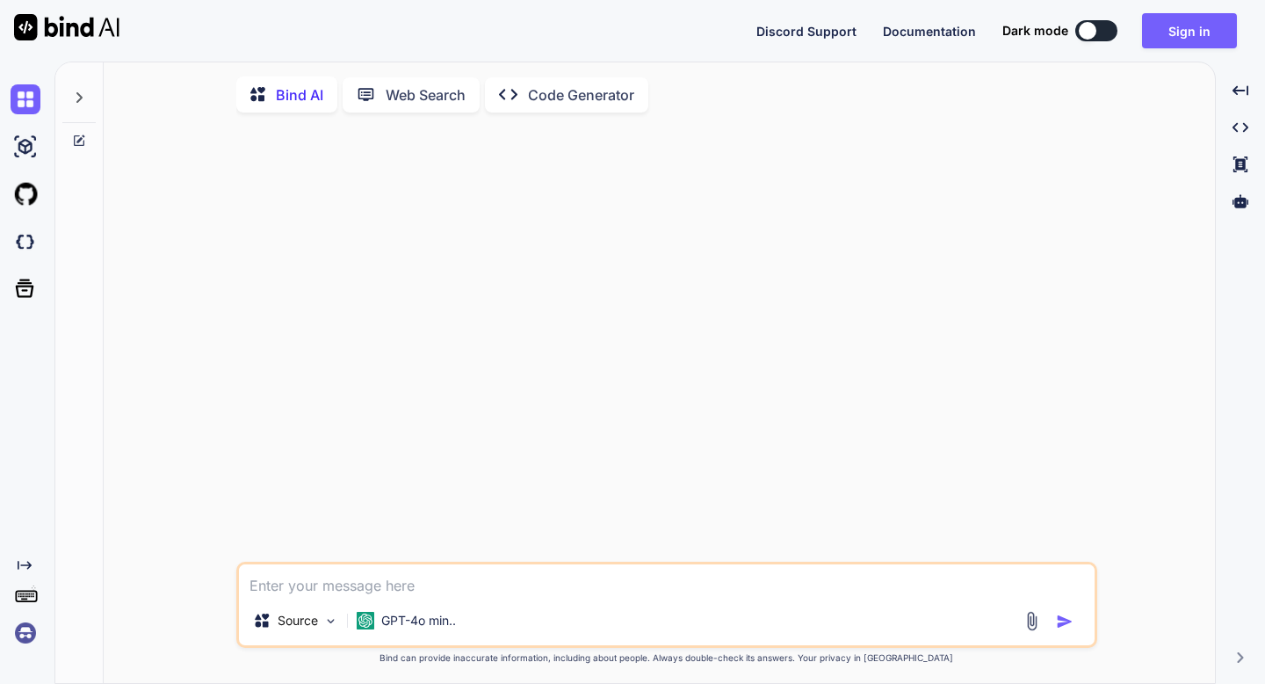
click at [958, 34] on span "Documentation" at bounding box center [929, 31] width 93 height 15
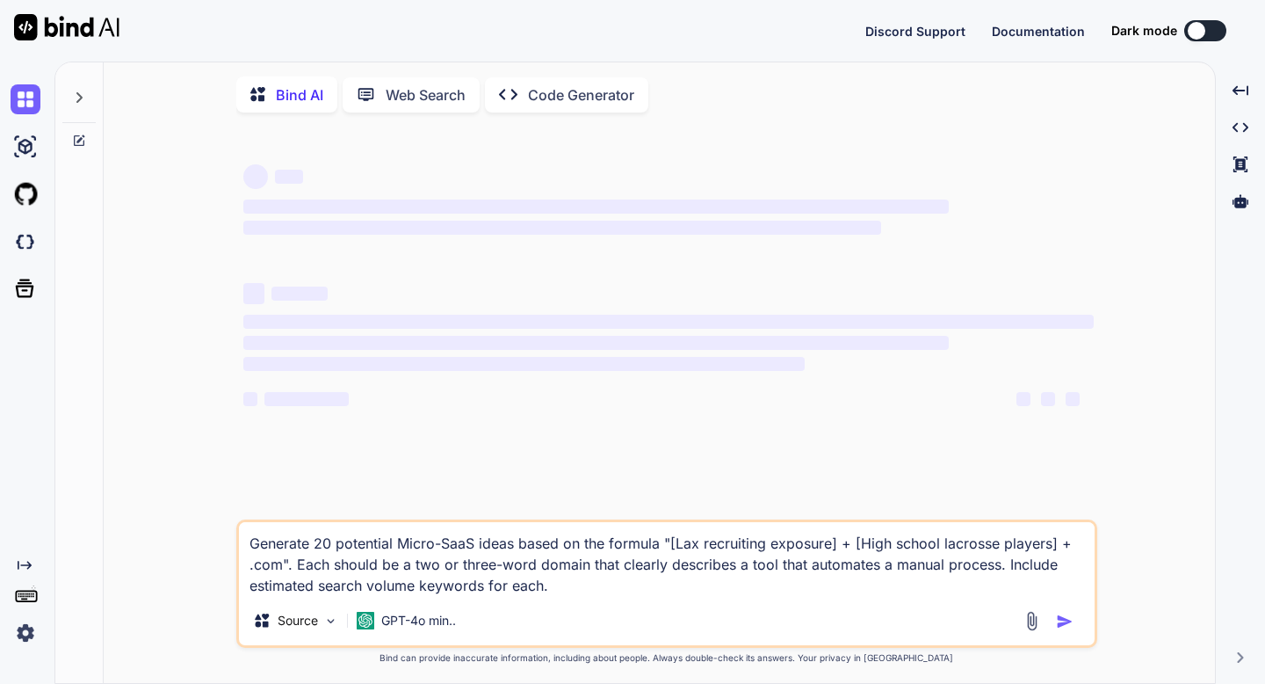
click at [281, 99] on p "Bind AI" at bounding box center [299, 94] width 47 height 21
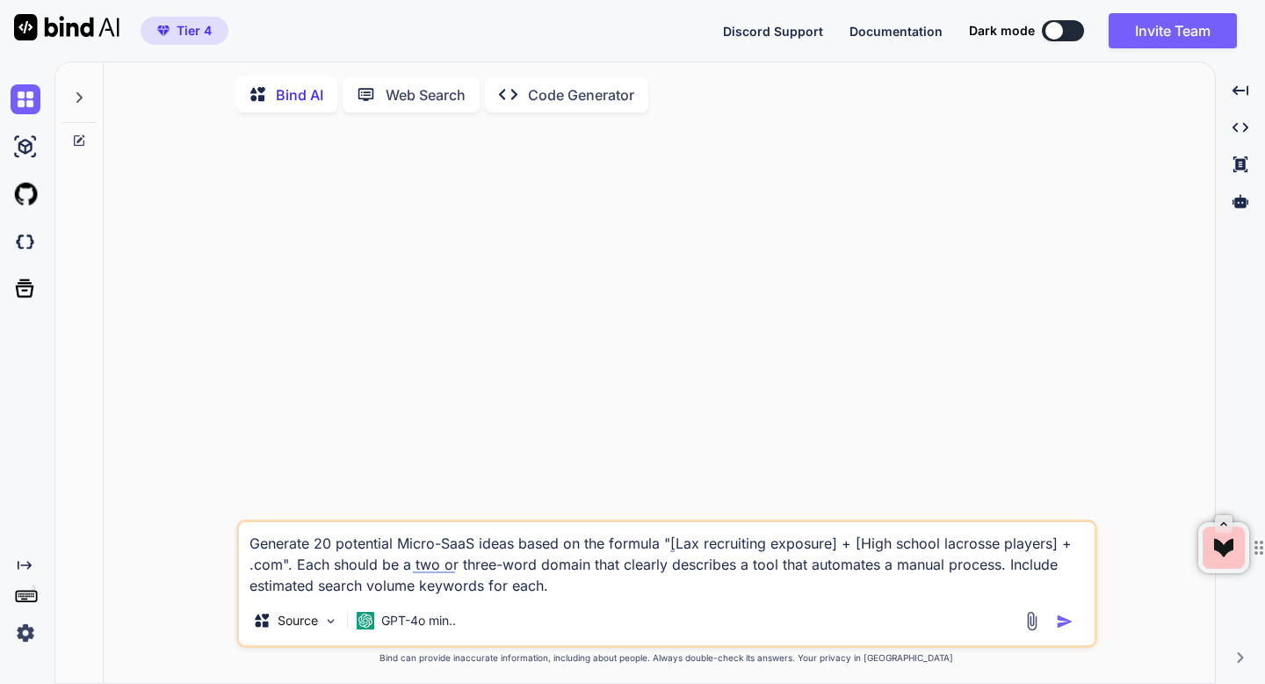
click at [1063, 625] on img "button" at bounding box center [1065, 621] width 18 height 18
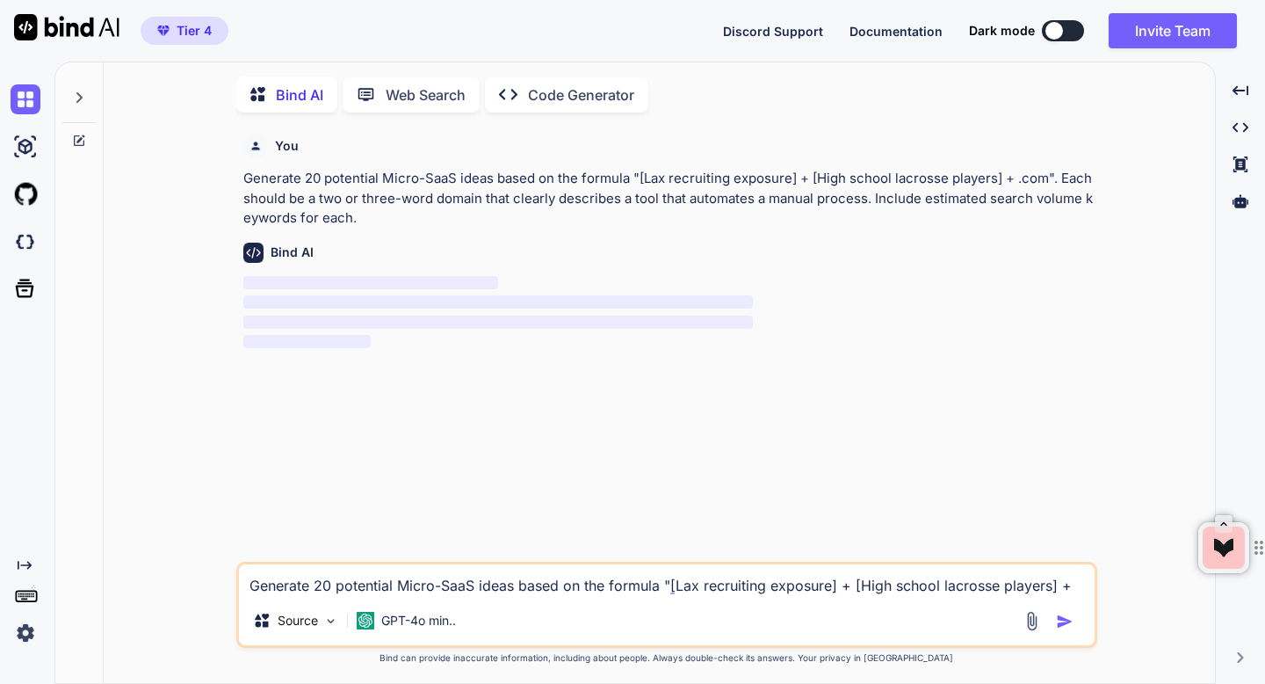
scroll to position [7, 0]
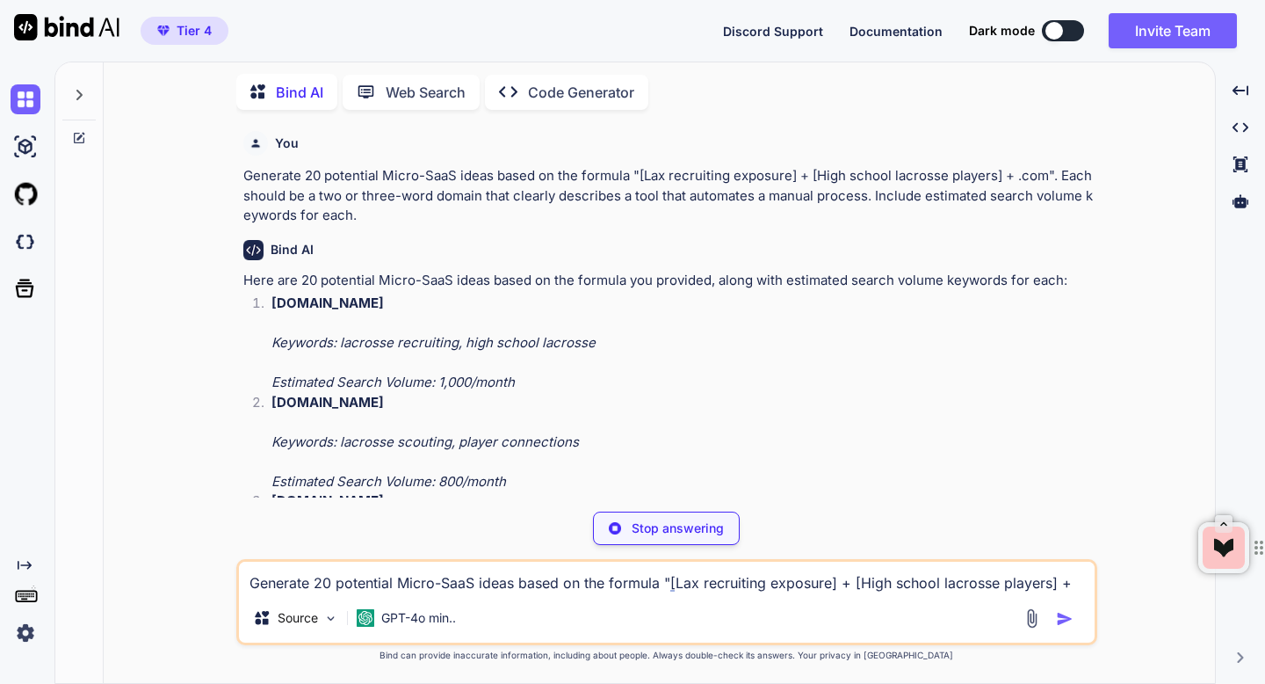
type textarea "x"
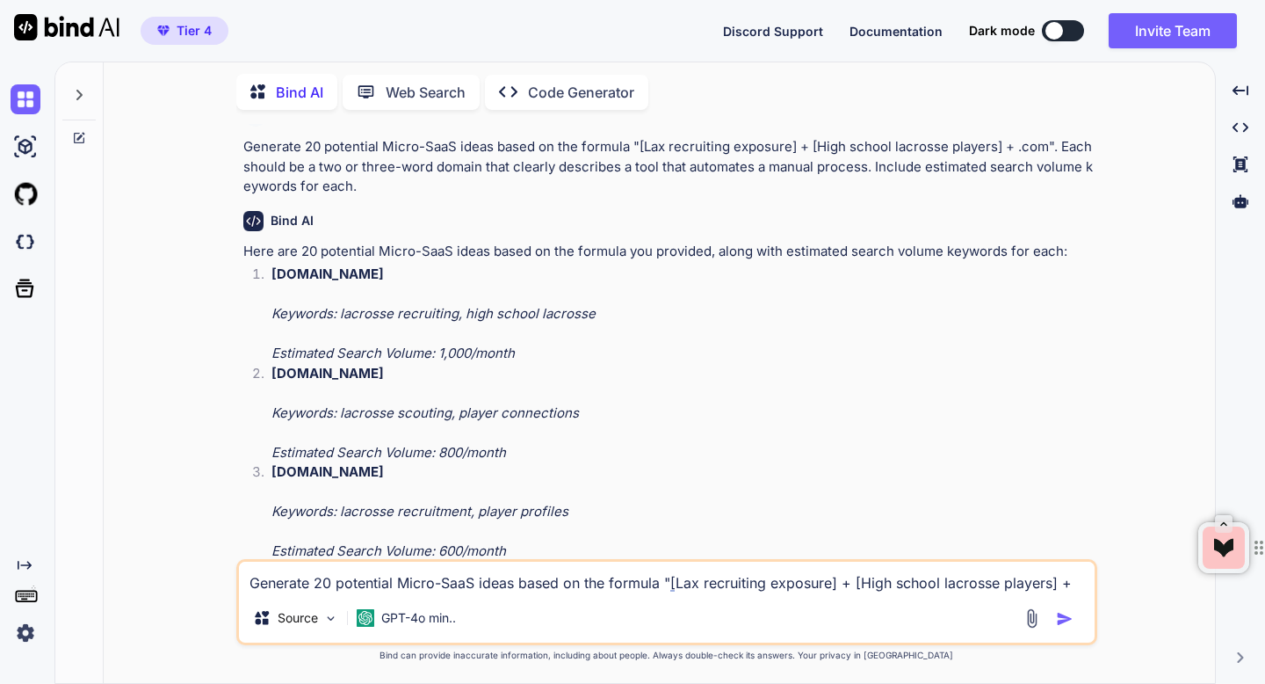
scroll to position [0, 0]
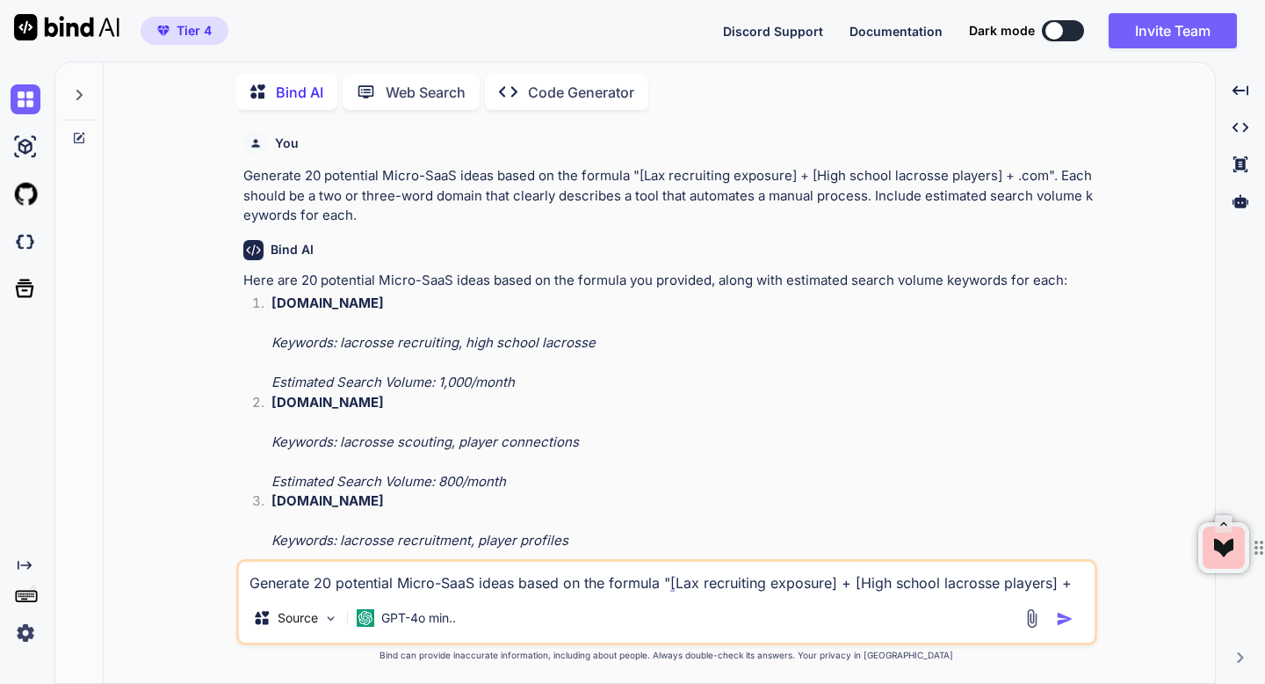
click at [352, 307] on strong "[DOMAIN_NAME]" at bounding box center [328, 302] width 112 height 17
copy strong "[DOMAIN_NAME]"
